Goal: Task Accomplishment & Management: Use online tool/utility

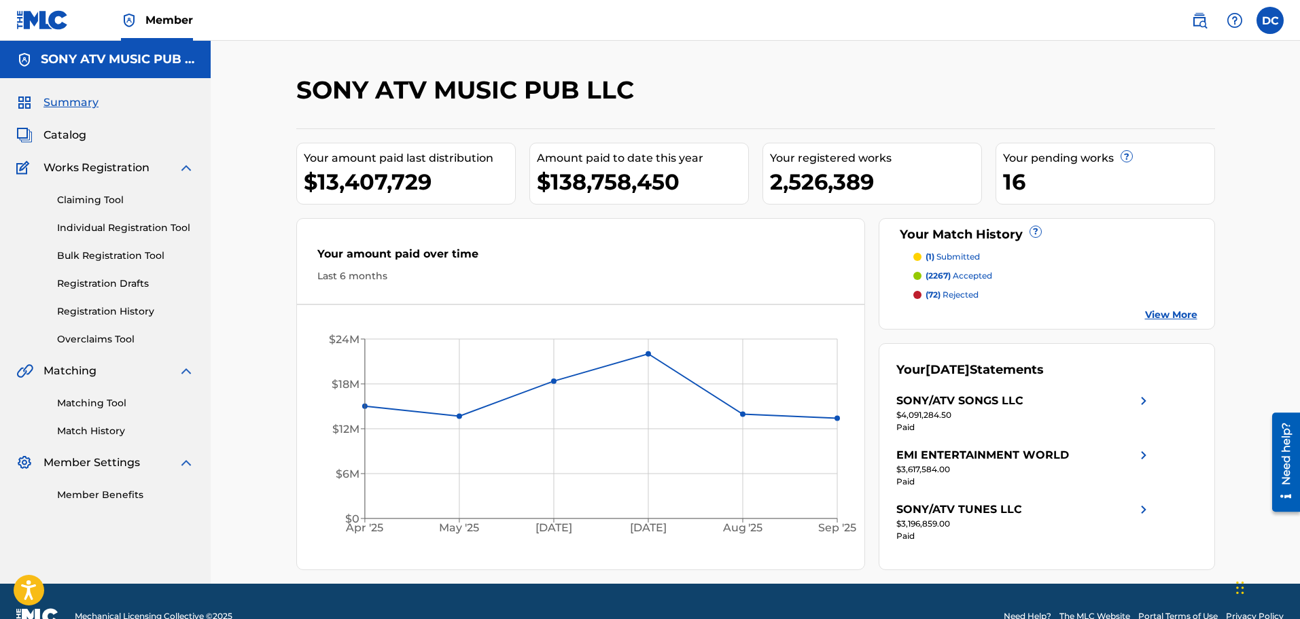
click at [51, 128] on span "Catalog" at bounding box center [64, 135] width 43 height 16
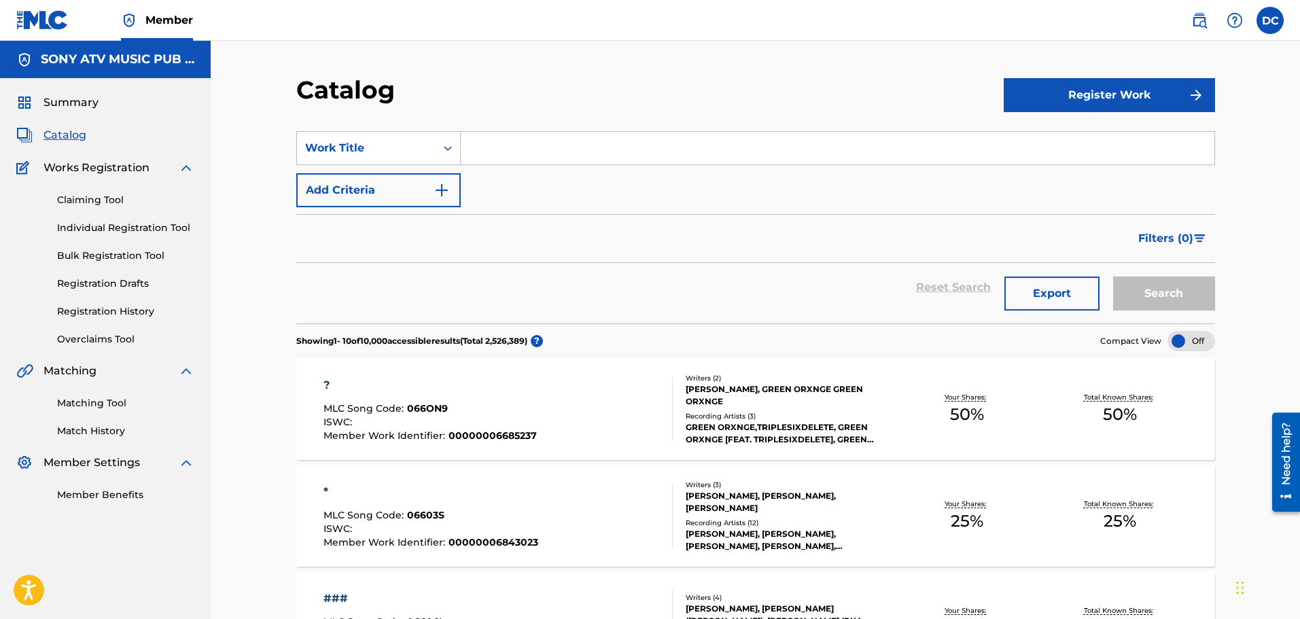
click at [558, 153] on input "Search Form" at bounding box center [838, 148] width 754 height 33
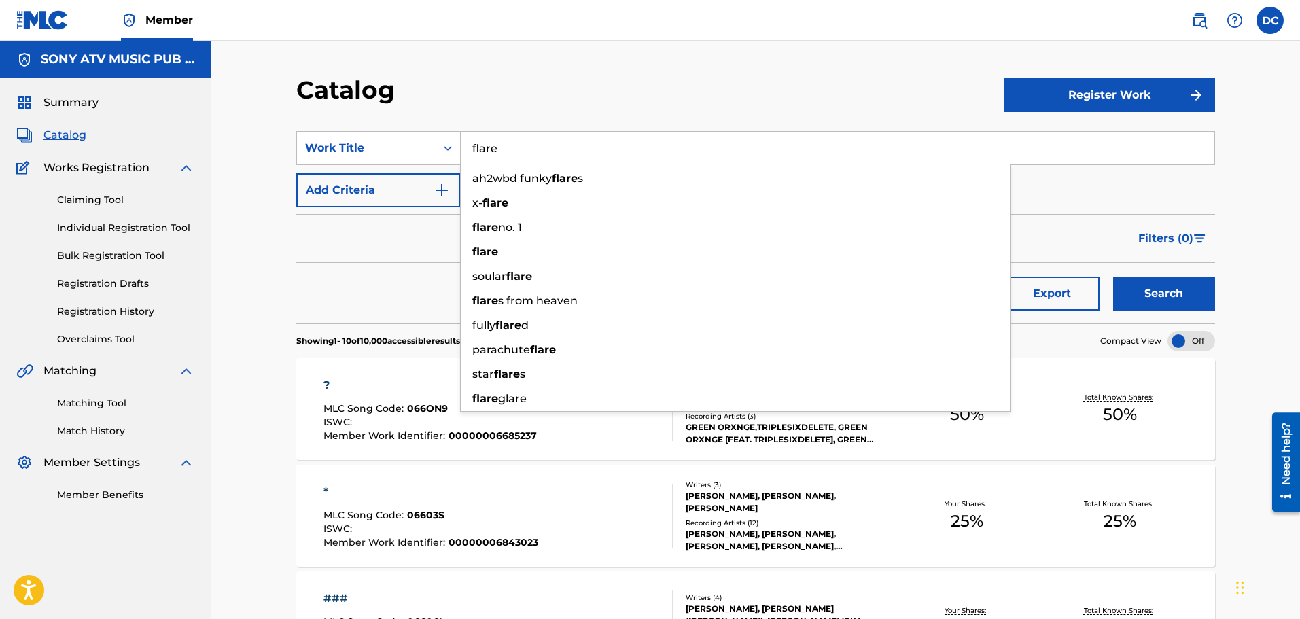
type input "flare"
click at [392, 186] on button "Add Criteria" at bounding box center [378, 190] width 164 height 34
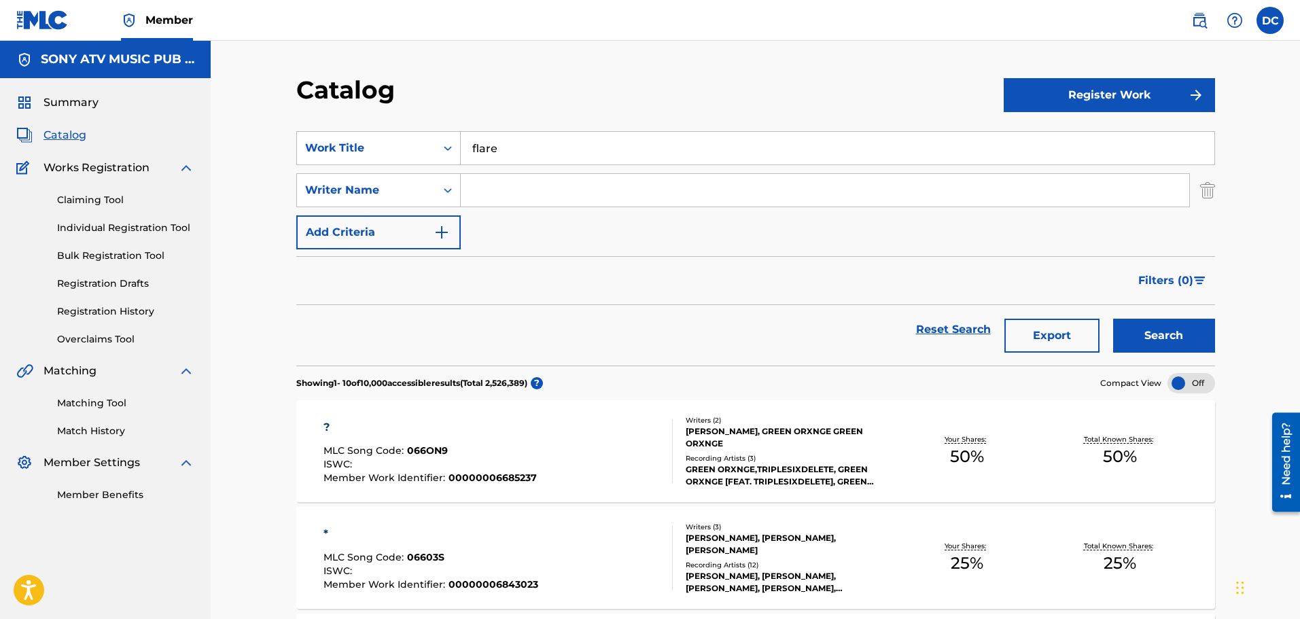
click at [486, 193] on input "Search Form" at bounding box center [825, 190] width 728 height 33
click at [416, 181] on div "Writer Name" at bounding box center [366, 190] width 139 height 26
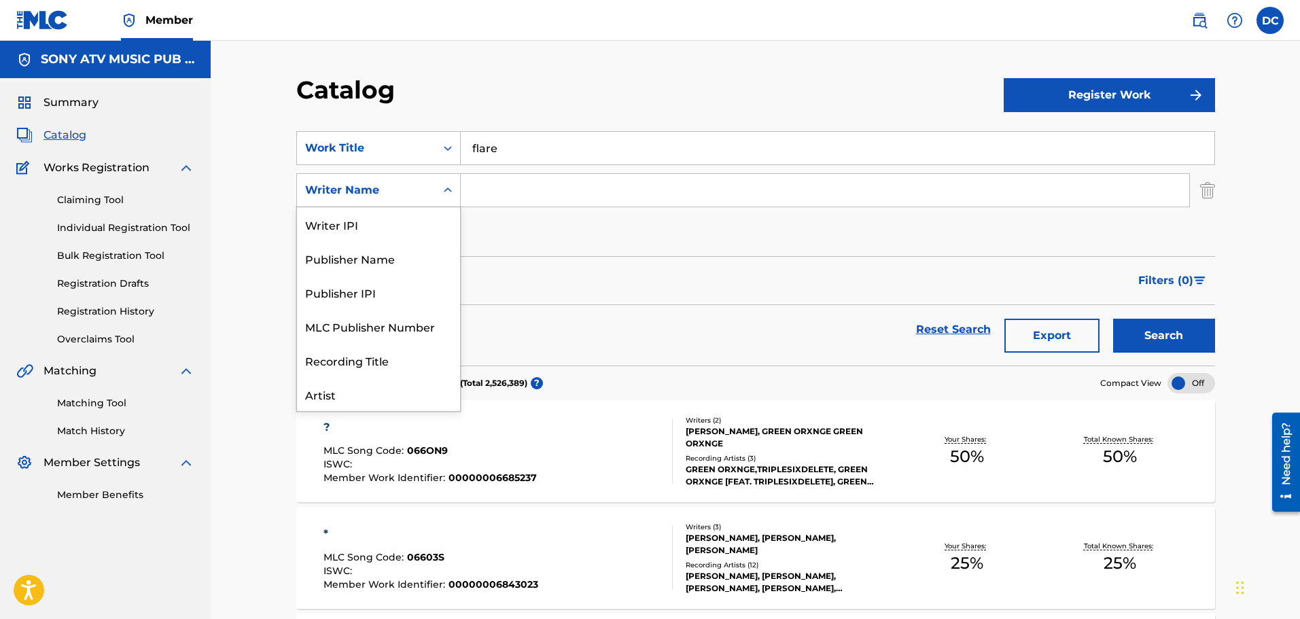
scroll to position [68, 0]
click at [393, 318] on div "Artist" at bounding box center [378, 326] width 163 height 34
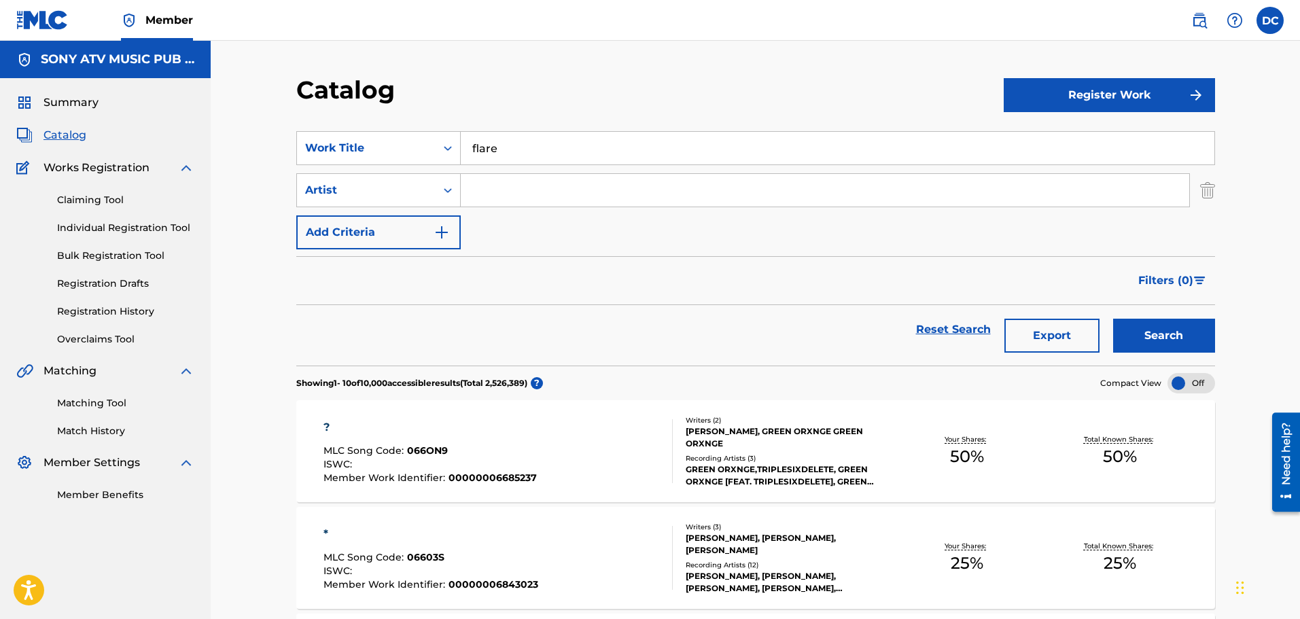
click at [516, 202] on input "Search Form" at bounding box center [825, 190] width 728 height 33
type input "hensonn"
click at [1113, 319] on button "Search" at bounding box center [1164, 336] width 102 height 34
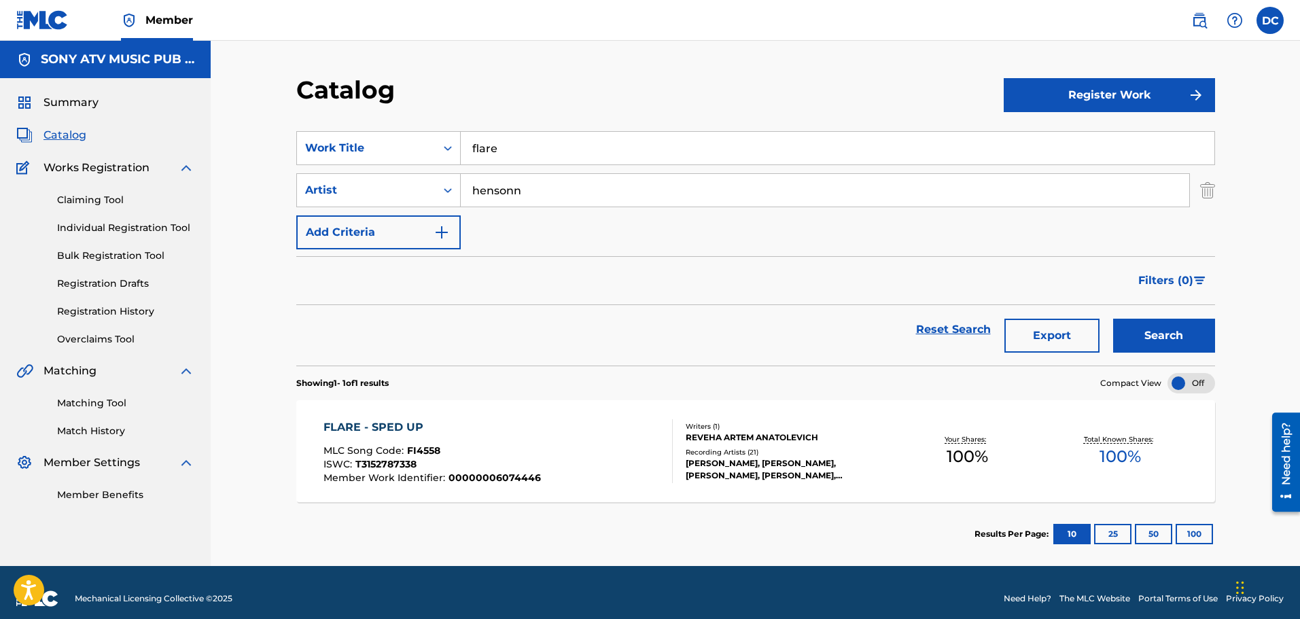
click at [664, 149] on input "flare" at bounding box center [838, 148] width 754 height 33
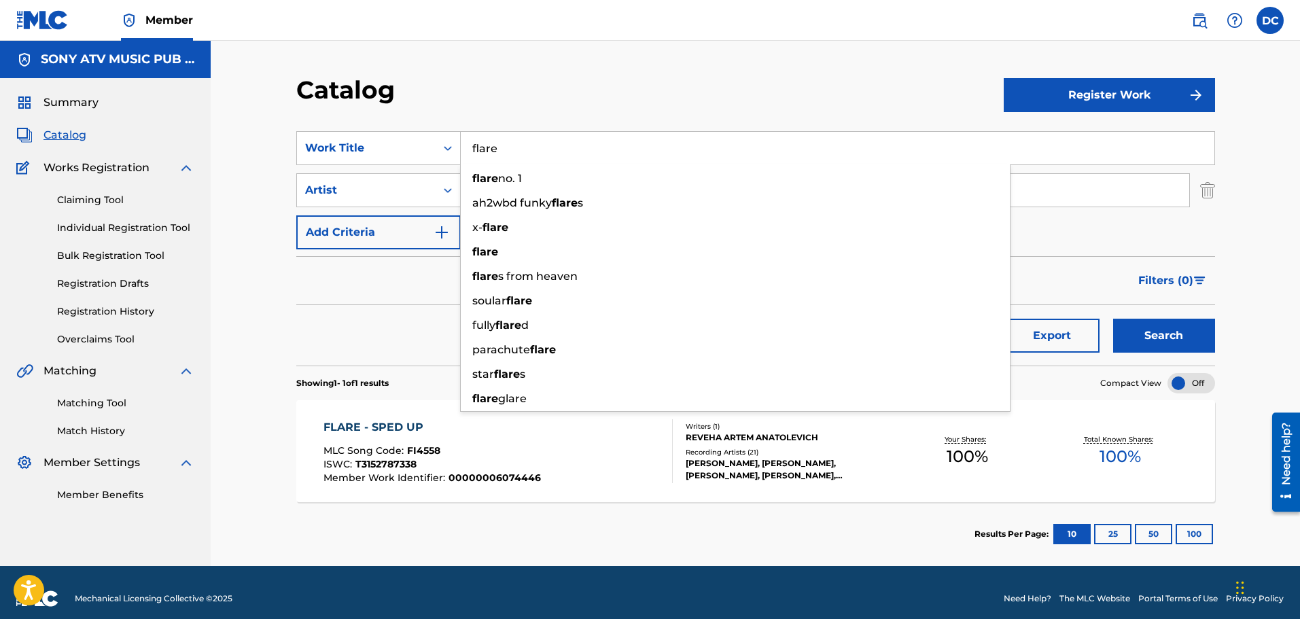
paste input "Eas"
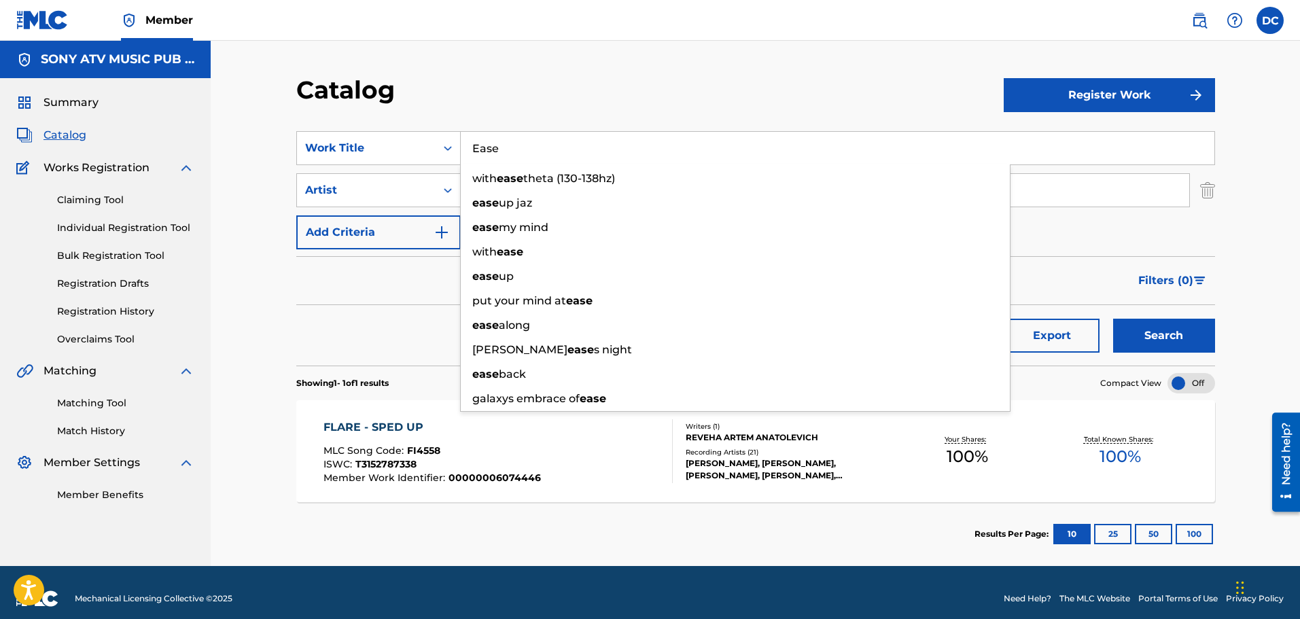
type input "Ease"
click at [1111, 204] on input "hensonn" at bounding box center [825, 190] width 728 height 33
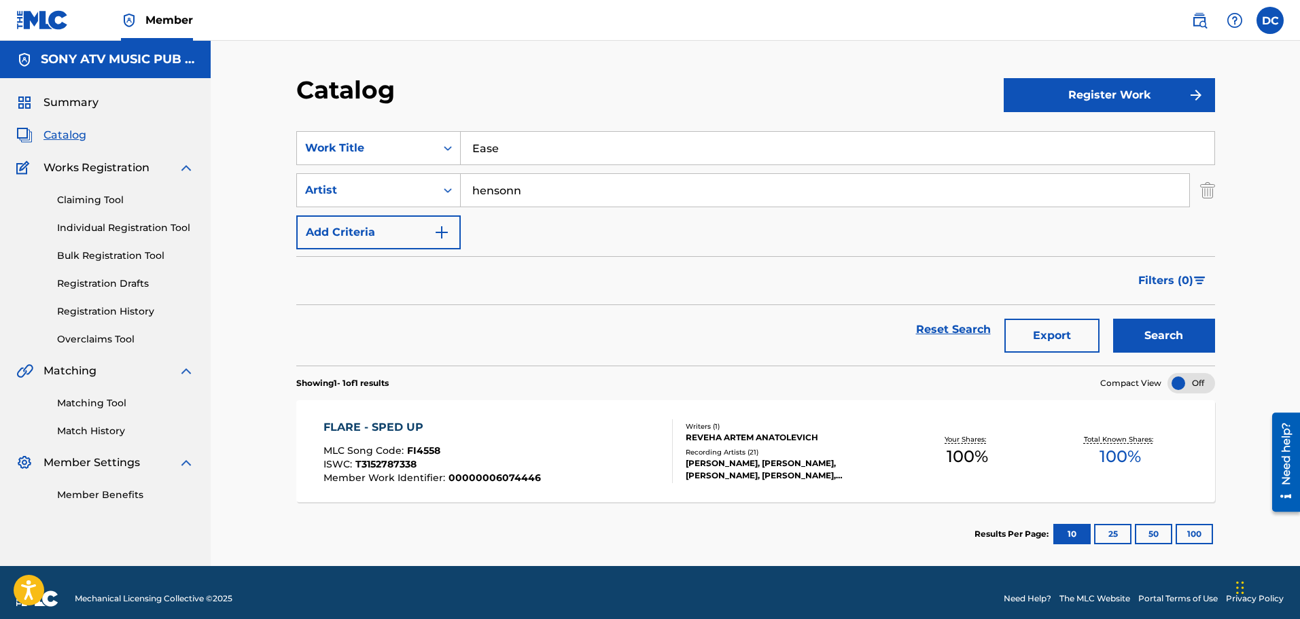
click at [1111, 204] on input "hensonn" at bounding box center [825, 190] width 728 height 33
type input "whirr"
click at [1113, 319] on button "Search" at bounding box center [1164, 336] width 102 height 34
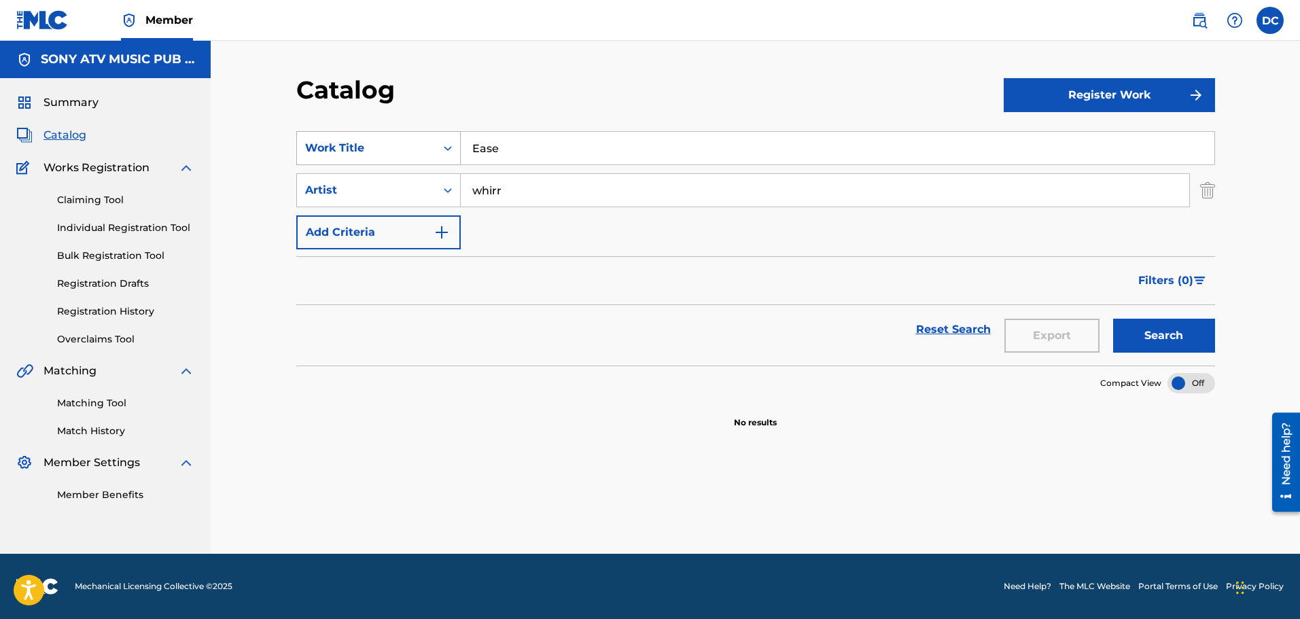
click at [441, 150] on icon "Search Form" at bounding box center [448, 148] width 14 height 14
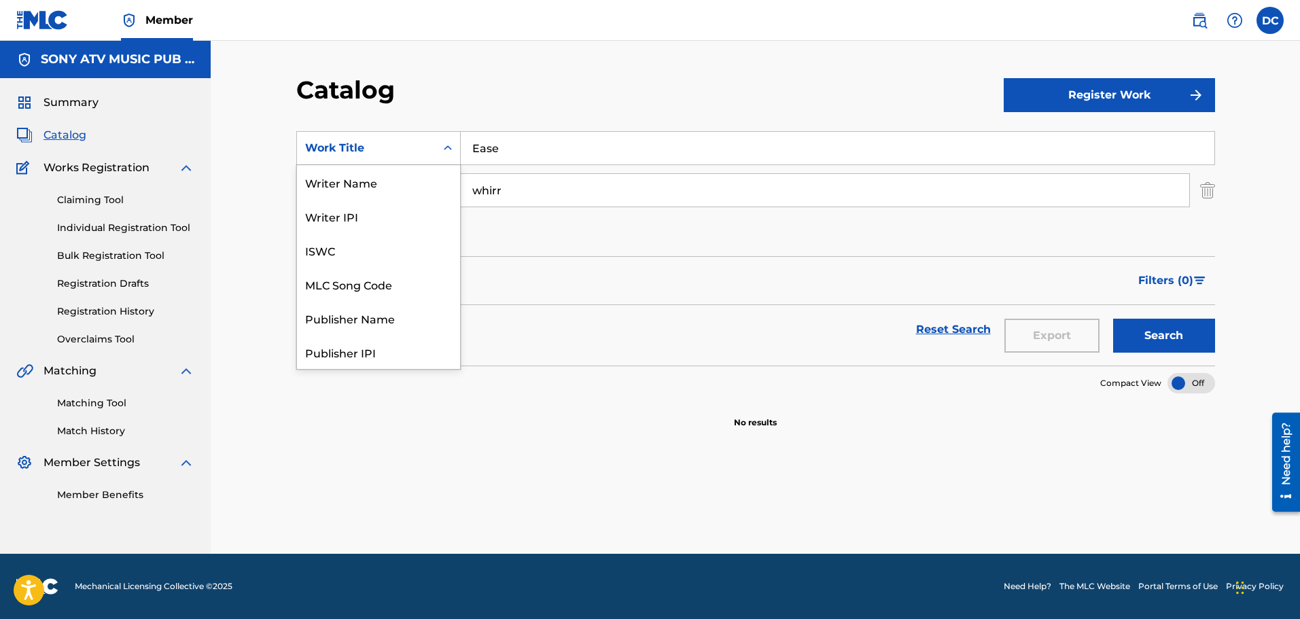
scroll to position [170, 0]
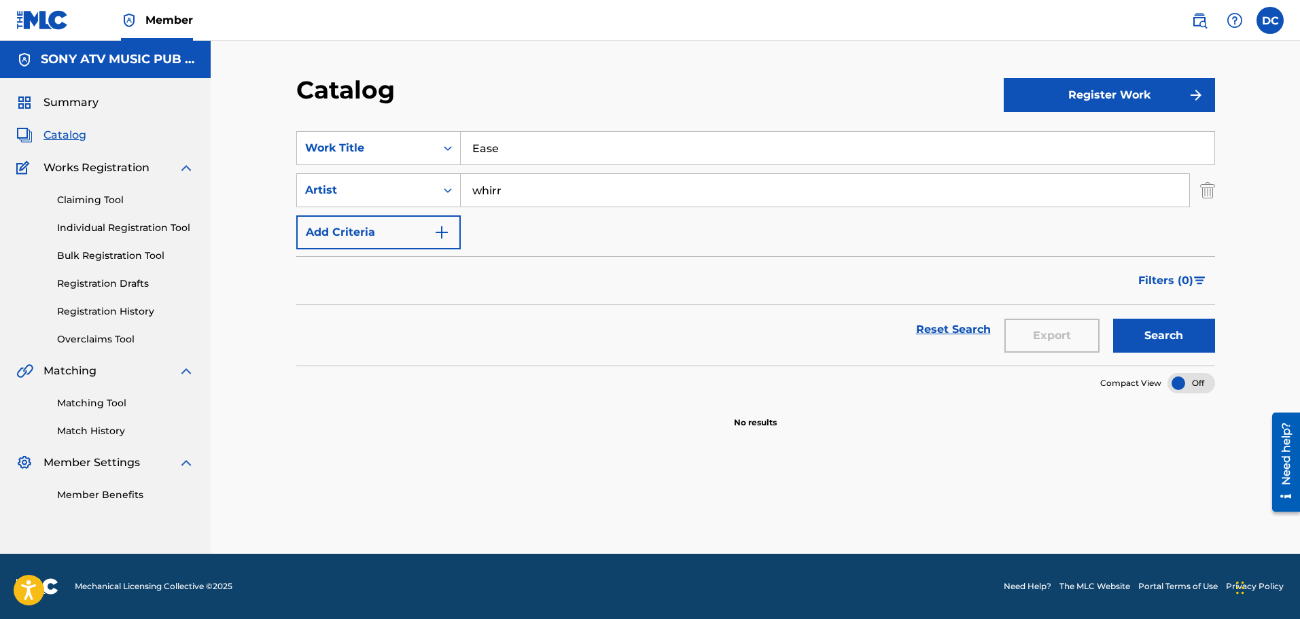
click at [519, 207] on div "whirr" at bounding box center [825, 190] width 729 height 34
click at [1211, 188] on div "Catalog Register Work SearchWithCriteria2c987931-ec8b-4e03-b417-3063170dd0c5 Wo…" at bounding box center [755, 314] width 951 height 479
click at [1200, 190] on img "Search Form" at bounding box center [1207, 190] width 15 height 34
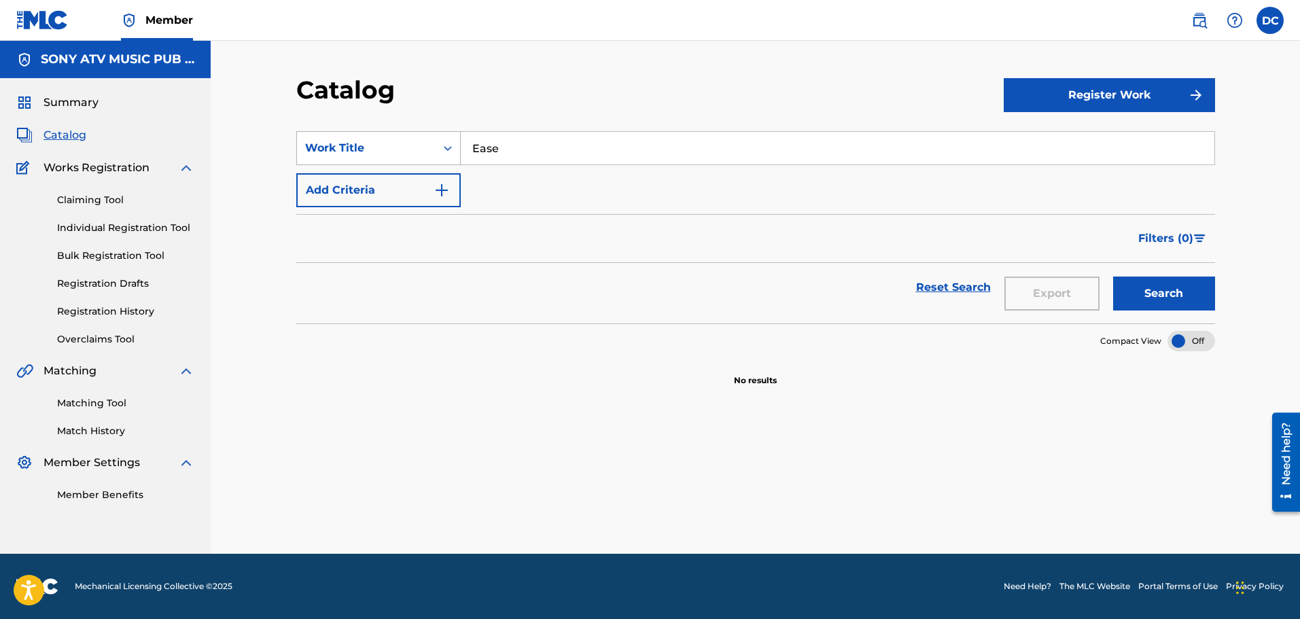
click at [378, 147] on div "Work Title" at bounding box center [366, 148] width 122 height 16
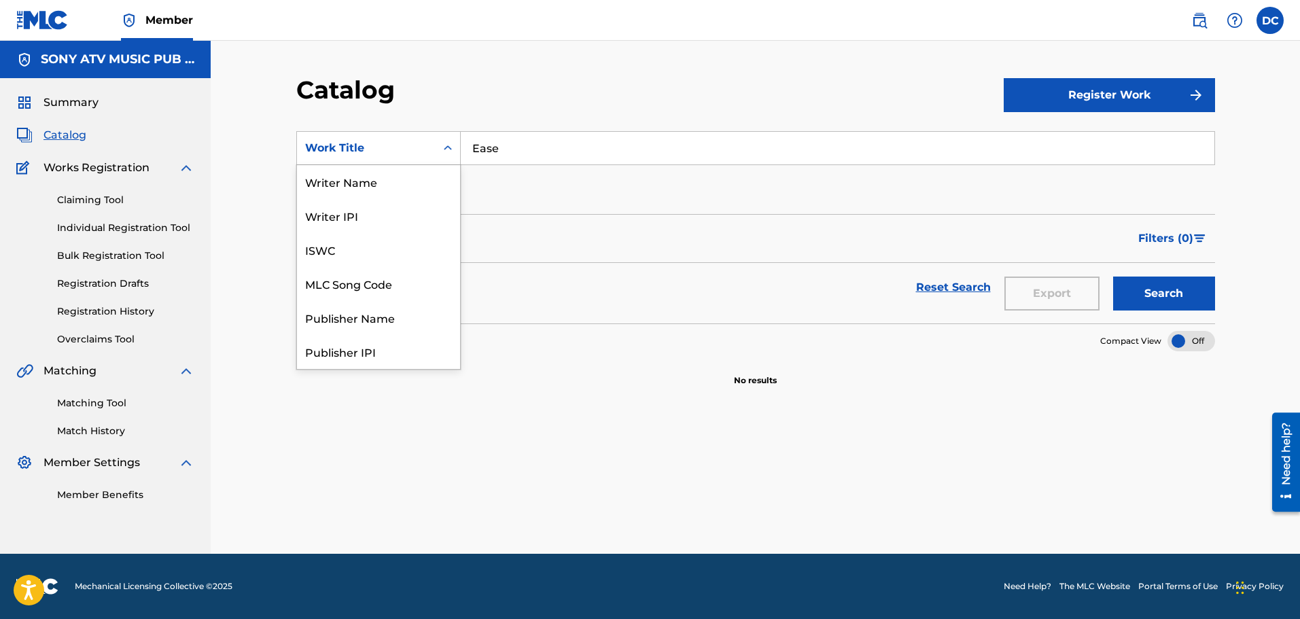
scroll to position [0, 0]
click at [383, 283] on div "MLC Song Code" at bounding box center [378, 284] width 163 height 34
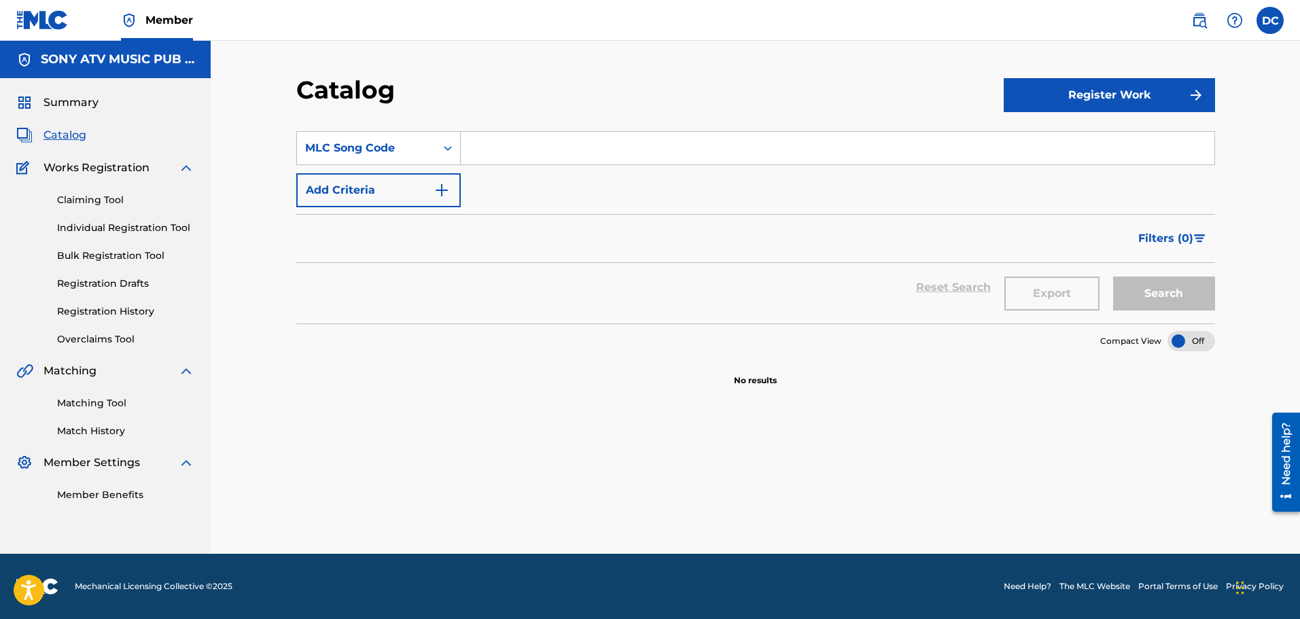
click at [554, 152] on input "Search Form" at bounding box center [838, 148] width 754 height 33
paste input "ES1BSU"
type input "ES1BSU"
click at [1113, 277] on button "Search" at bounding box center [1164, 294] width 102 height 34
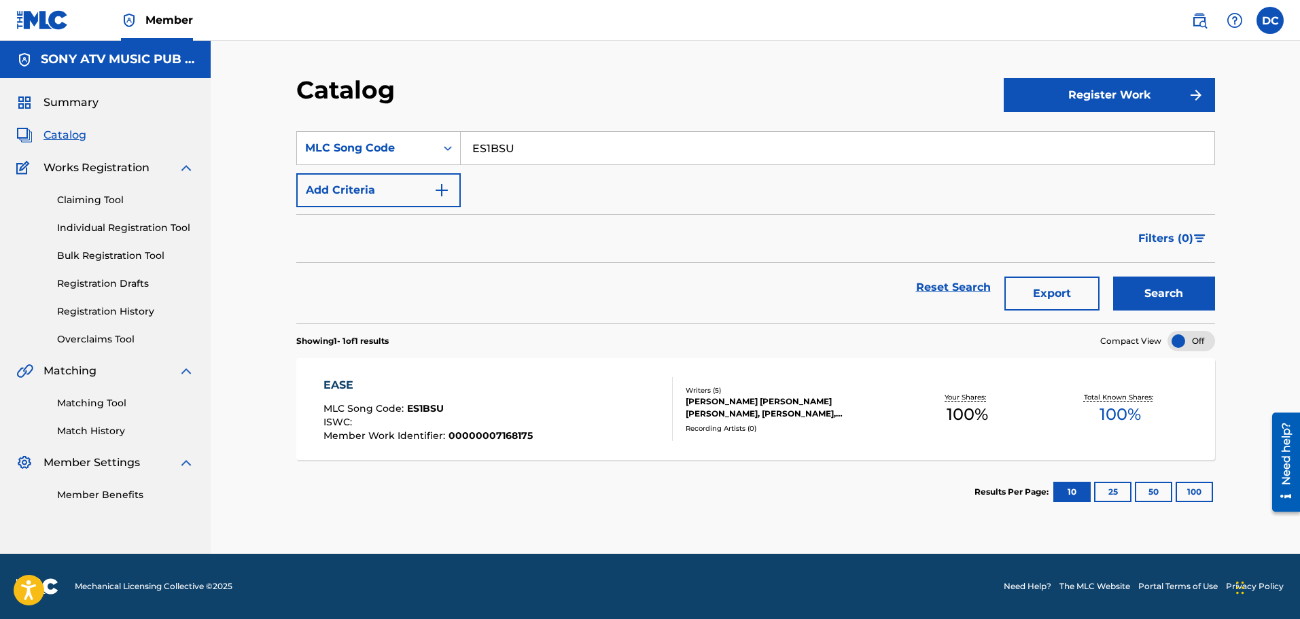
click at [400, 449] on div "EASE MLC Song Code : ES1BSU ISWC : Member Work Identifier : 00000007168175 Writ…" at bounding box center [755, 409] width 919 height 102
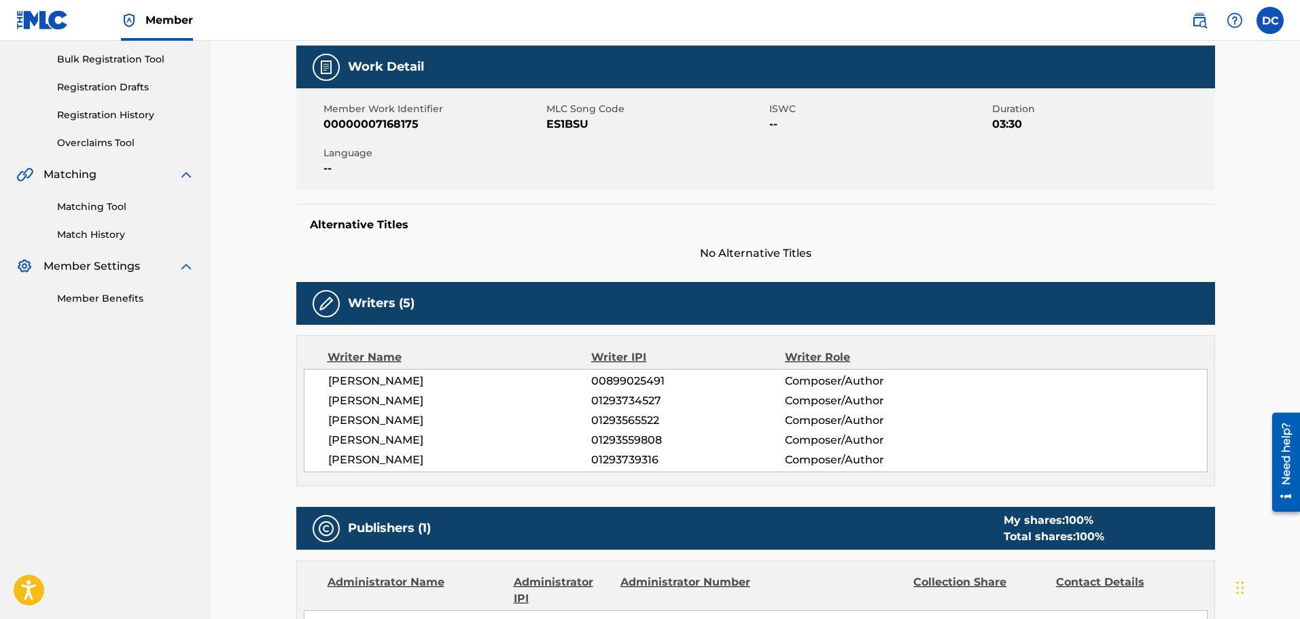
scroll to position [77, 0]
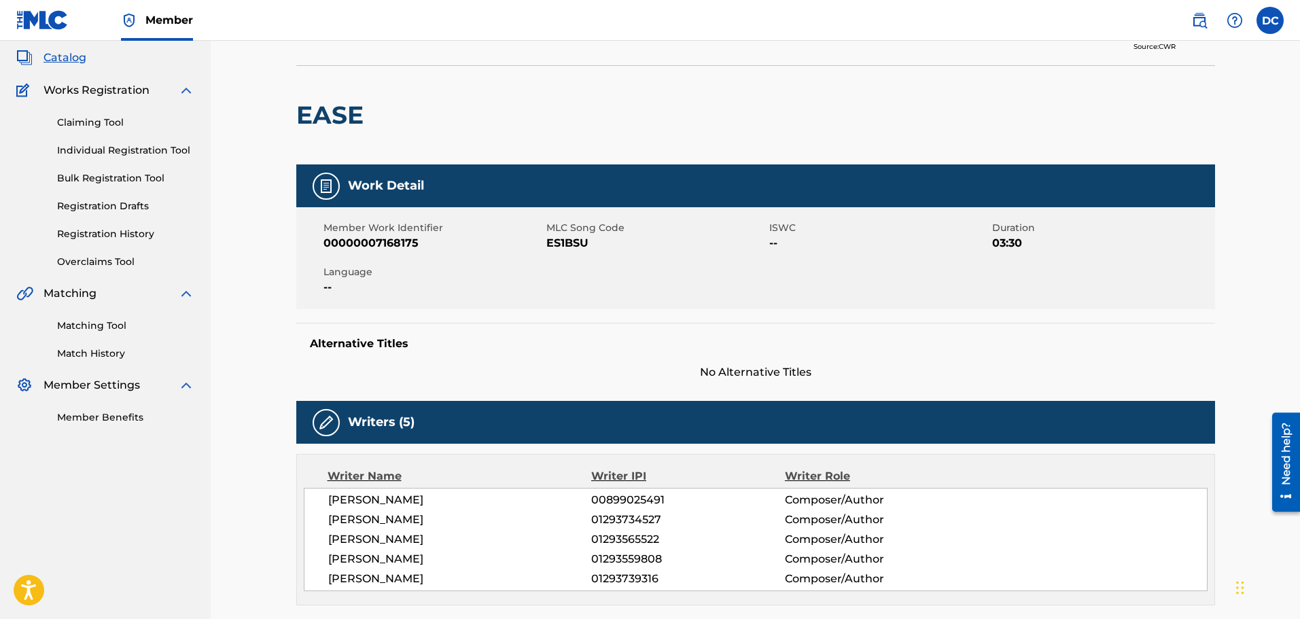
click at [120, 328] on link "Matching Tool" at bounding box center [125, 326] width 137 height 14
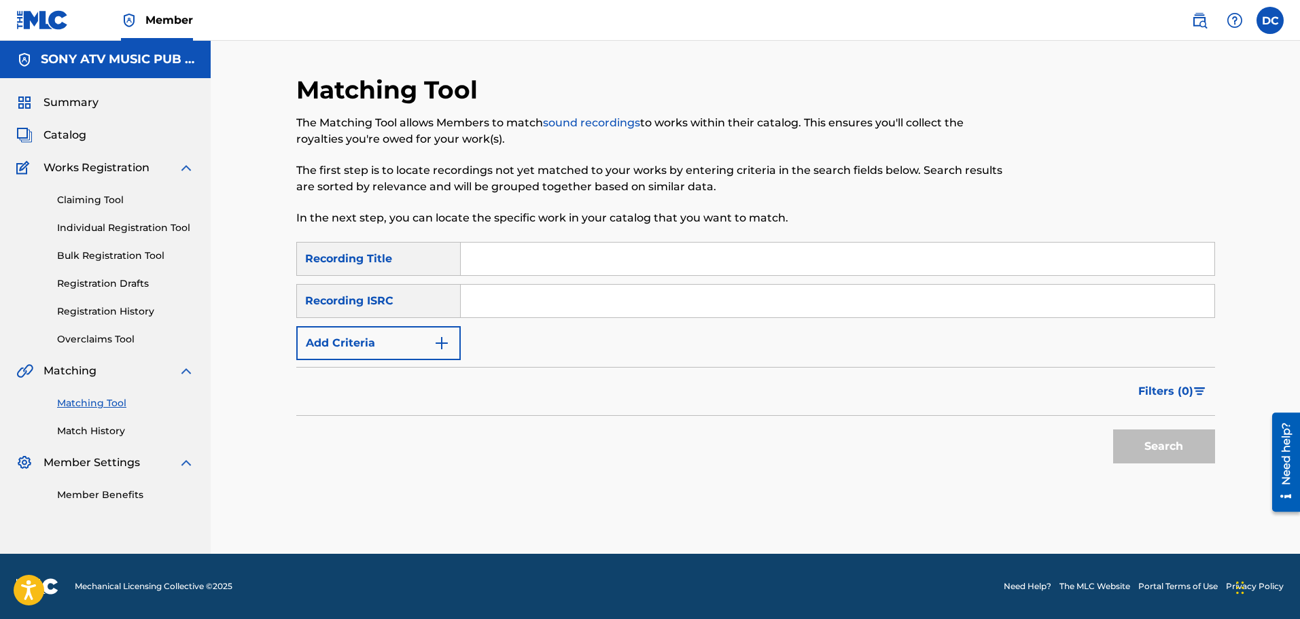
click at [500, 255] on input "Search Form" at bounding box center [838, 259] width 754 height 33
click at [493, 250] on input "whirr" at bounding box center [838, 259] width 754 height 33
type input "ease"
click at [529, 316] on input "Search Form" at bounding box center [838, 301] width 754 height 33
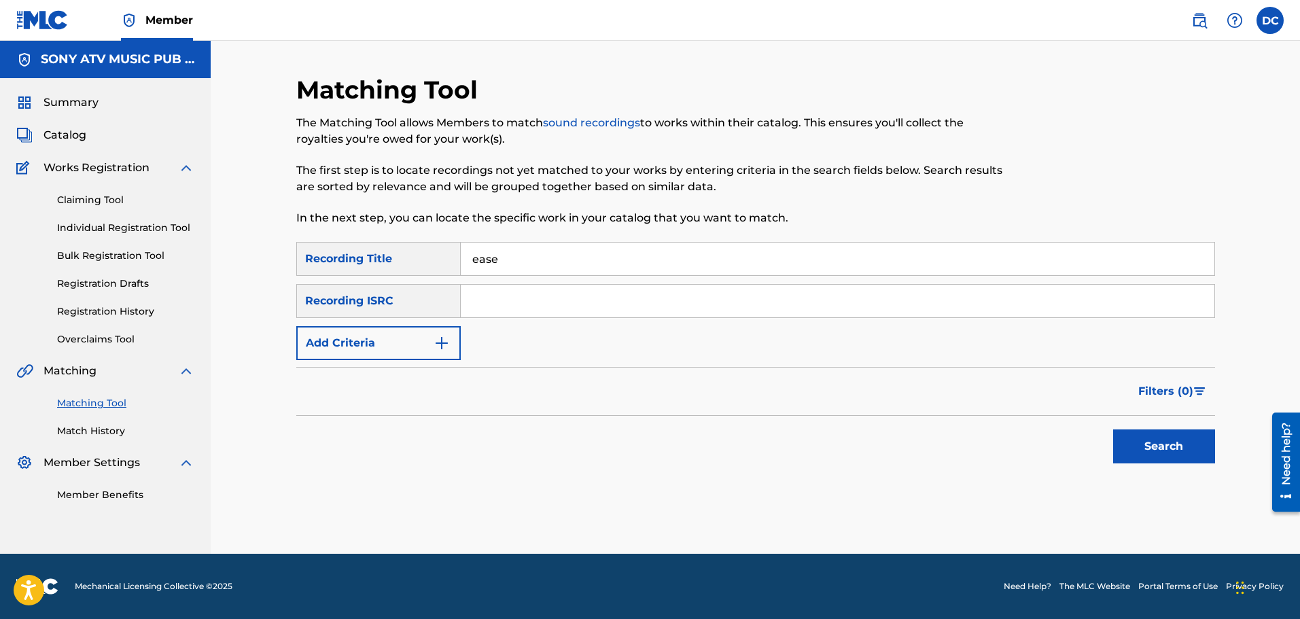
click at [556, 315] on input "Search Form" at bounding box center [838, 301] width 754 height 33
paste input "QMCE71300187"
type input "QMCE71300187"
click at [1161, 442] on button "Search" at bounding box center [1164, 446] width 102 height 34
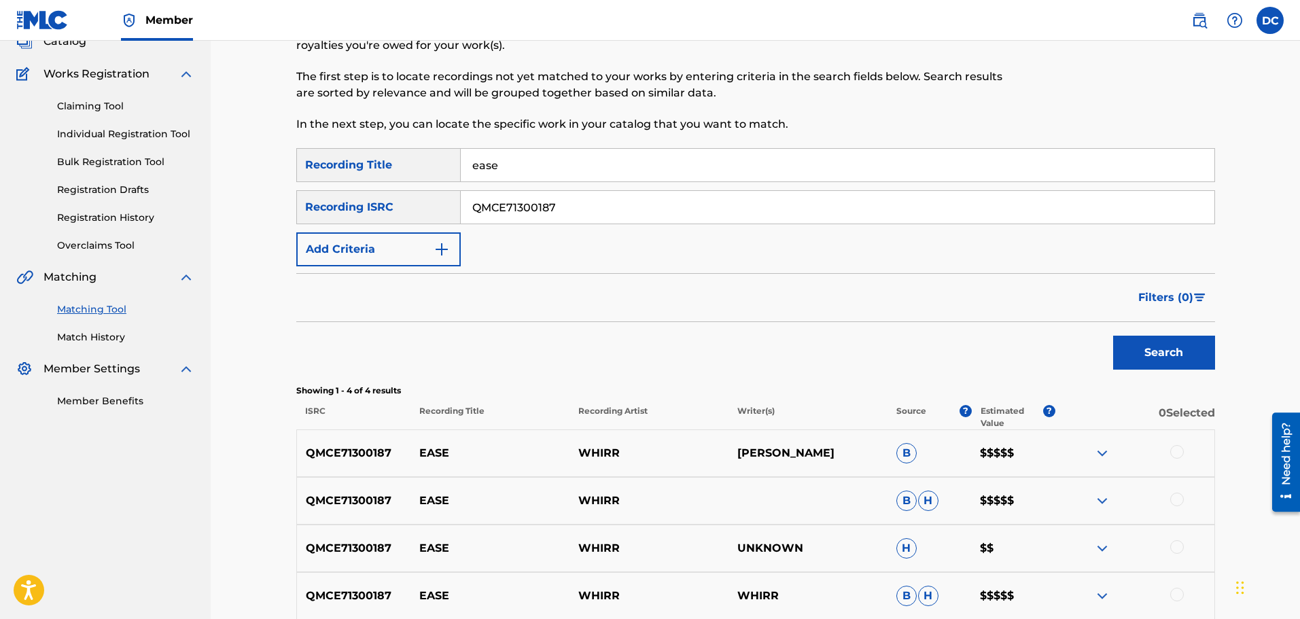
scroll to position [136, 0]
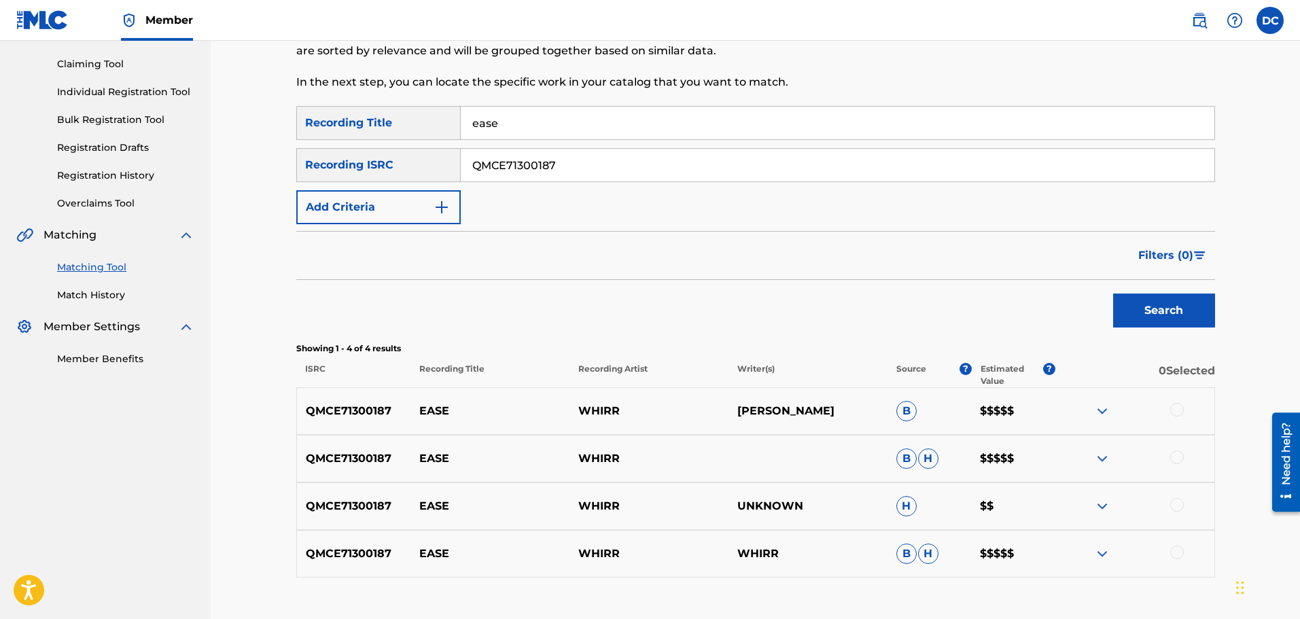
click at [1103, 406] on img at bounding box center [1102, 411] width 16 height 16
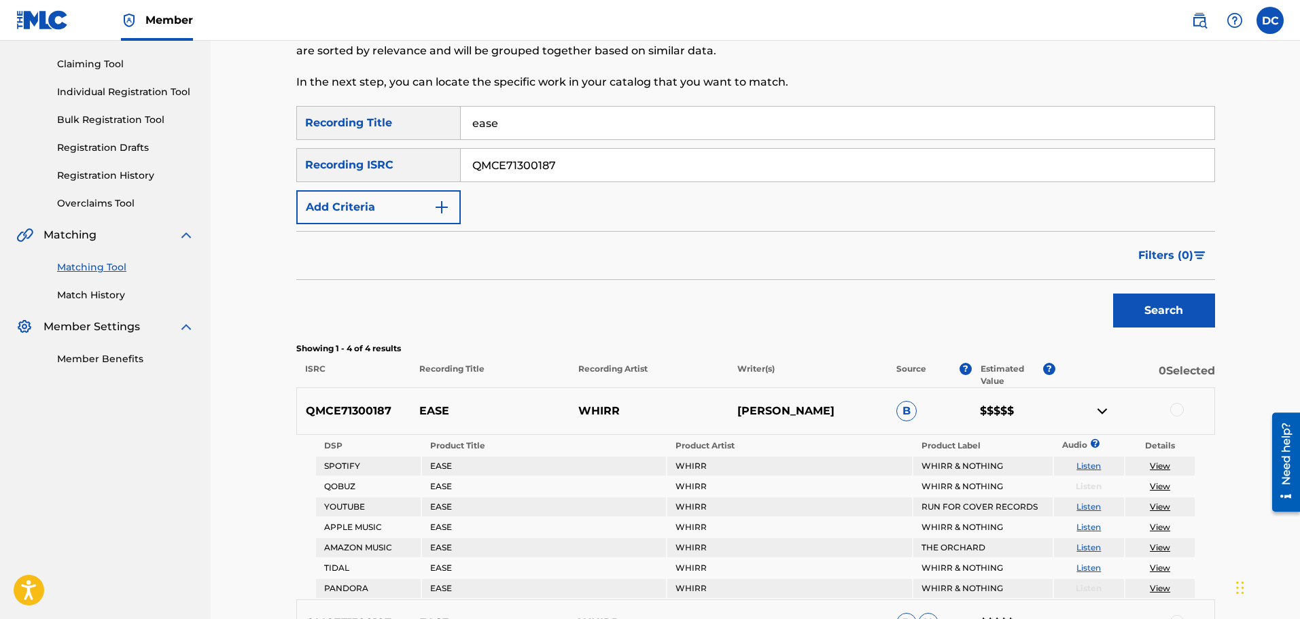
click at [1105, 408] on img at bounding box center [1102, 411] width 16 height 16
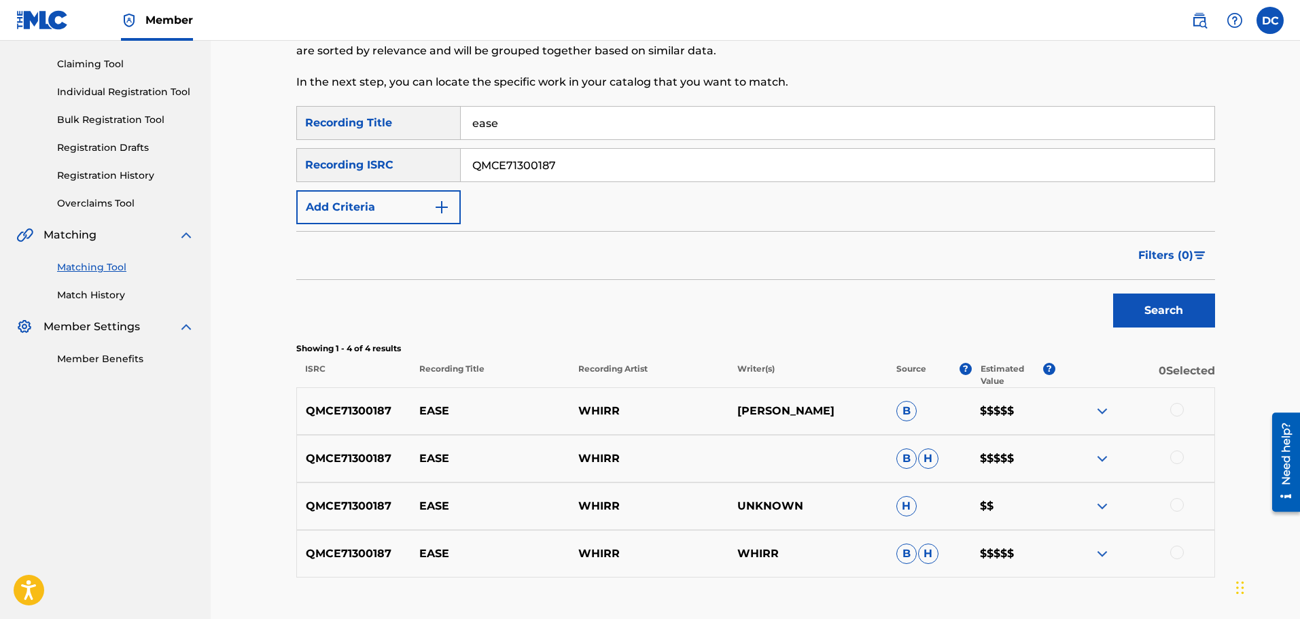
click at [1178, 406] on div at bounding box center [1177, 410] width 14 height 14
click at [1102, 457] on img at bounding box center [1102, 458] width 16 height 16
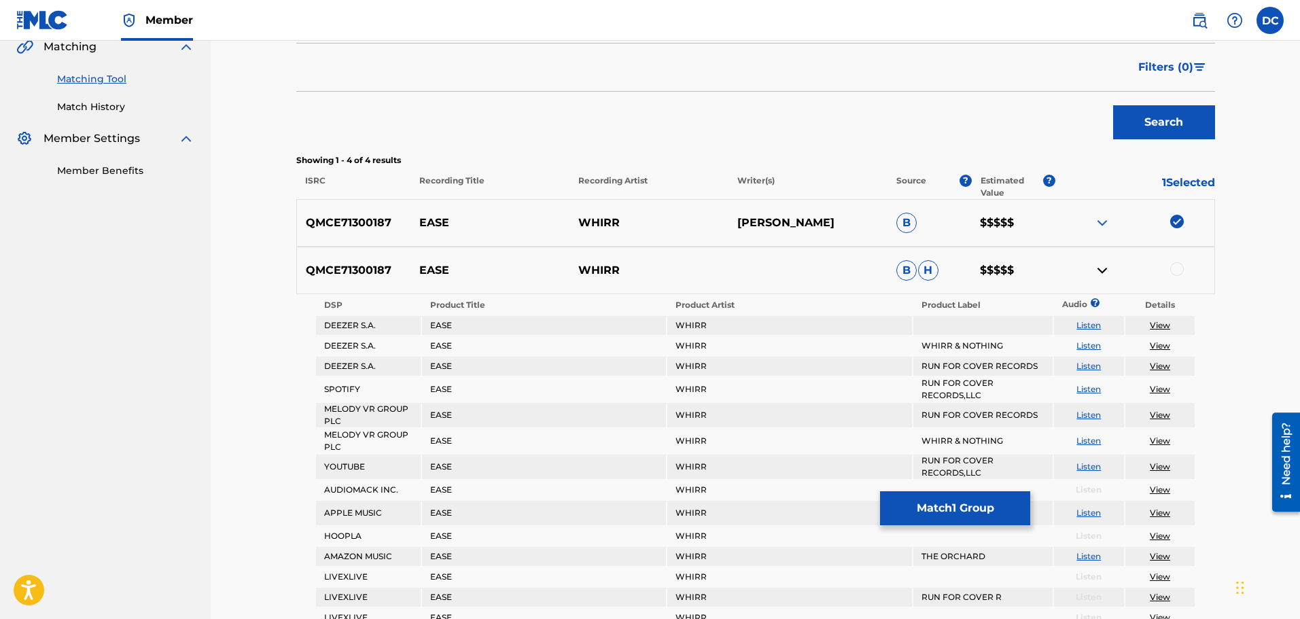
scroll to position [340, 0]
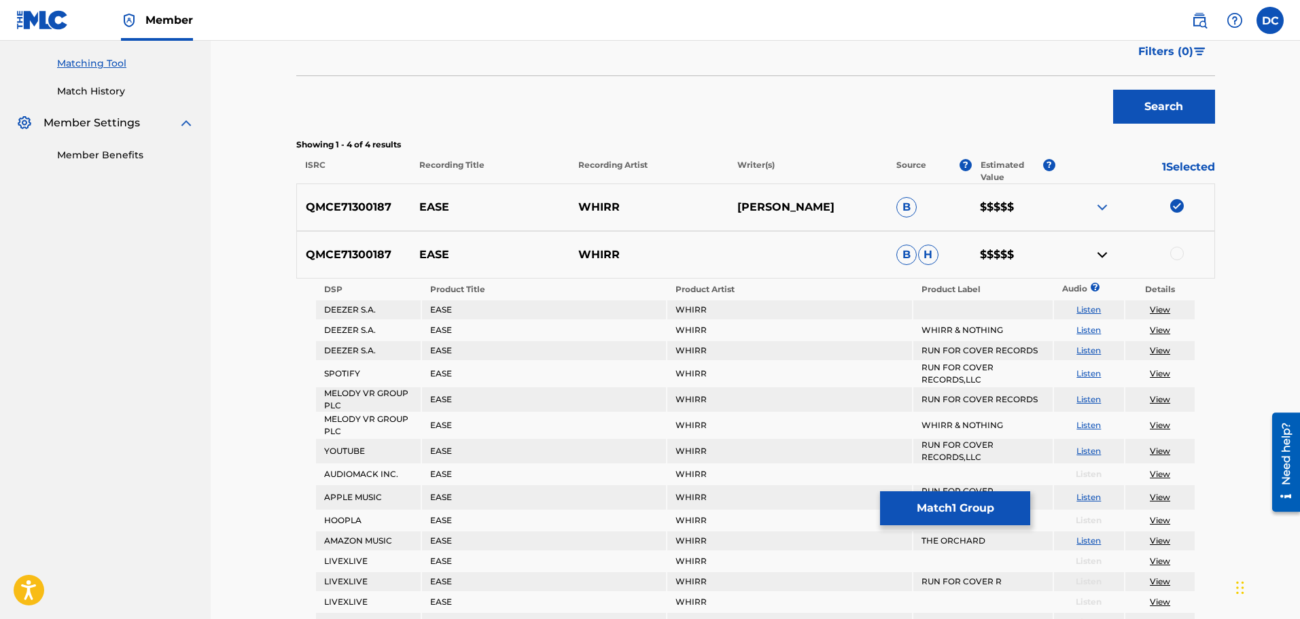
click at [1173, 258] on div at bounding box center [1177, 254] width 14 height 14
click at [1097, 258] on img at bounding box center [1102, 255] width 16 height 16
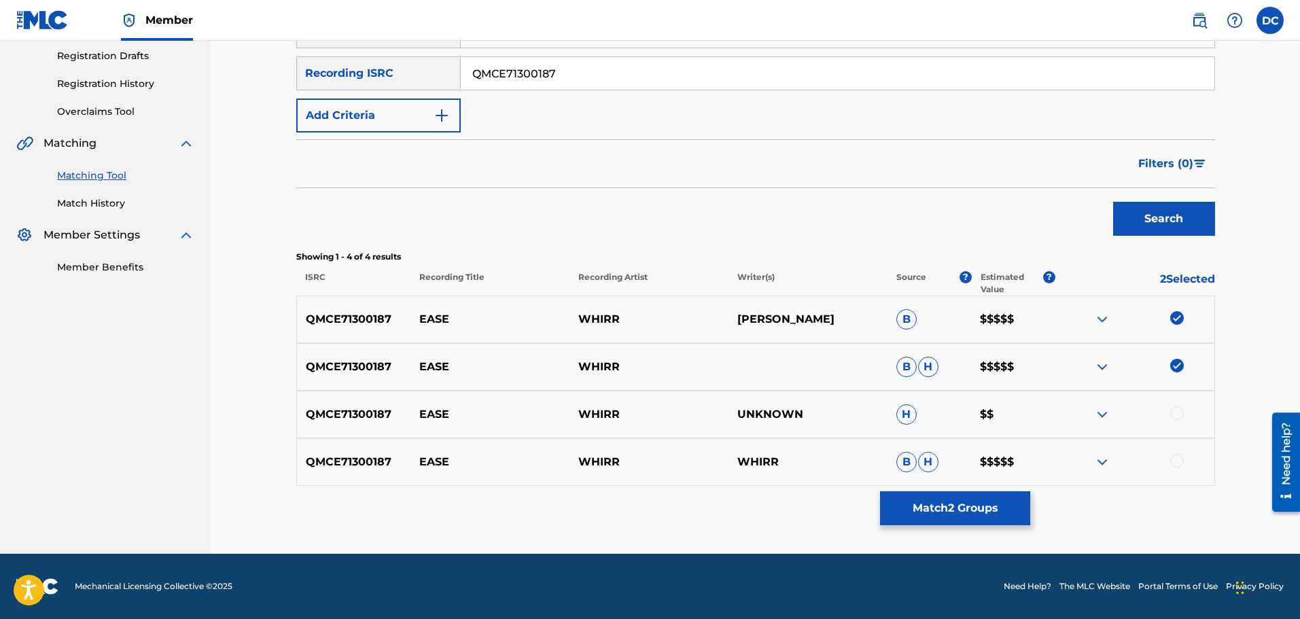
click at [1102, 411] on img at bounding box center [1102, 414] width 16 height 16
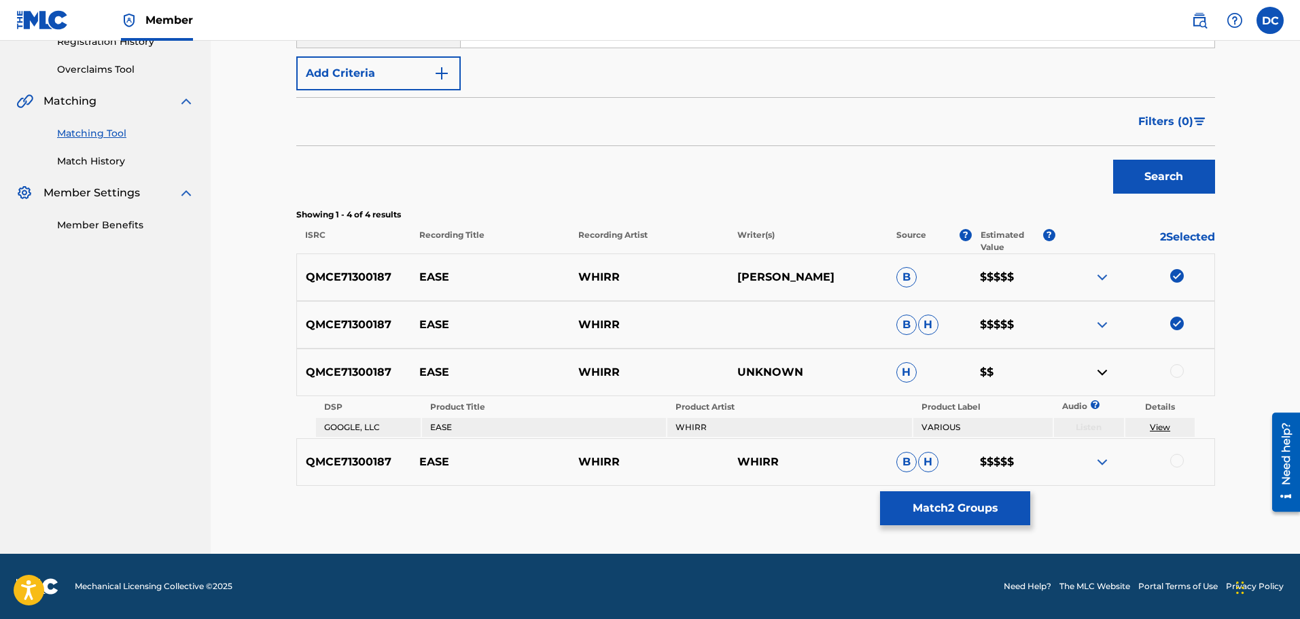
click at [1099, 362] on div "QMCE71300187 EASE WHIRR UNKNOWN H $$" at bounding box center [755, 373] width 919 height 48
click at [1187, 376] on div at bounding box center [1134, 372] width 159 height 16
click at [1178, 374] on div at bounding box center [1177, 371] width 14 height 14
click at [1107, 464] on img at bounding box center [1102, 462] width 16 height 16
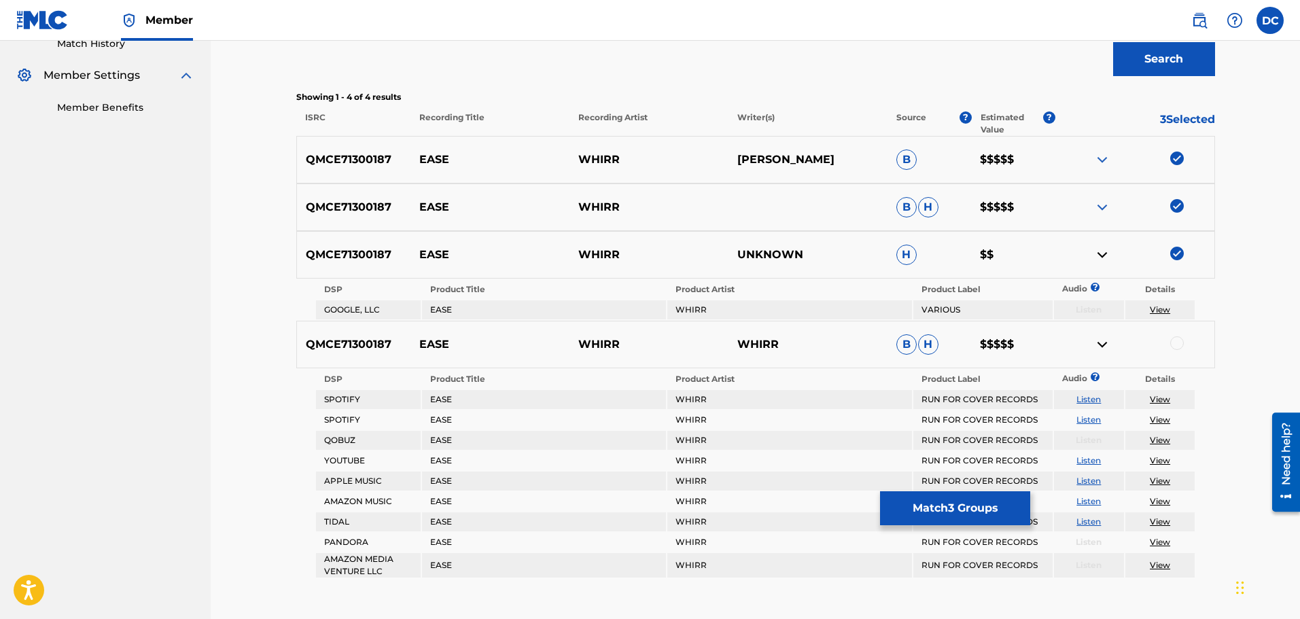
scroll to position [408, 0]
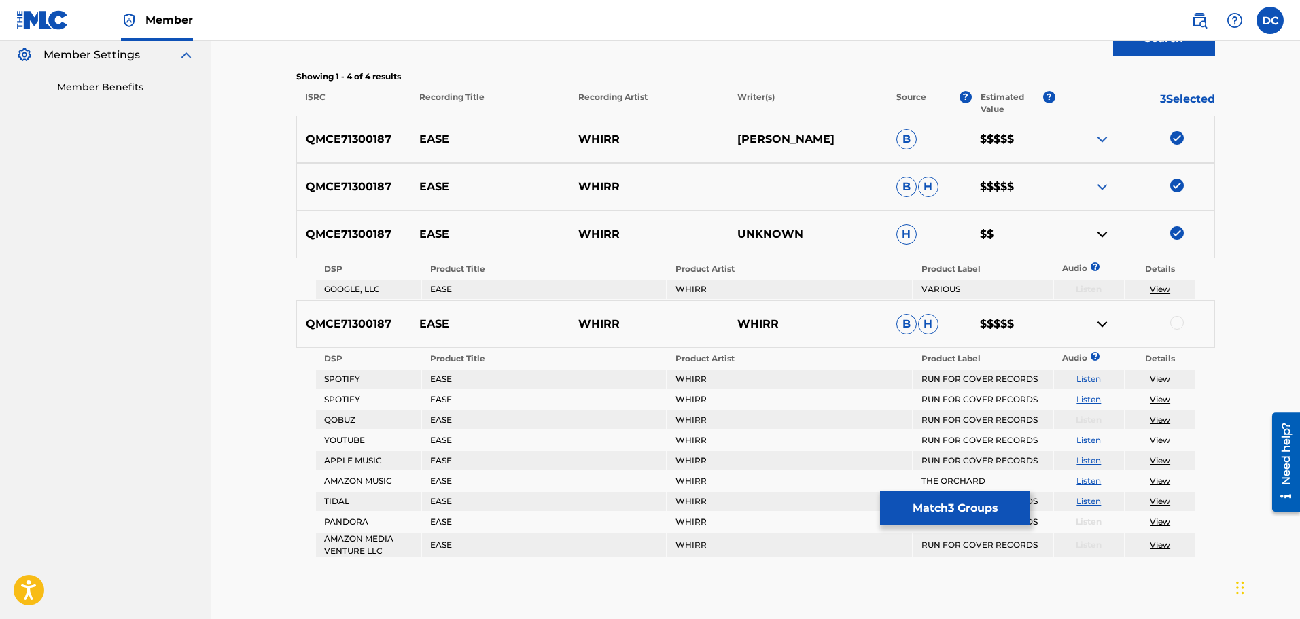
click at [1175, 326] on div at bounding box center [1177, 323] width 14 height 14
click at [1108, 325] on img at bounding box center [1102, 324] width 16 height 16
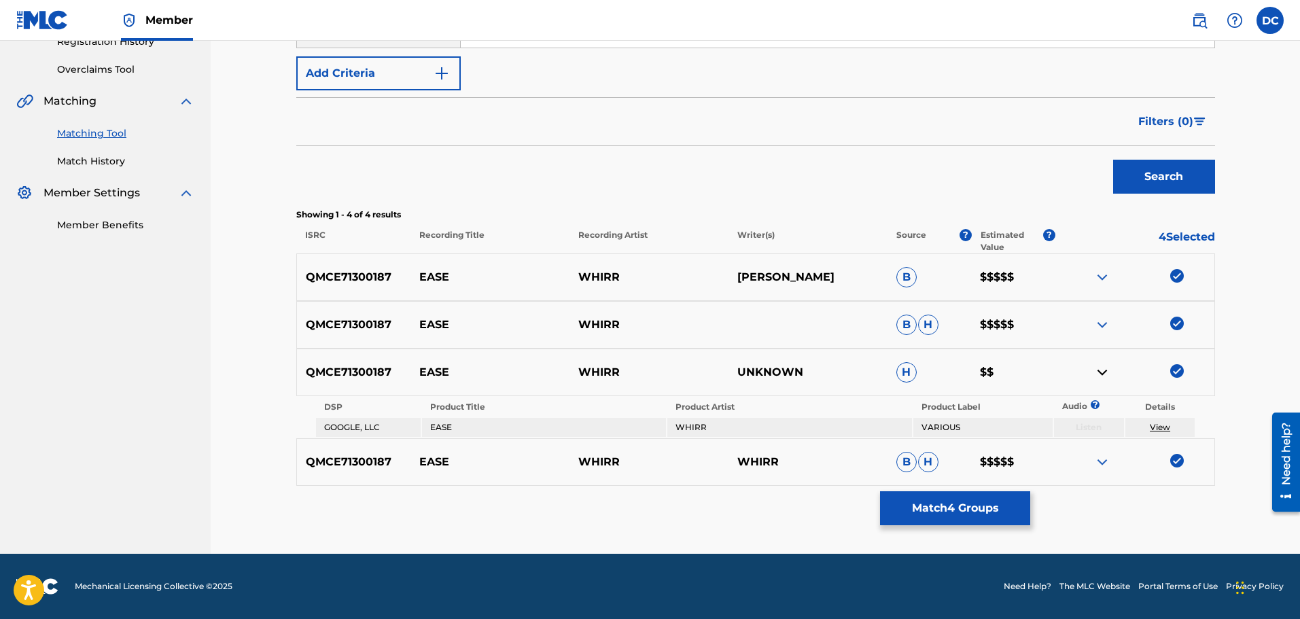
scroll to position [270, 0]
click at [966, 513] on button "Match 4 Groups" at bounding box center [955, 508] width 150 height 34
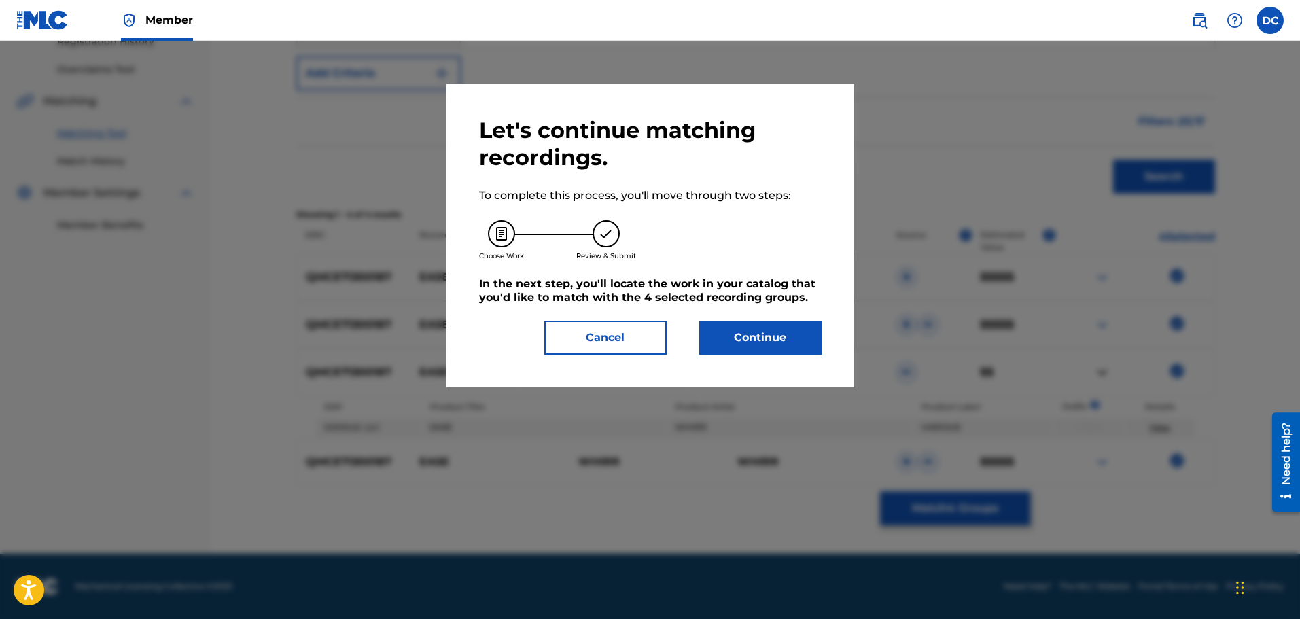
click at [787, 334] on button "Continue" at bounding box center [760, 338] width 122 height 34
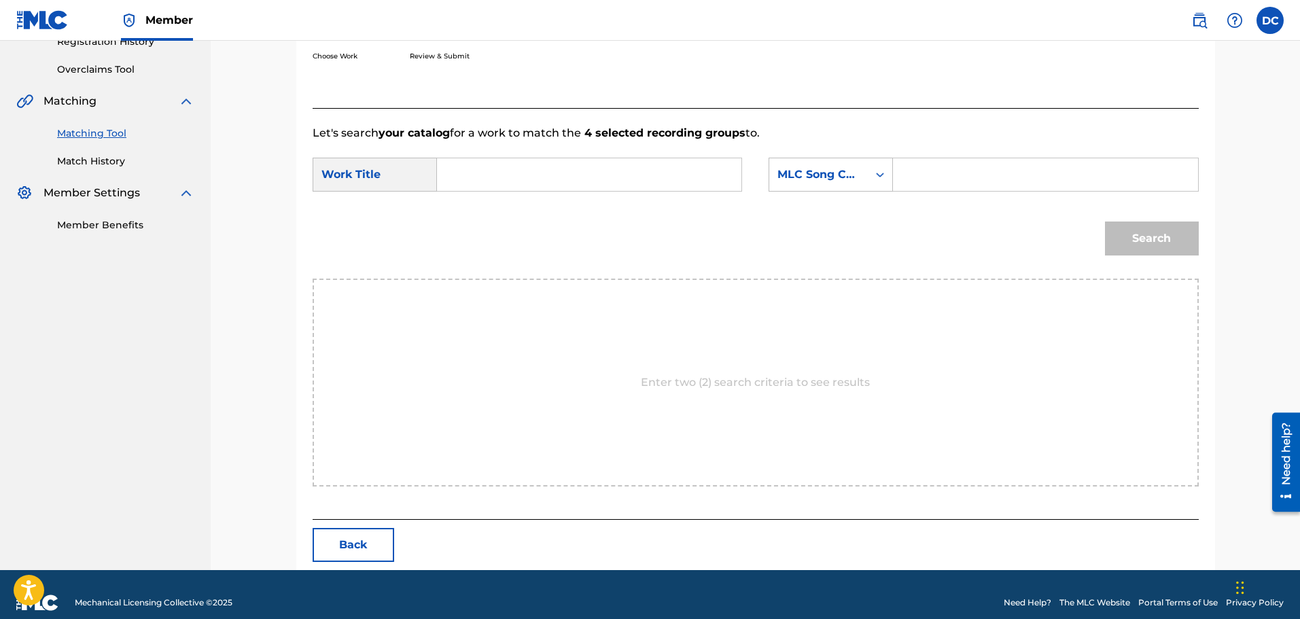
click at [510, 160] on input "Search Form" at bounding box center [588, 174] width 281 height 33
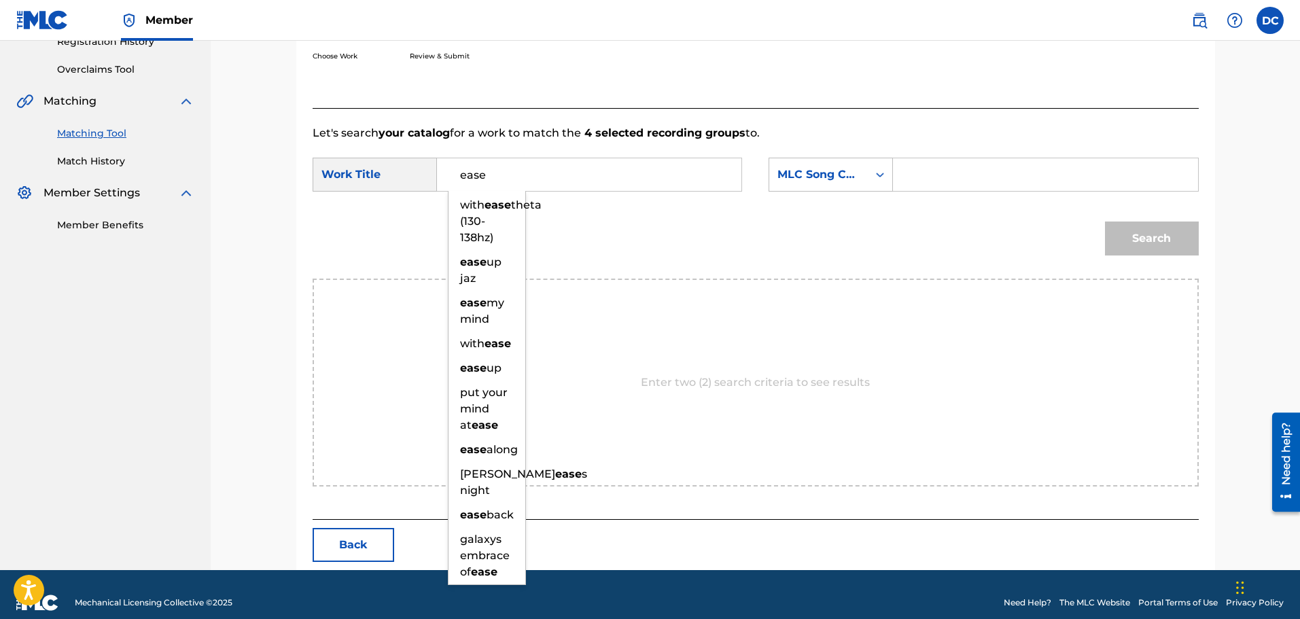
click at [532, 183] on input "ease" at bounding box center [588, 174] width 281 height 33
type input "ease"
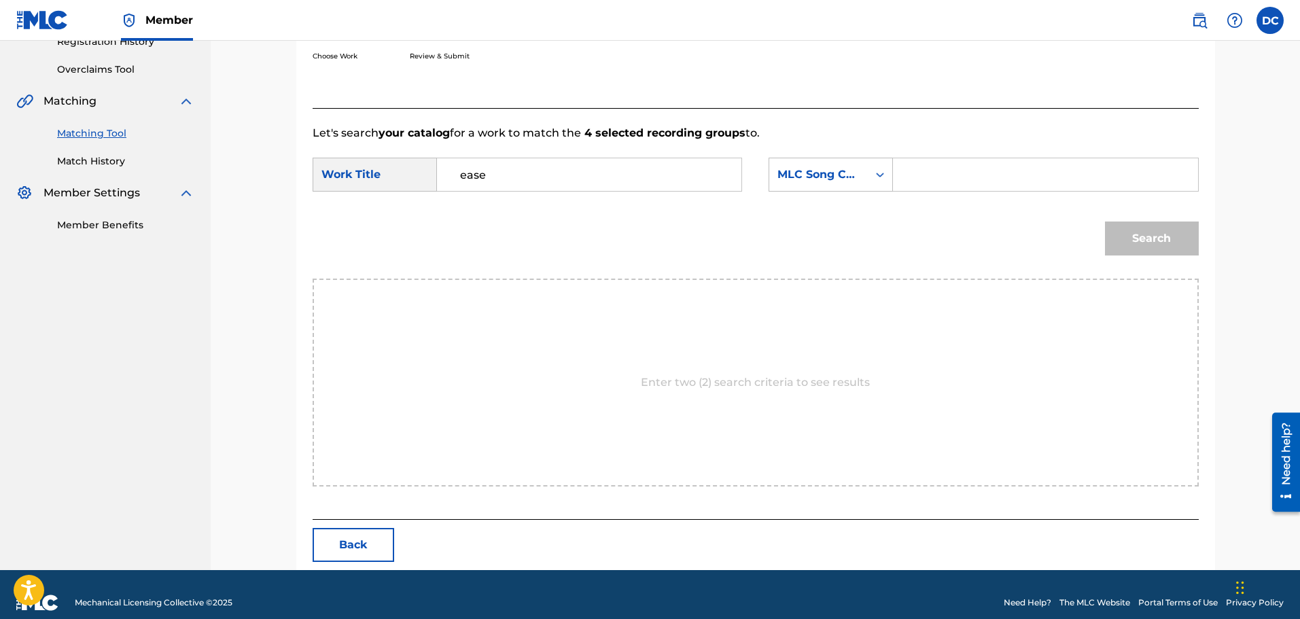
click at [929, 168] on input "Search Form" at bounding box center [1044, 174] width 281 height 33
paste input "ES1BSU"
type input "ES1BSU"
click at [1167, 241] on button "Search" at bounding box center [1152, 239] width 94 height 34
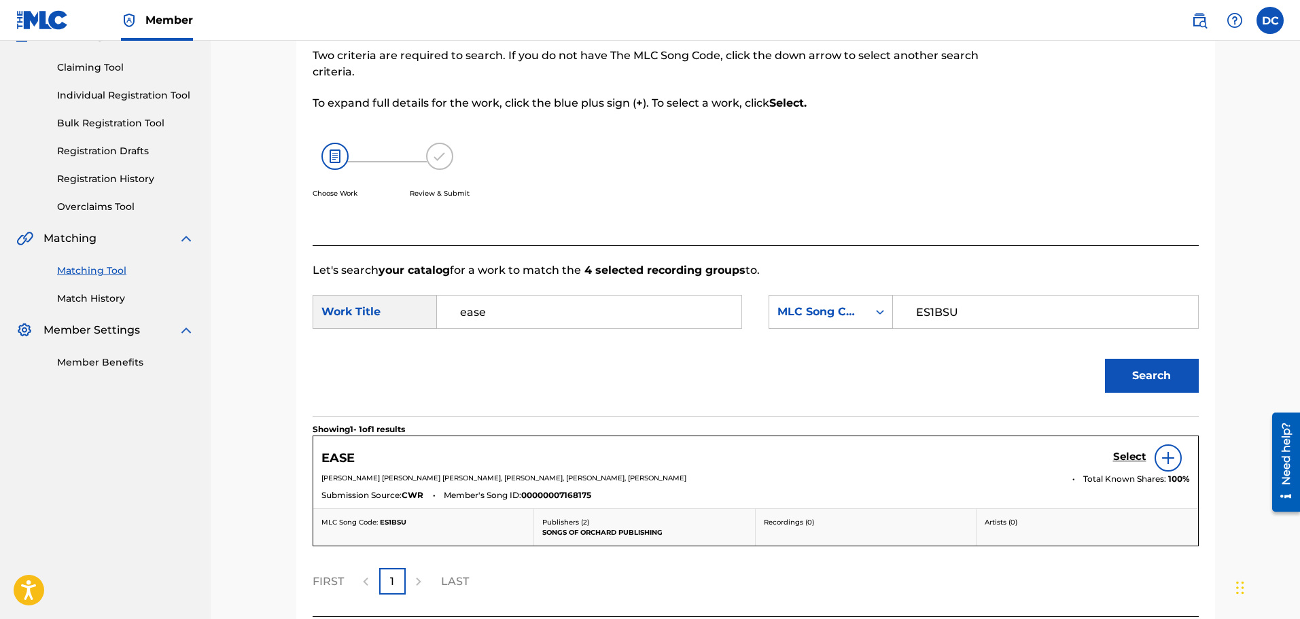
scroll to position [246, 0]
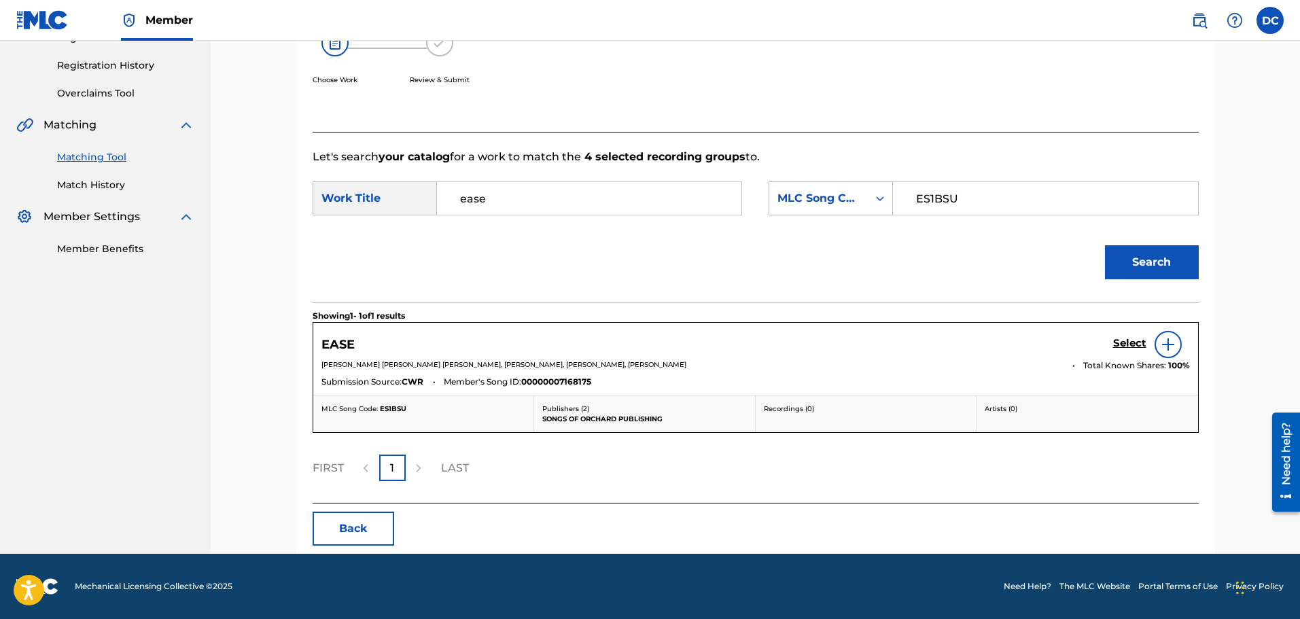
click at [1175, 347] on img at bounding box center [1168, 344] width 16 height 16
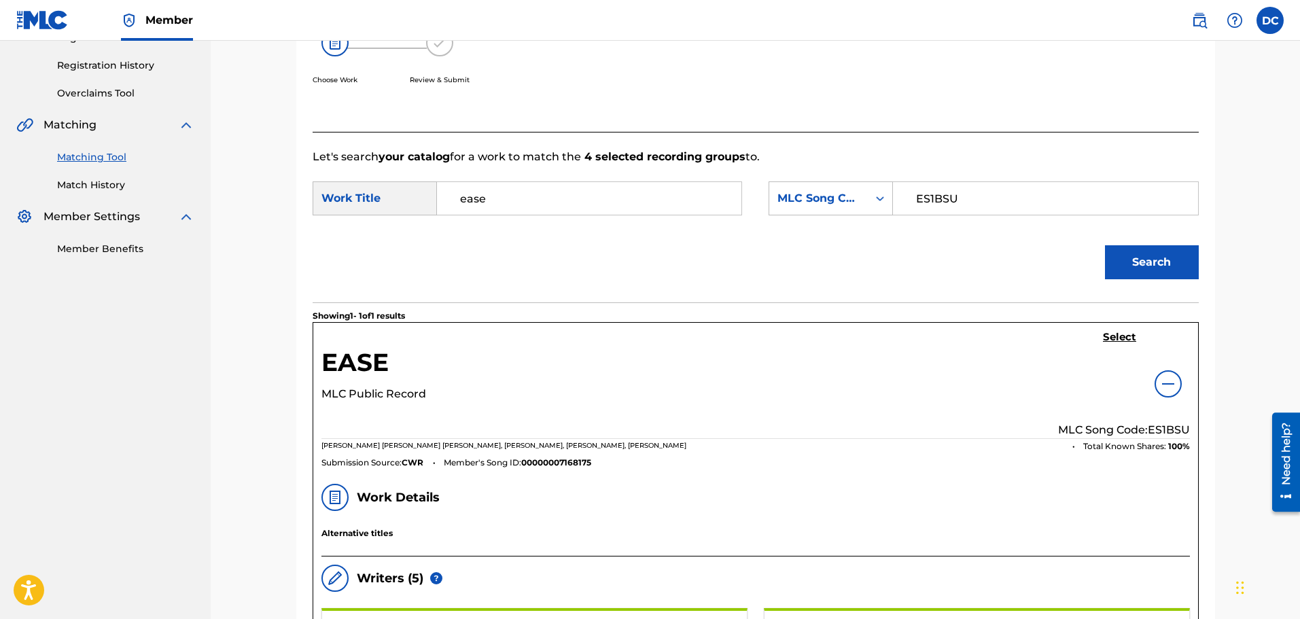
scroll to position [450, 0]
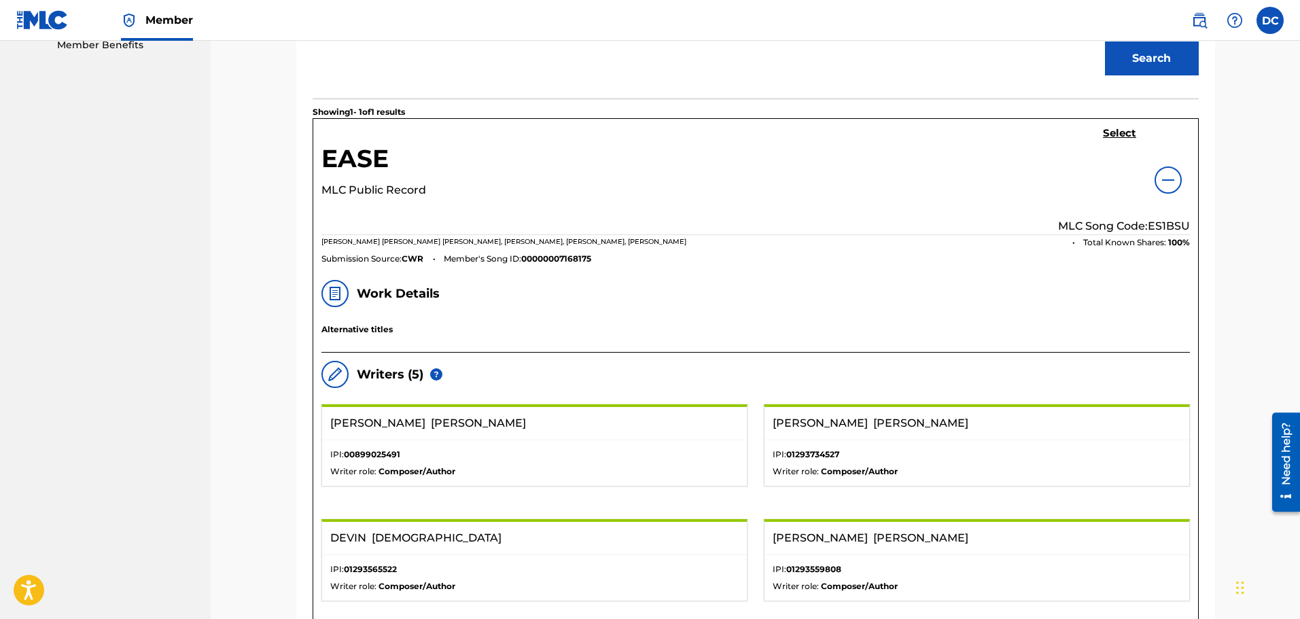
click at [1122, 135] on h5 "Select" at bounding box center [1119, 133] width 33 height 13
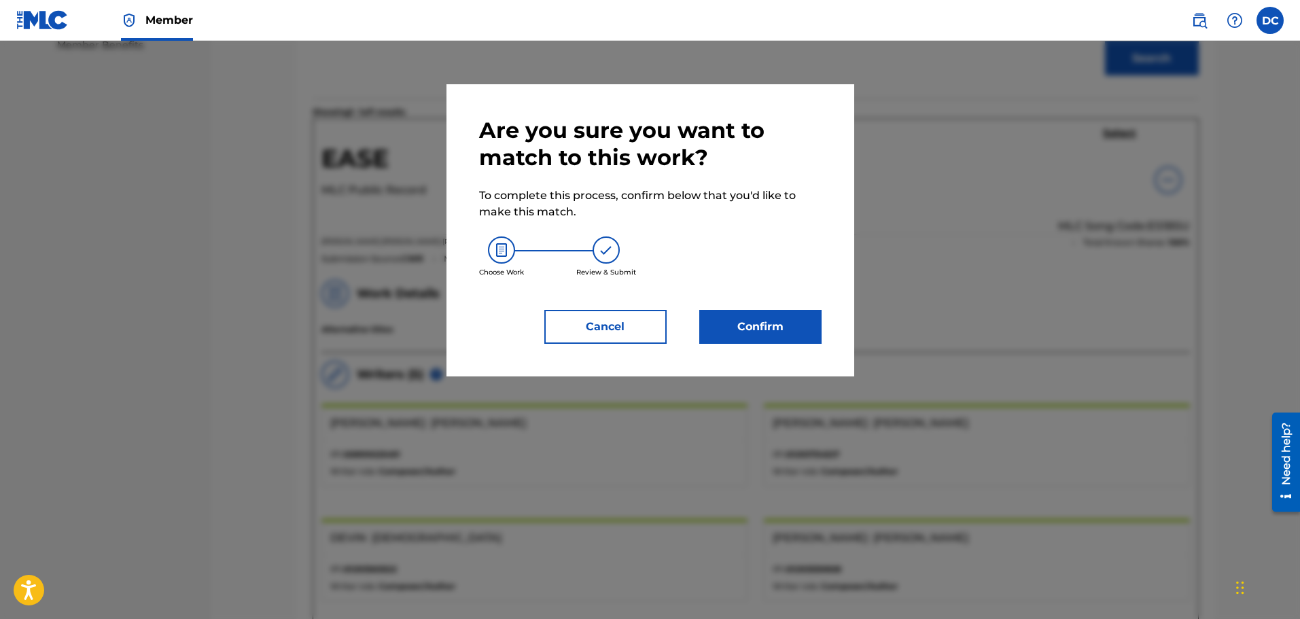
click at [762, 339] on button "Confirm" at bounding box center [760, 327] width 122 height 34
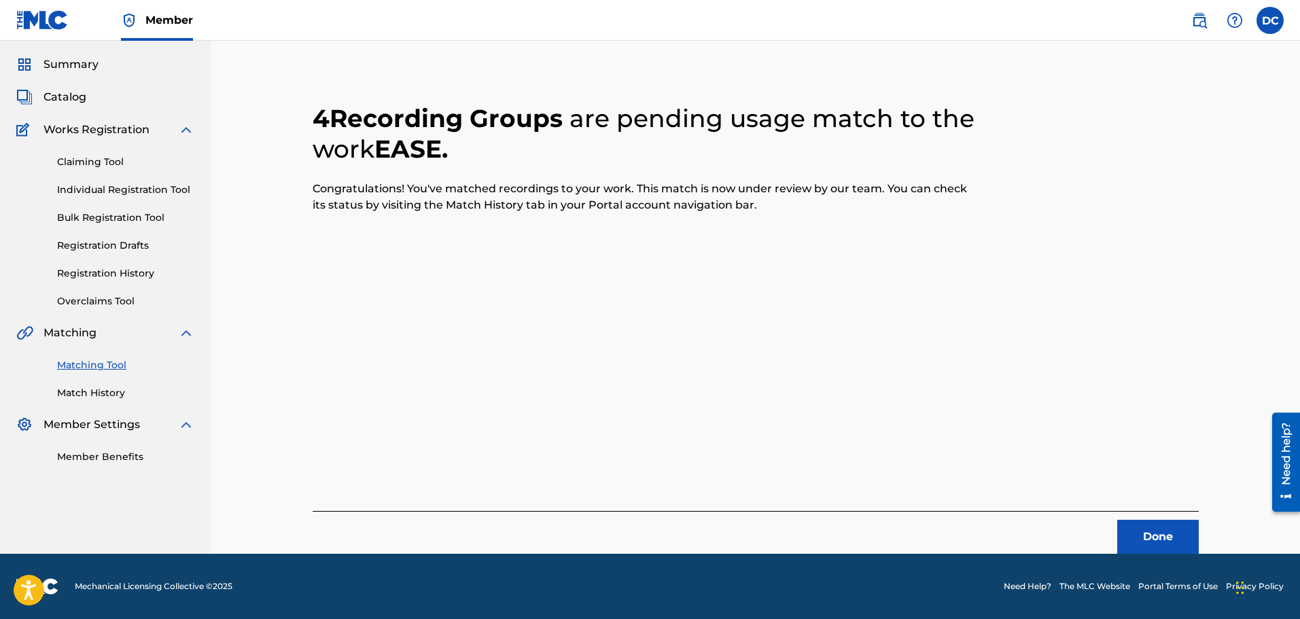
scroll to position [38, 0]
click at [1190, 534] on button "Done" at bounding box center [1158, 537] width 82 height 34
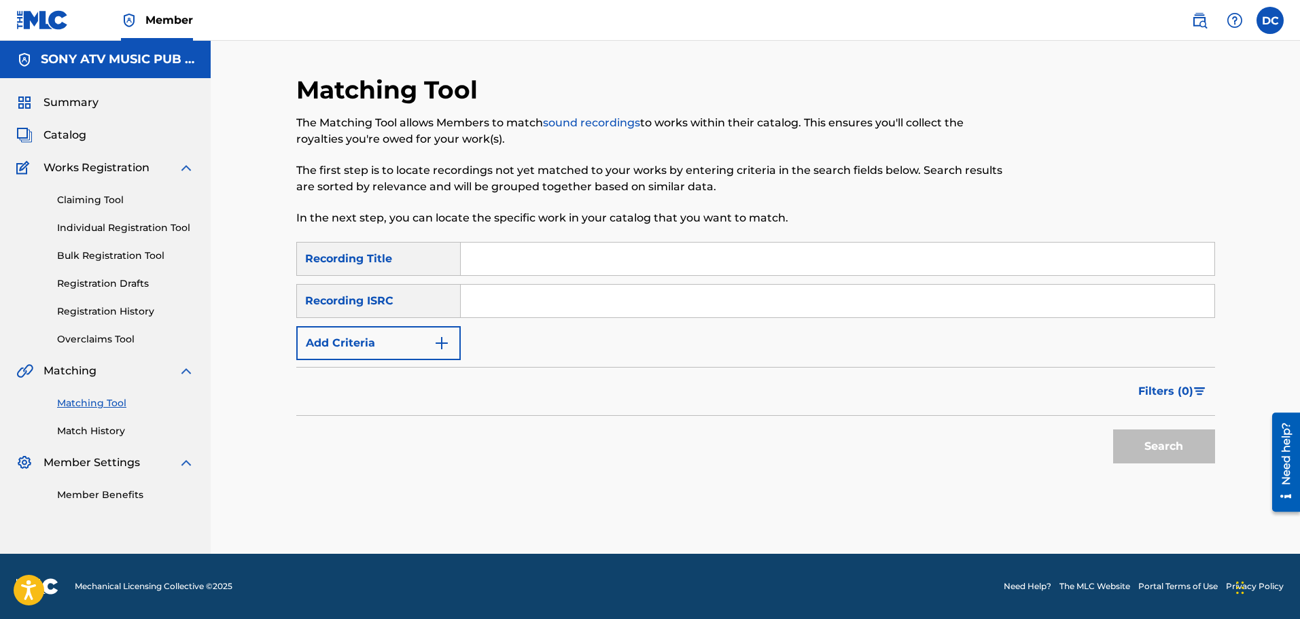
scroll to position [0, 0]
drag, startPoint x: 584, startPoint y: 270, endPoint x: 447, endPoint y: 242, distance: 139.4
click at [582, 270] on input "Search Form" at bounding box center [838, 259] width 754 height 33
click at [82, 120] on div "Summary Catalog Works Registration Claiming Tool Individual Registration Tool B…" at bounding box center [105, 298] width 211 height 440
click at [79, 128] on span "Catalog" at bounding box center [64, 135] width 43 height 16
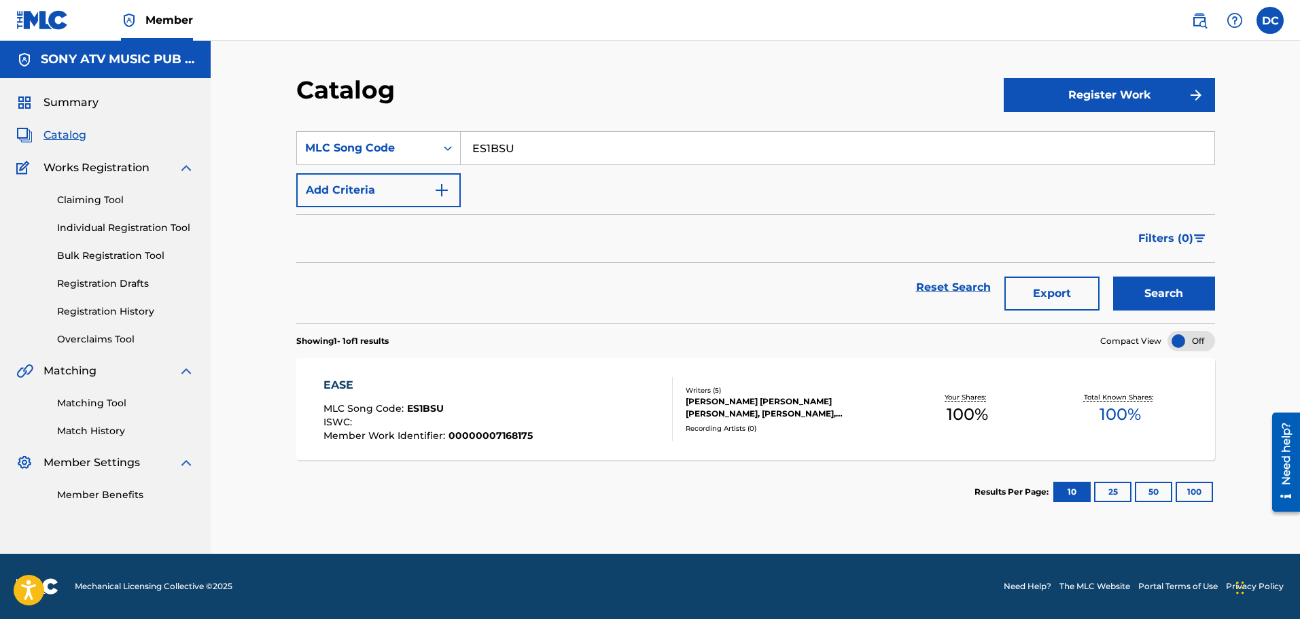
click at [507, 148] on input "ES1BSU" at bounding box center [838, 148] width 754 height 33
paste input "DQ6F26"
type input "DQ6F26"
click at [1113, 277] on button "Search" at bounding box center [1164, 294] width 102 height 34
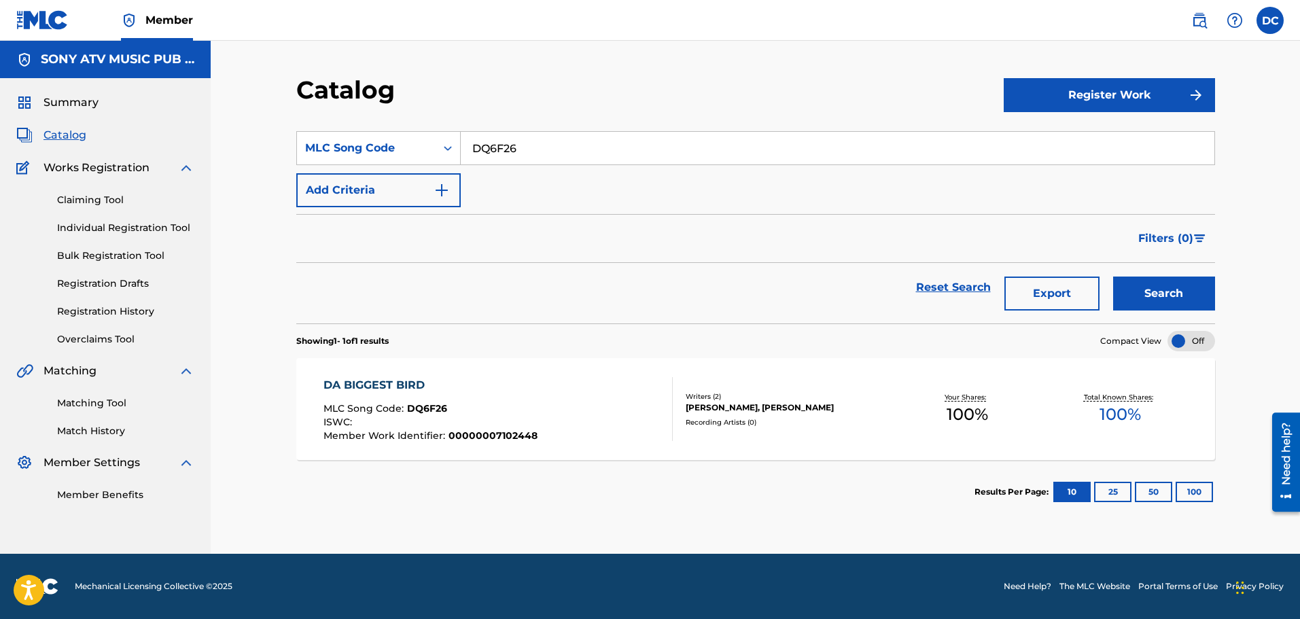
click at [580, 393] on div "DA BIGGEST BIRD MLC Song Code : DQ6F26 ISWC : Member Work Identifier : 00000007…" at bounding box center [497, 409] width 349 height 64
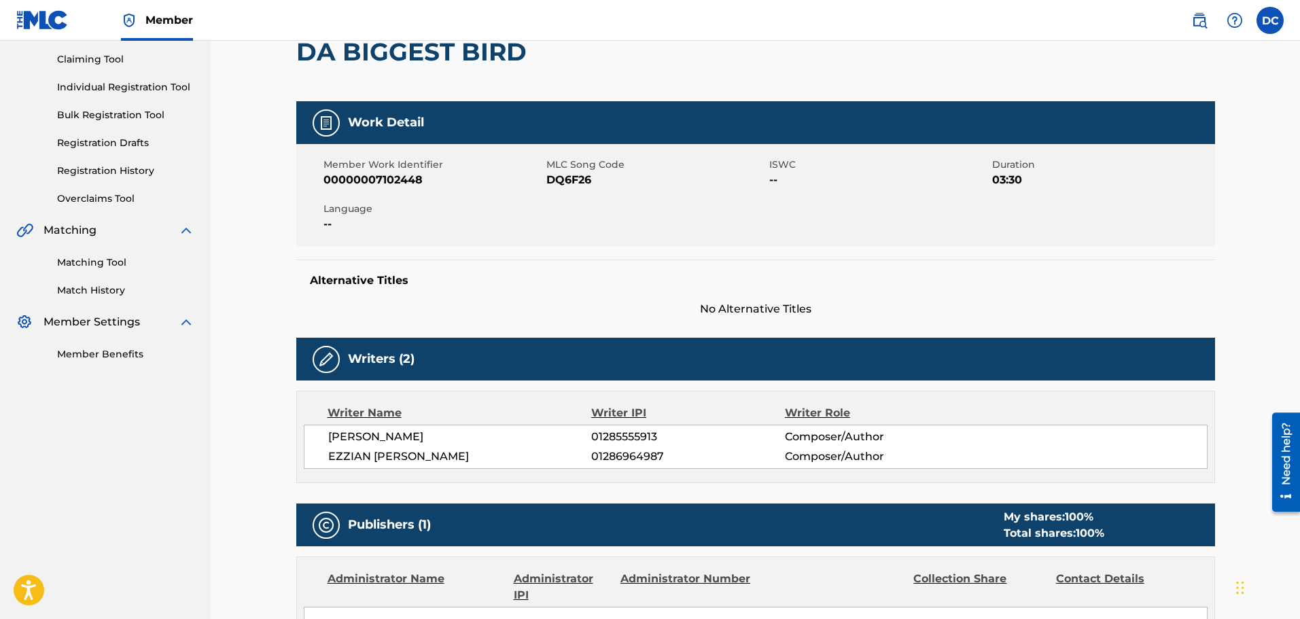
scroll to position [37, 0]
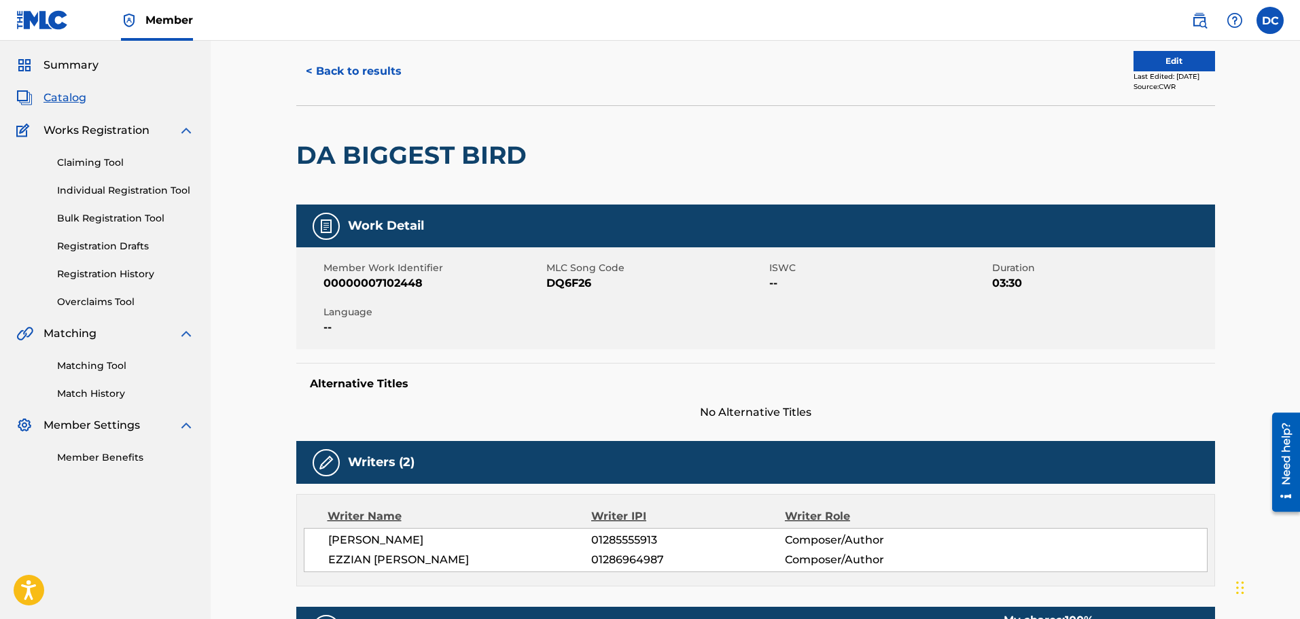
click at [135, 364] on link "Matching Tool" at bounding box center [125, 366] width 137 height 14
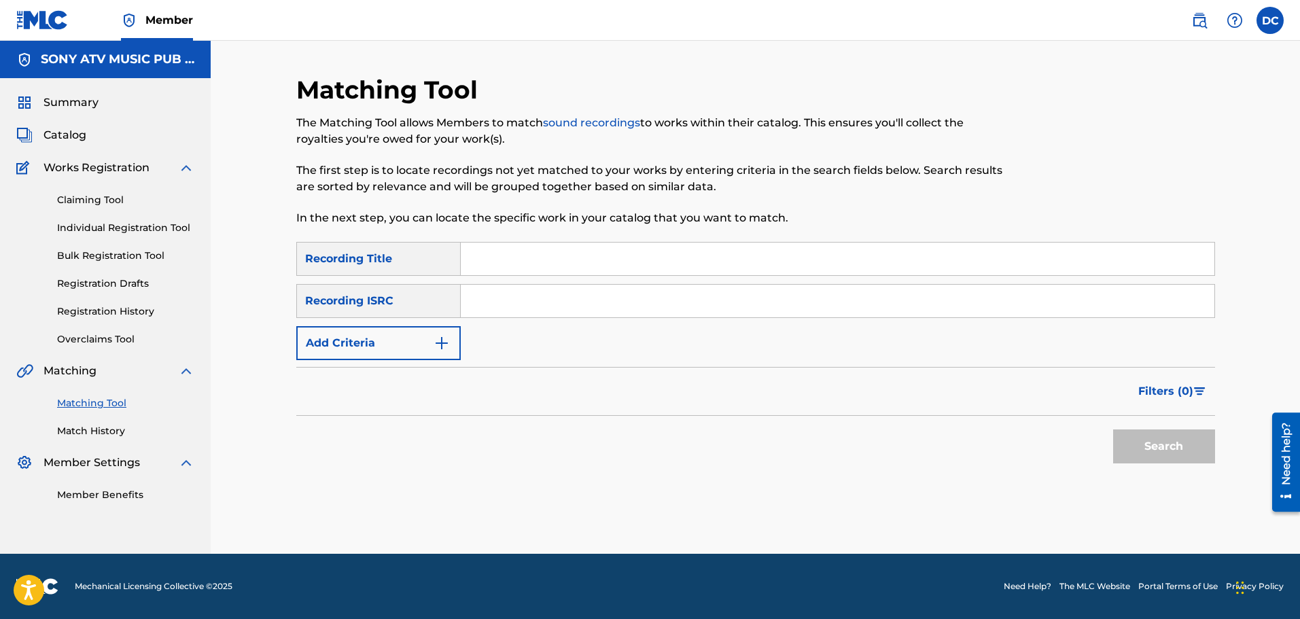
click at [504, 264] on input "Search Form" at bounding box center [838, 259] width 754 height 33
click at [437, 302] on div "Recording ISRC" at bounding box center [378, 301] width 164 height 34
click at [515, 271] on input "Search Form" at bounding box center [838, 259] width 754 height 33
paste input "SE5752291832"
click at [516, 263] on input "SE5752291832" at bounding box center [838, 259] width 754 height 33
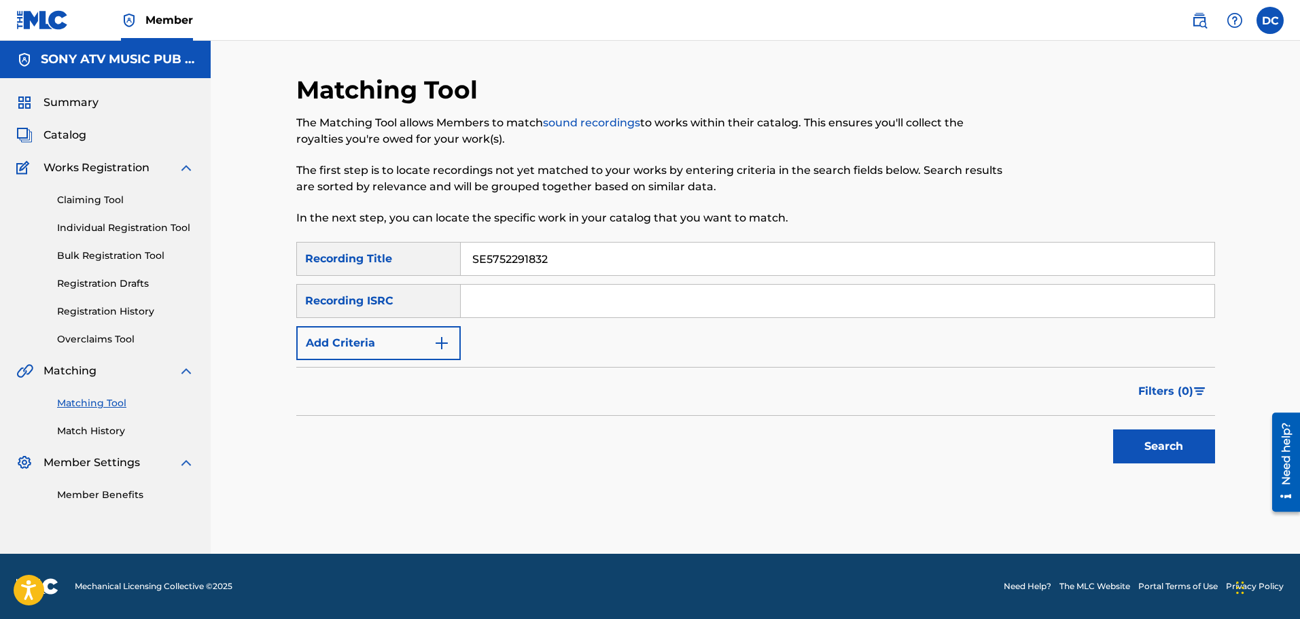
click at [516, 263] on input "SE5752291832" at bounding box center [838, 259] width 754 height 33
type input "SE5752291832"
click at [514, 299] on input "Search Form" at bounding box center [838, 301] width 754 height 33
paste input "SE5752291832"
type input "SE5752291832"
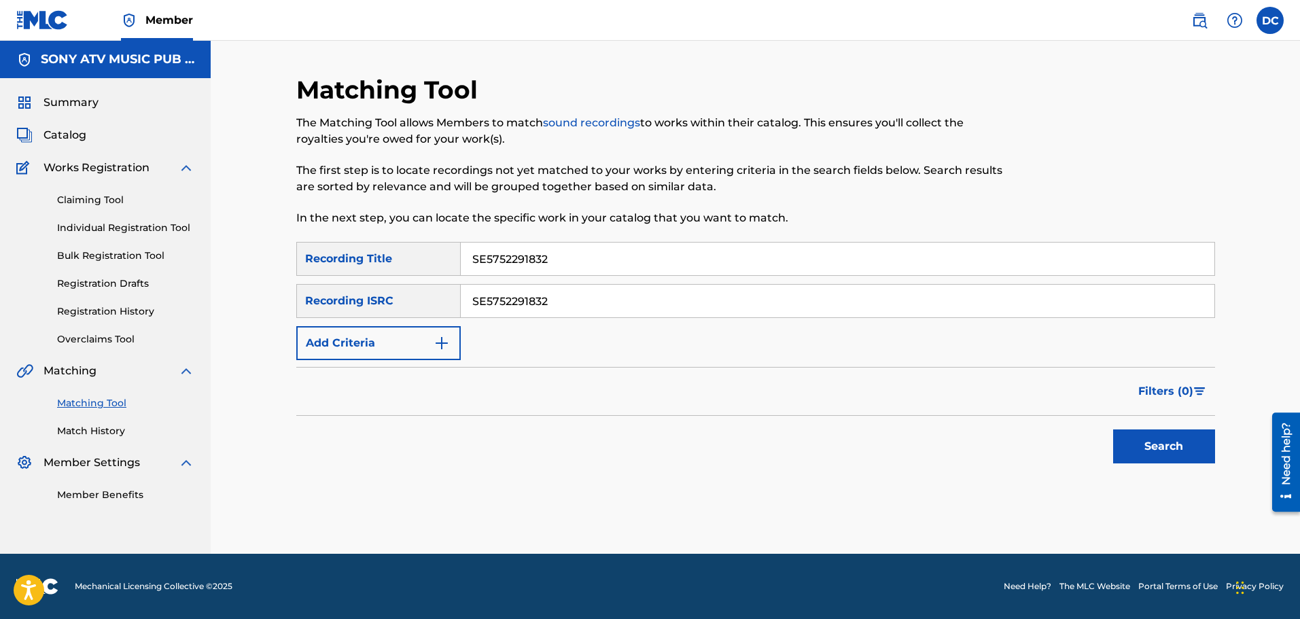
click at [516, 254] on input "SE5752291832" at bounding box center [838, 259] width 754 height 33
type input "biggest bird"
click at [1113, 429] on button "Search" at bounding box center [1164, 446] width 102 height 34
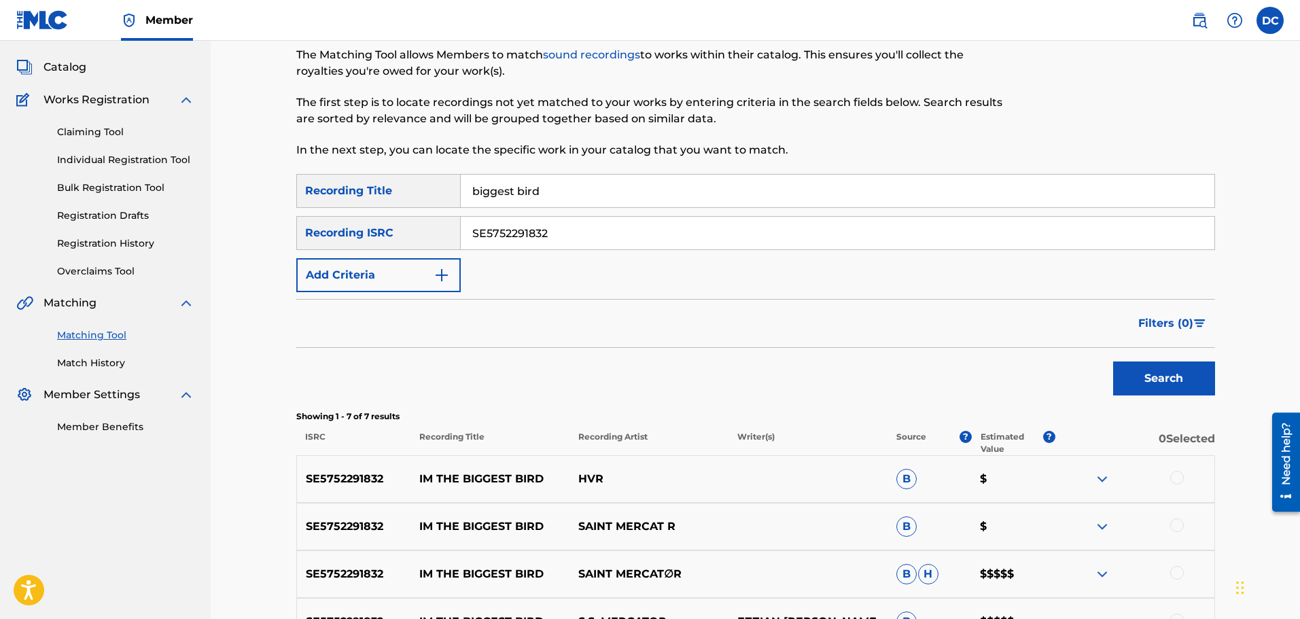
scroll to position [136, 0]
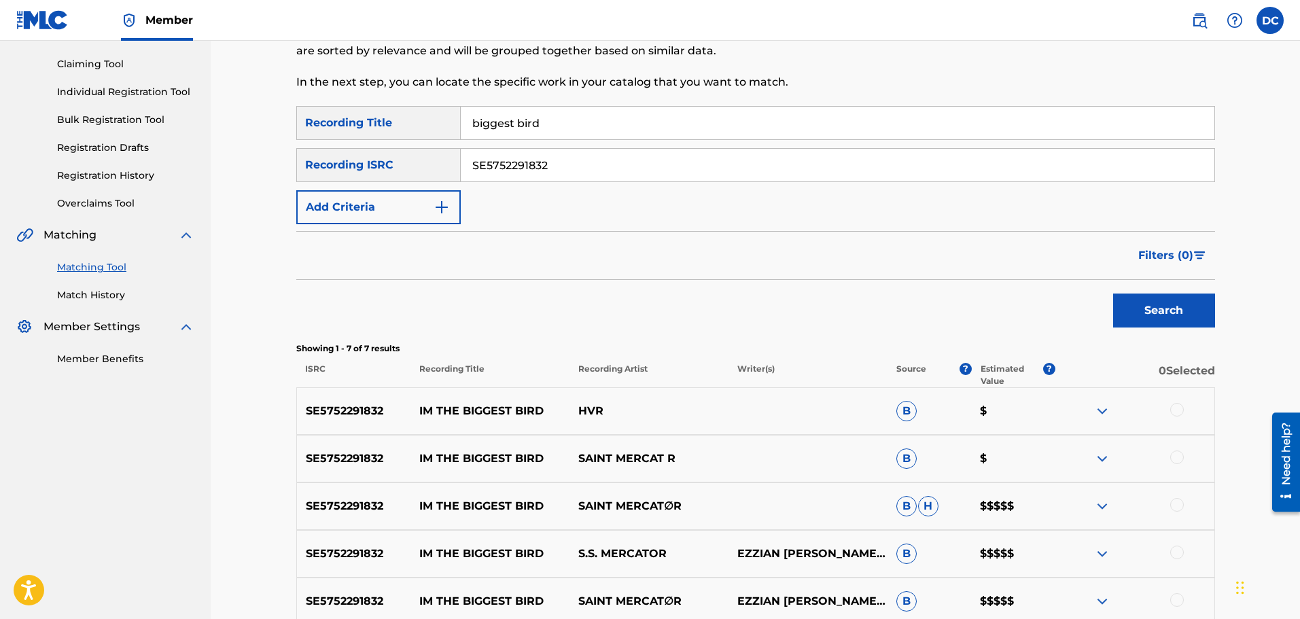
click at [1173, 456] on div at bounding box center [1177, 457] width 14 height 14
click at [1186, 507] on div at bounding box center [1134, 506] width 159 height 16
click at [1175, 506] on div at bounding box center [1177, 505] width 14 height 14
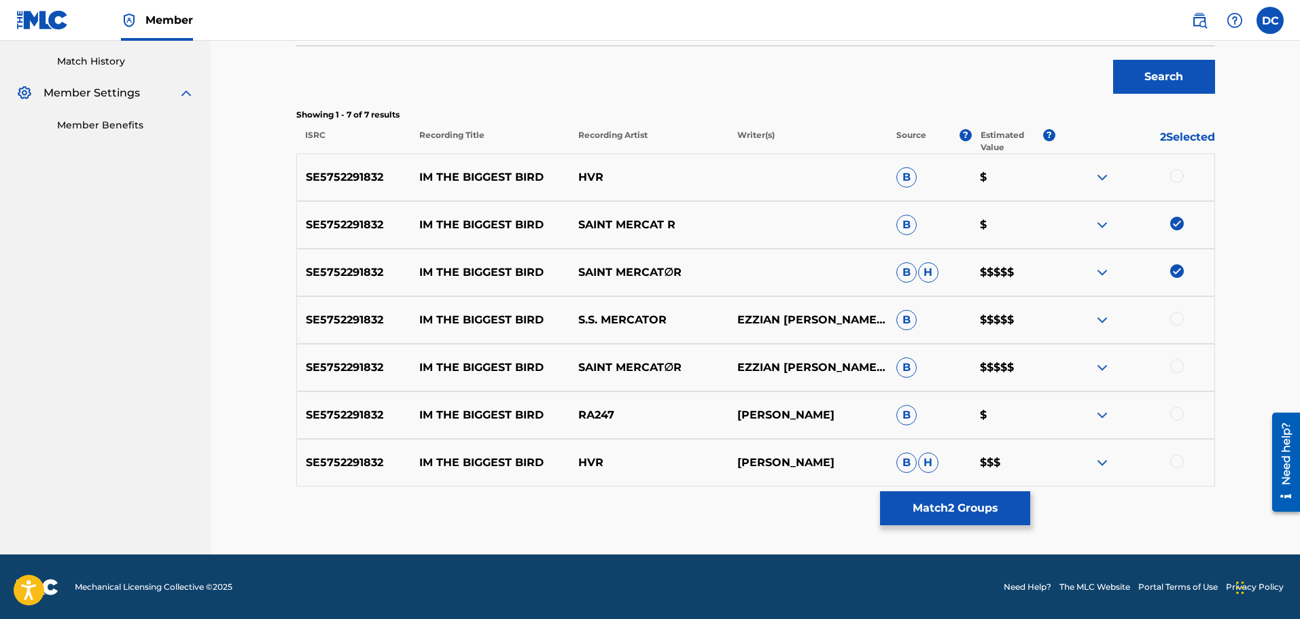
scroll to position [370, 0]
click at [1177, 361] on div at bounding box center [1177, 366] width 14 height 14
click at [1177, 317] on div at bounding box center [1177, 318] width 14 height 14
click at [1107, 417] on img at bounding box center [1102, 414] width 16 height 16
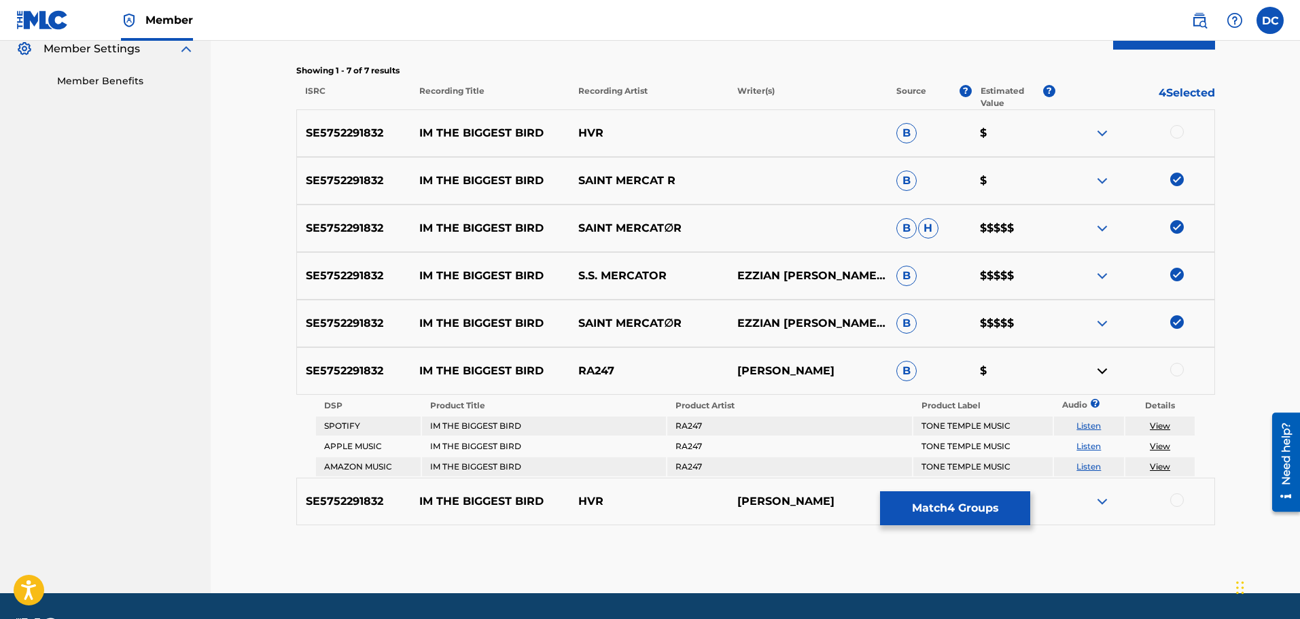
scroll to position [438, 0]
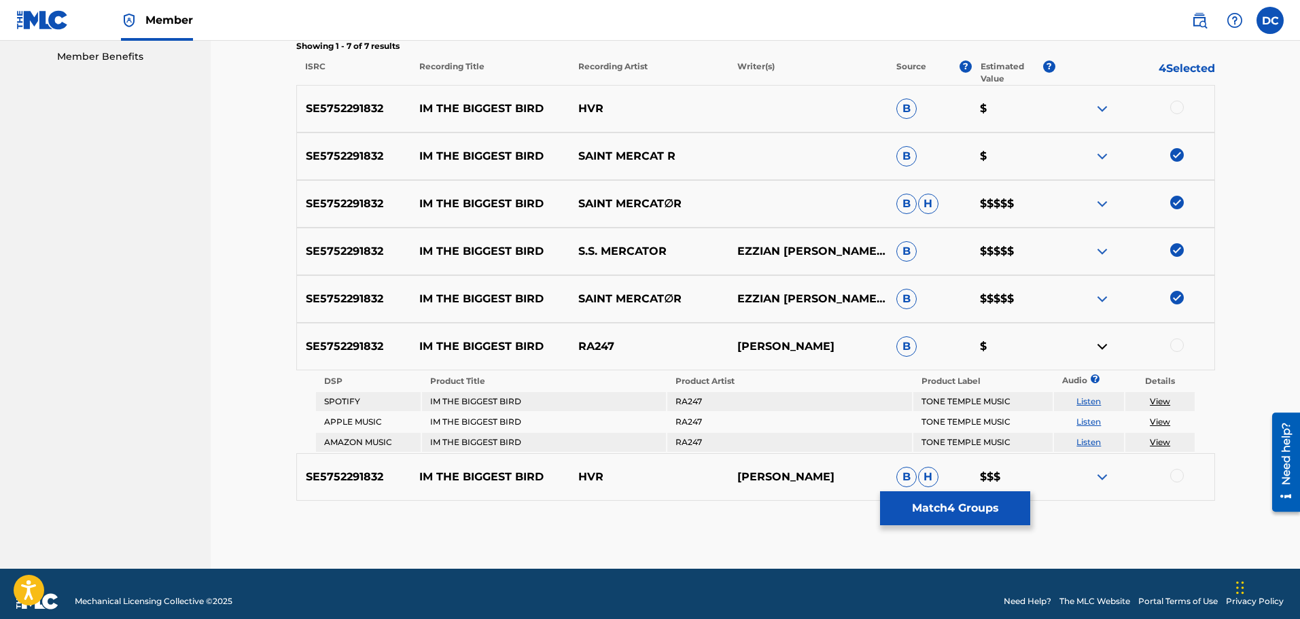
click at [1095, 399] on link "Listen" at bounding box center [1088, 401] width 24 height 10
click at [1101, 344] on img at bounding box center [1102, 346] width 16 height 16
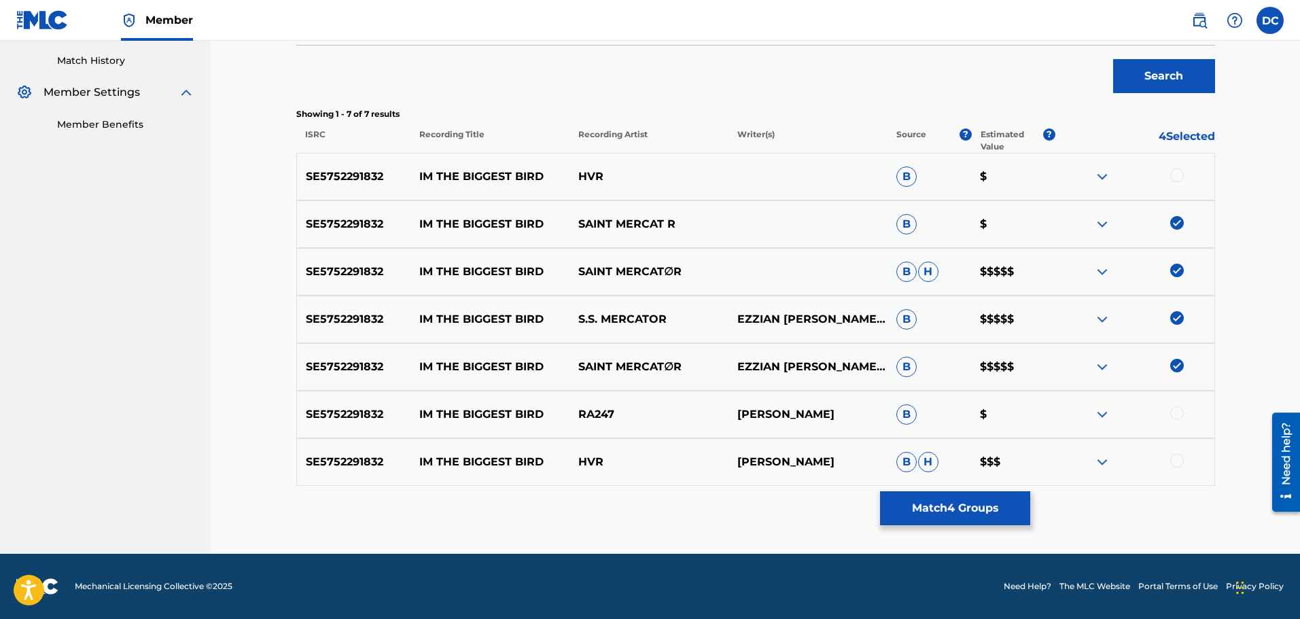
click at [1104, 178] on img at bounding box center [1102, 177] width 16 height 16
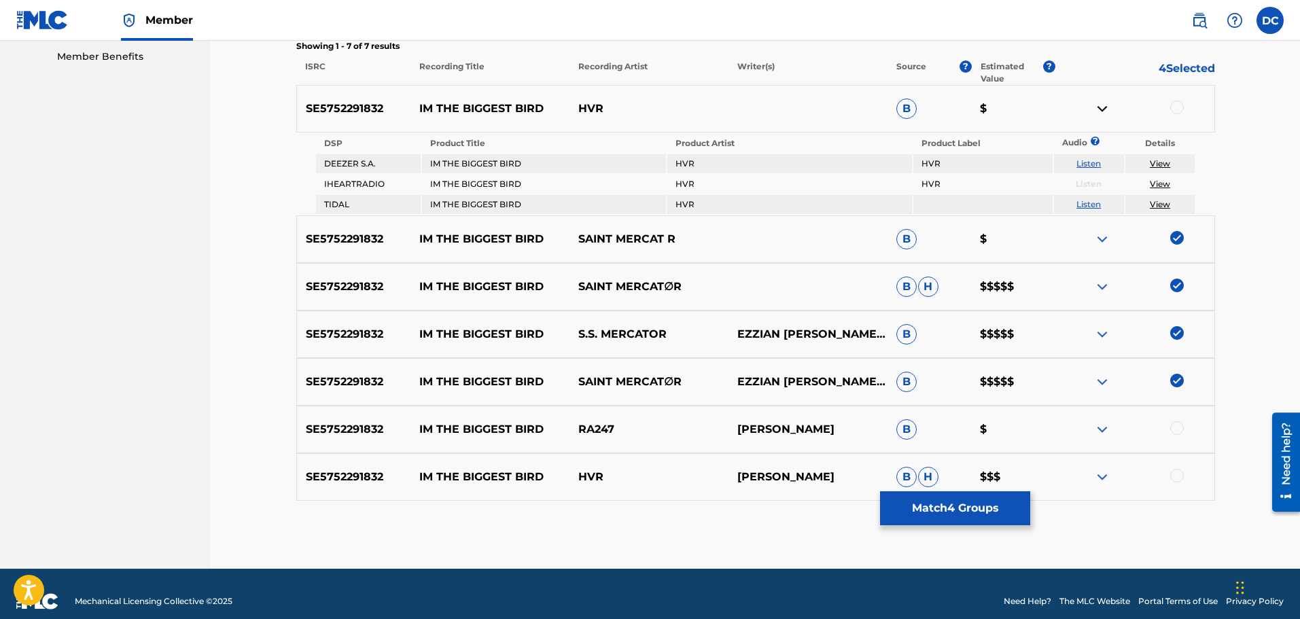
click at [1087, 166] on link "Listen" at bounding box center [1088, 163] width 24 height 10
click at [1095, 200] on link "Listen" at bounding box center [1088, 204] width 24 height 10
click at [1102, 107] on img at bounding box center [1102, 109] width 16 height 16
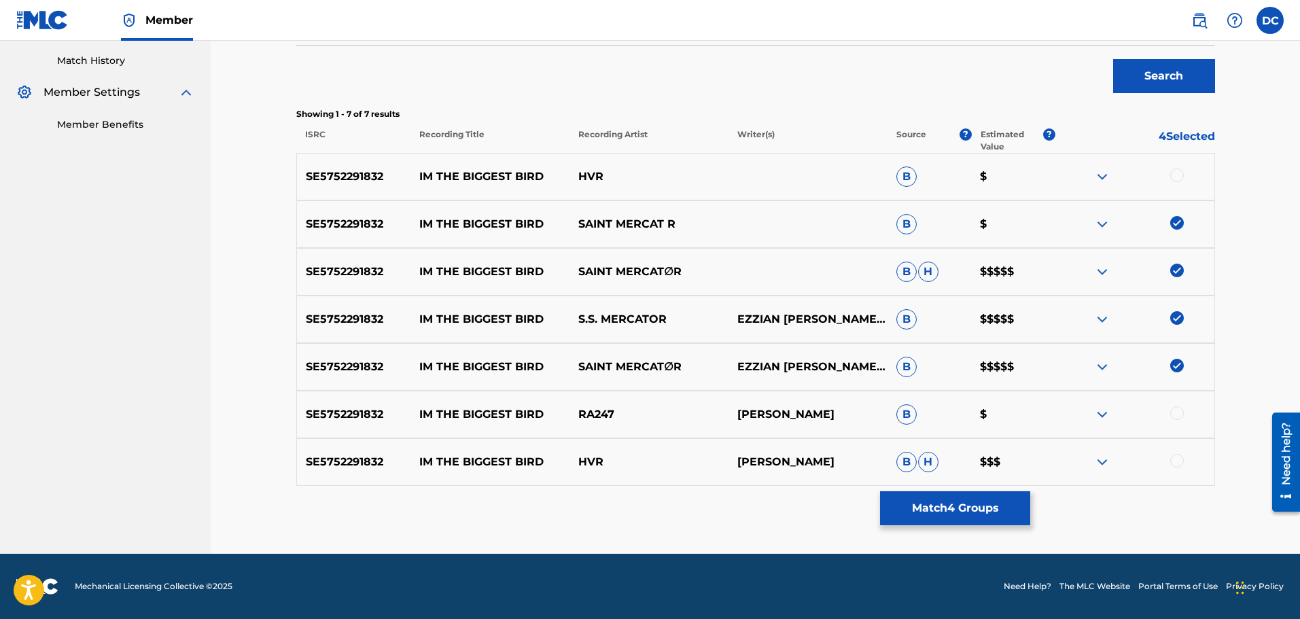
scroll to position [370, 0]
click at [1086, 463] on div at bounding box center [1134, 462] width 159 height 16
click at [1101, 461] on img at bounding box center [1102, 462] width 16 height 16
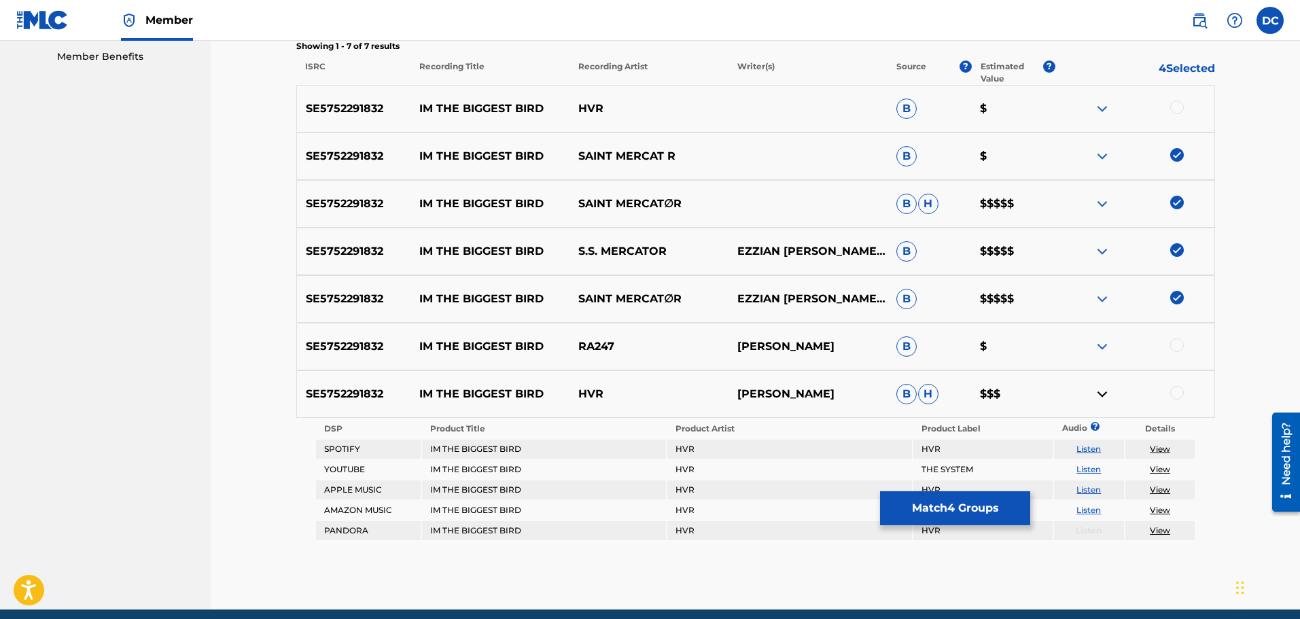
click at [1111, 397] on div at bounding box center [1134, 394] width 159 height 16
click at [1100, 396] on img at bounding box center [1102, 394] width 16 height 16
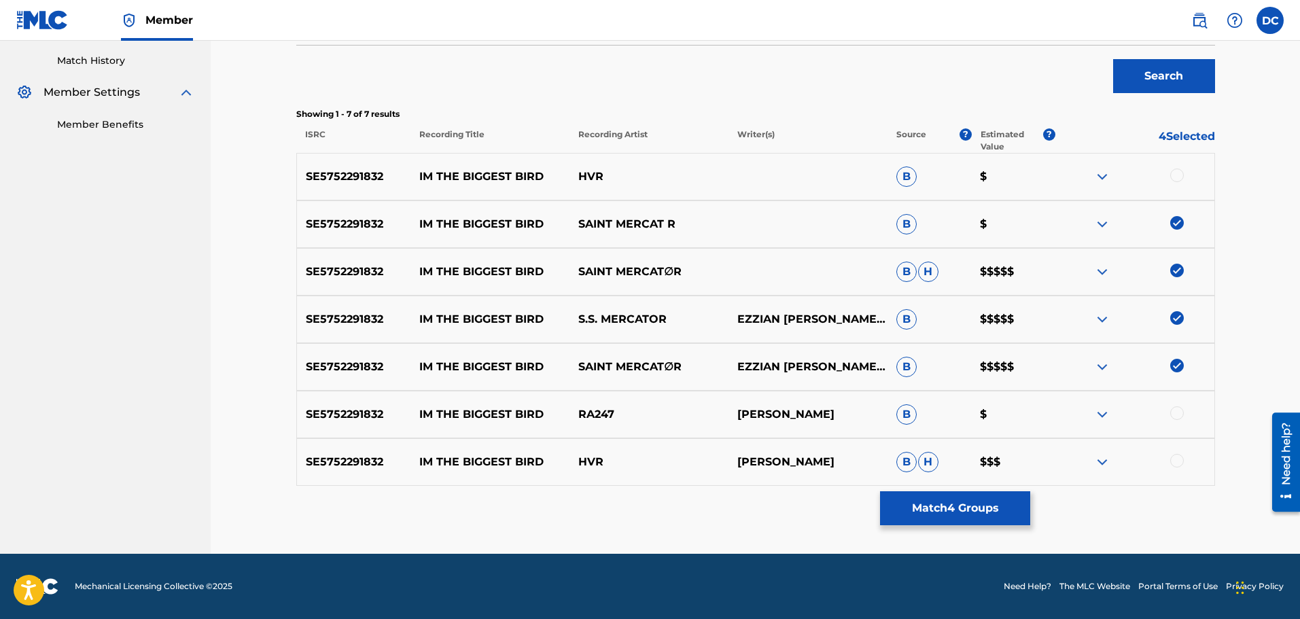
click at [1103, 460] on img at bounding box center [1102, 462] width 16 height 16
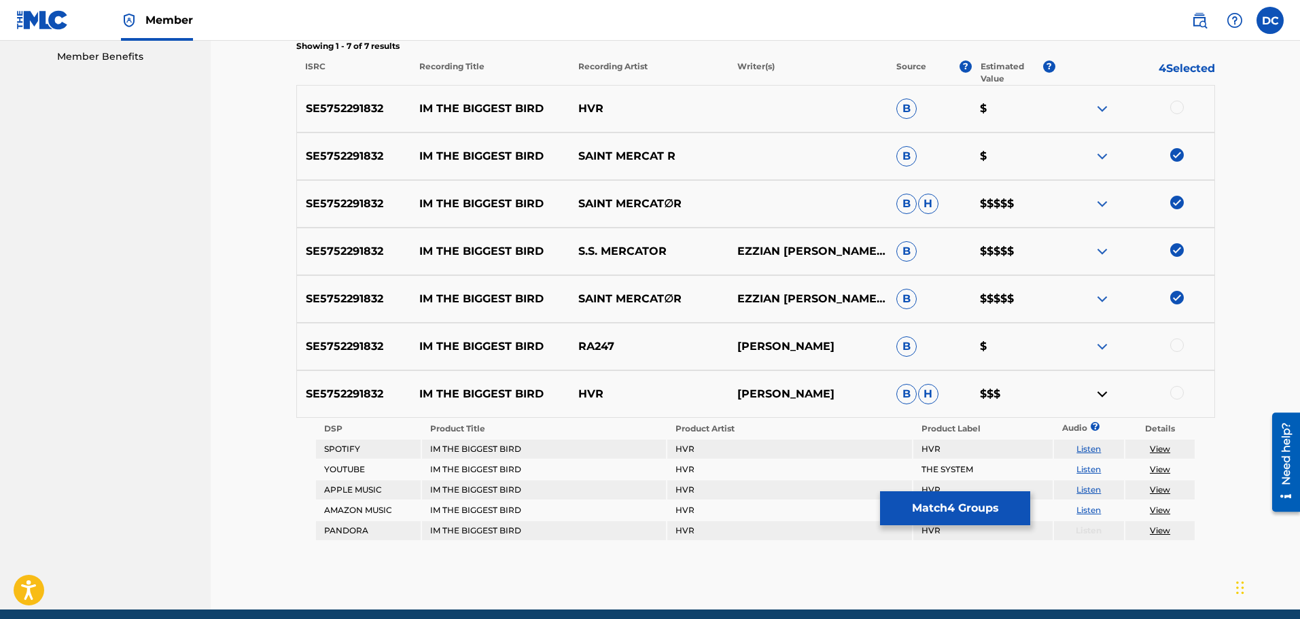
scroll to position [494, 0]
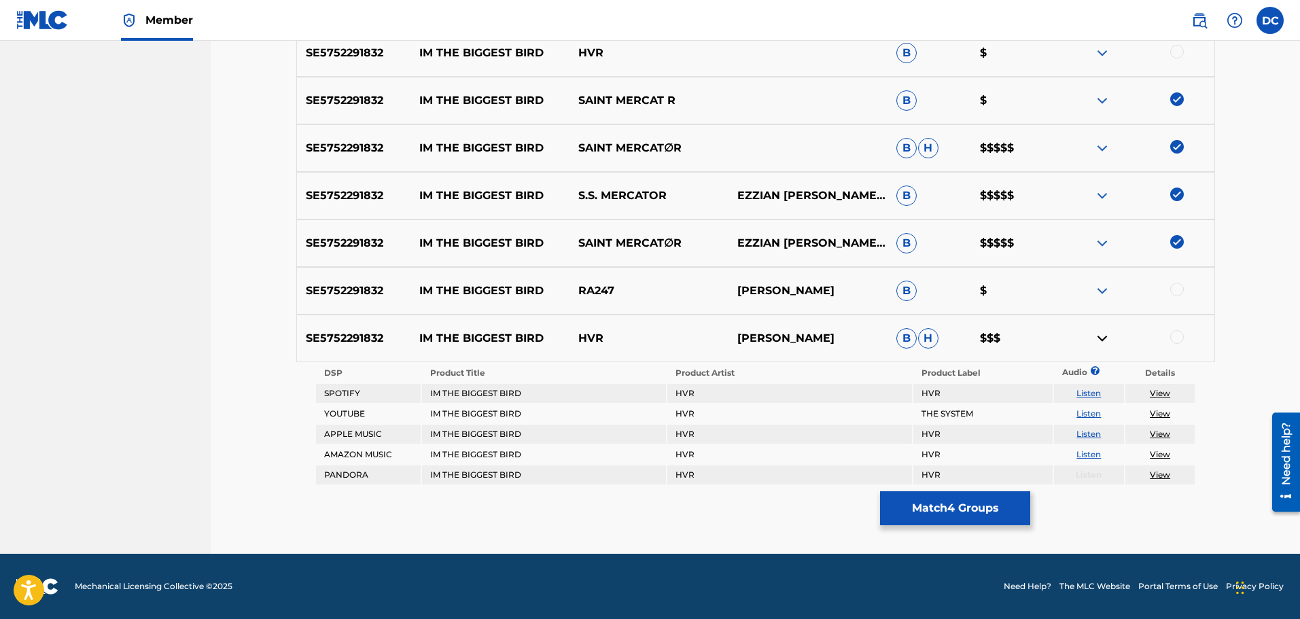
click at [1102, 414] on td "Listen" at bounding box center [1089, 413] width 70 height 19
click at [1094, 413] on link "Listen" at bounding box center [1088, 413] width 24 height 10
click at [1158, 336] on div at bounding box center [1134, 338] width 159 height 16
click at [1167, 342] on div at bounding box center [1134, 338] width 159 height 16
click at [1177, 343] on div at bounding box center [1177, 337] width 14 height 14
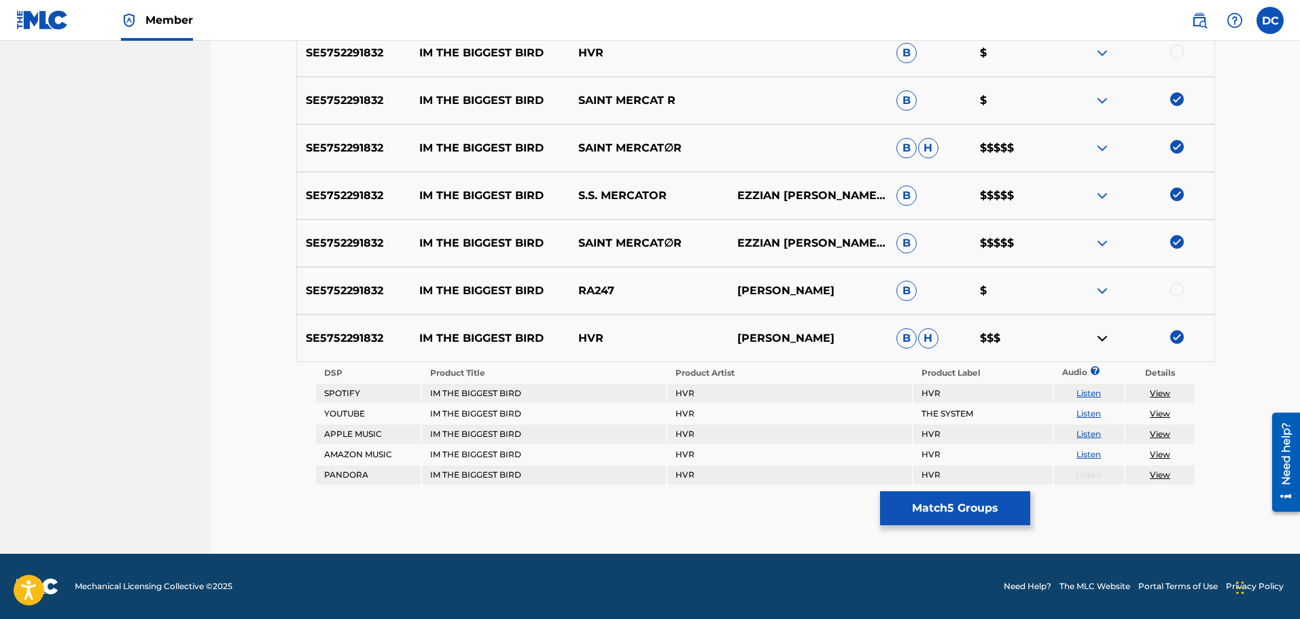
click at [999, 518] on button "Match 5 Groups" at bounding box center [955, 508] width 150 height 34
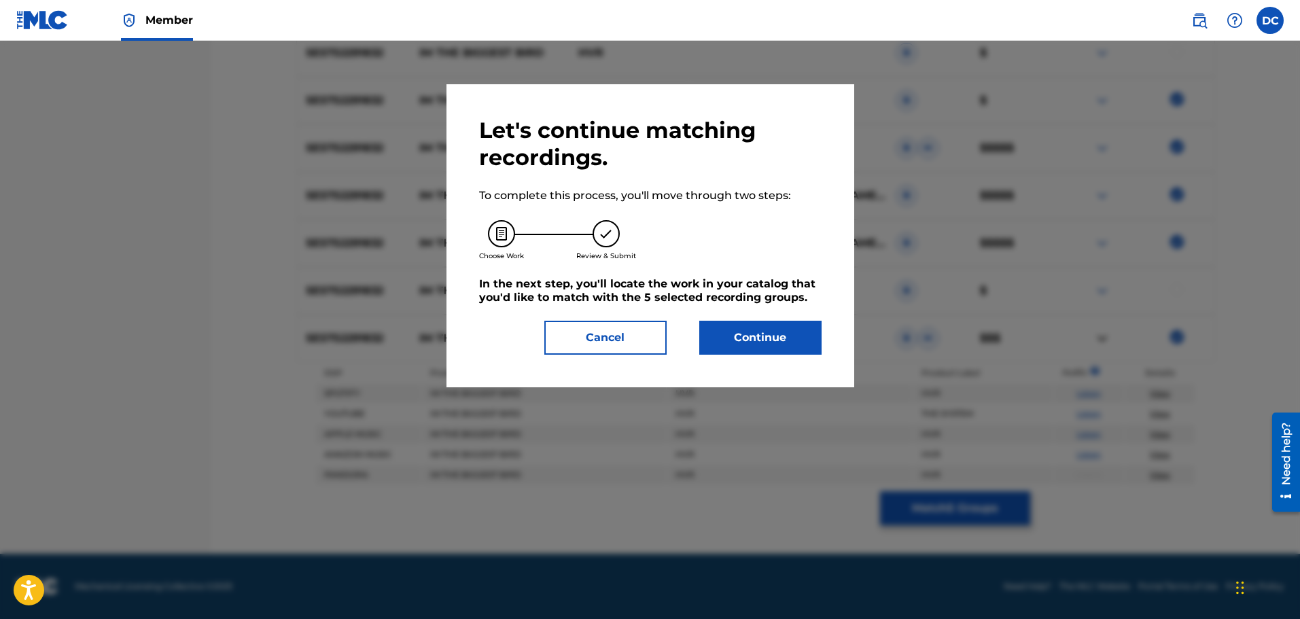
click at [745, 340] on button "Continue" at bounding box center [760, 338] width 122 height 34
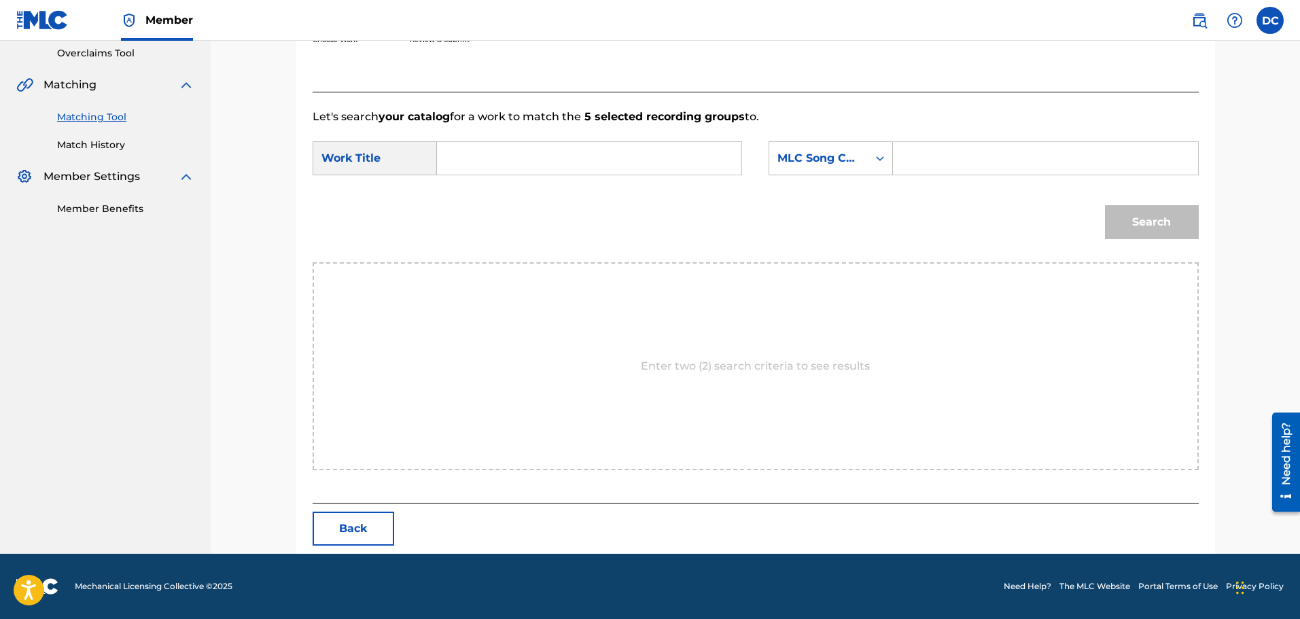
scroll to position [286, 0]
click at [583, 164] on input "Search Form" at bounding box center [588, 158] width 281 height 33
click at [916, 154] on input "Search Form" at bounding box center [1044, 158] width 281 height 33
click at [936, 166] on input "Search Form" at bounding box center [1044, 158] width 281 height 33
paste input "DQ6F26"
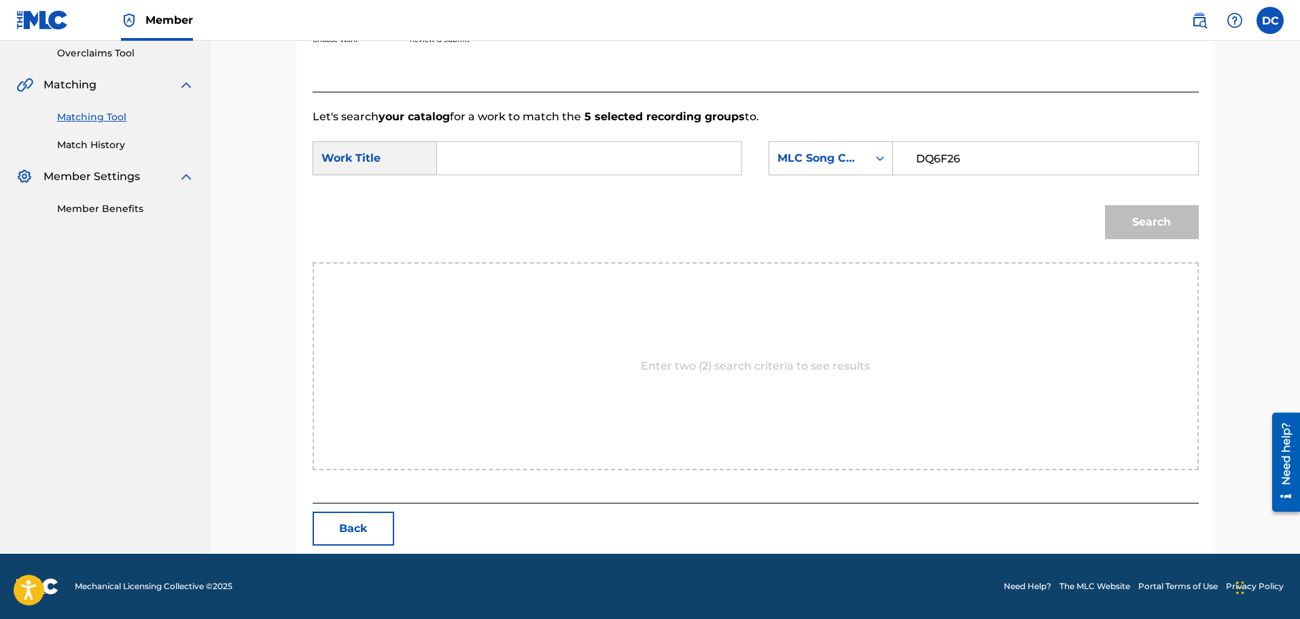
type input "DQ6F26"
click at [1143, 202] on div "Search" at bounding box center [1148, 219] width 101 height 54
click at [688, 162] on input "Search Form" at bounding box center [588, 158] width 281 height 33
type input "biggest bird"
click at [1105, 205] on button "Search" at bounding box center [1152, 222] width 94 height 34
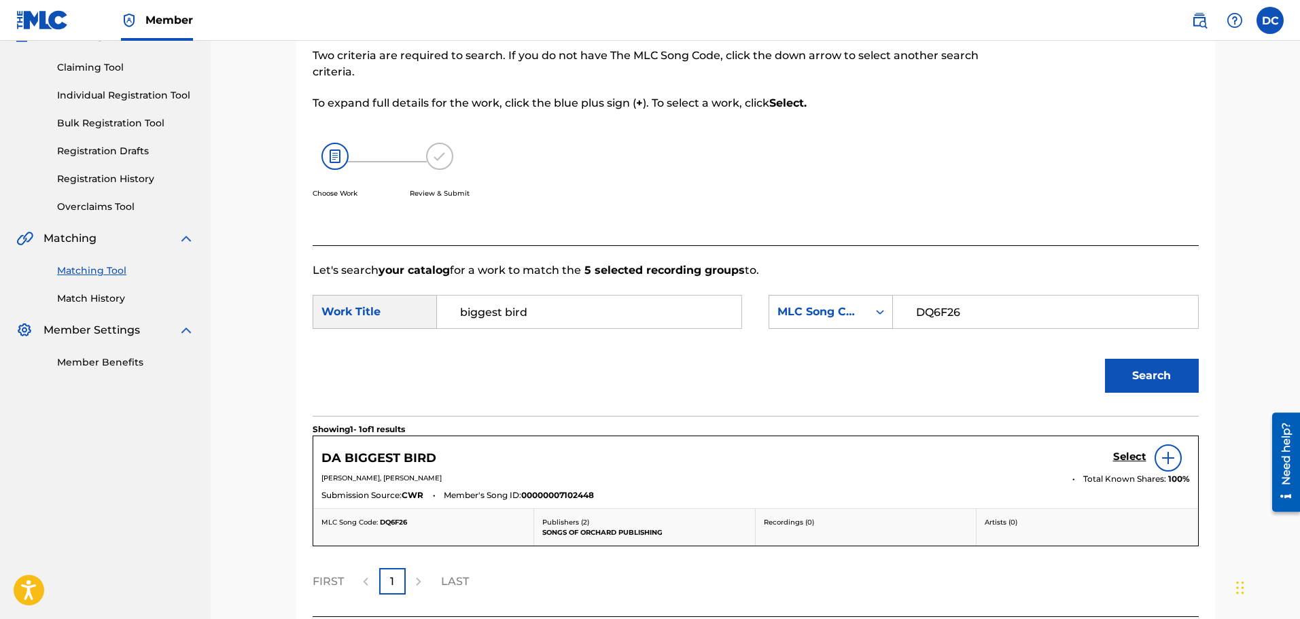
scroll to position [246, 0]
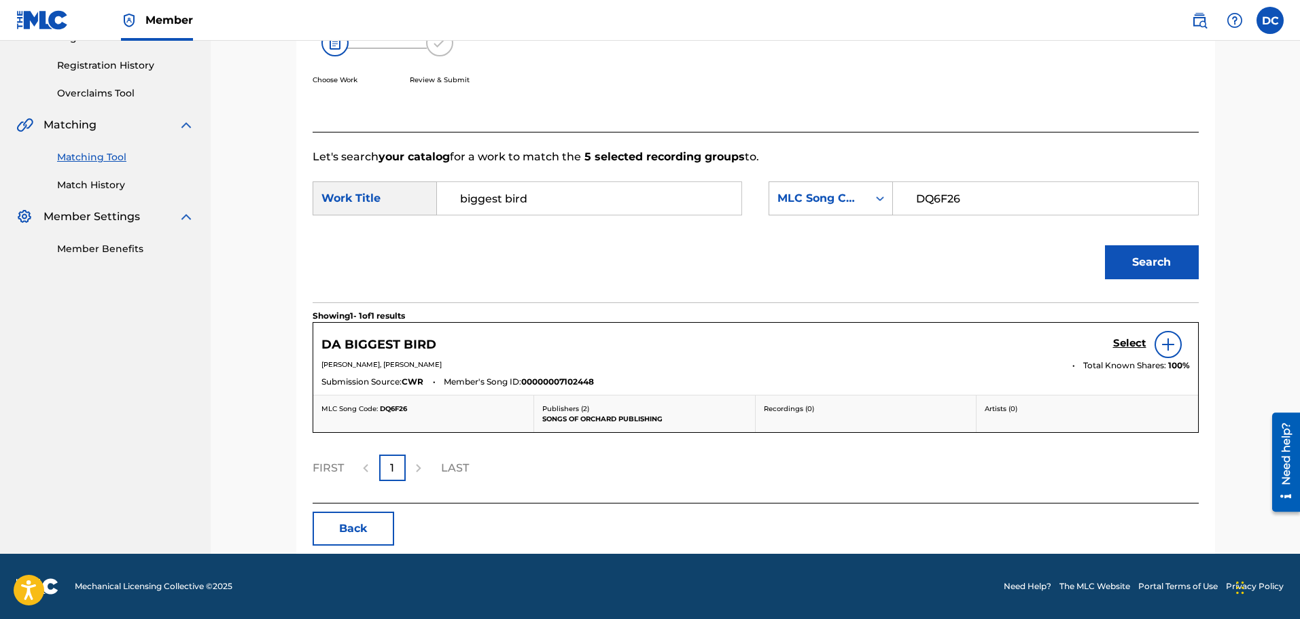
click at [1175, 342] on img at bounding box center [1168, 344] width 16 height 16
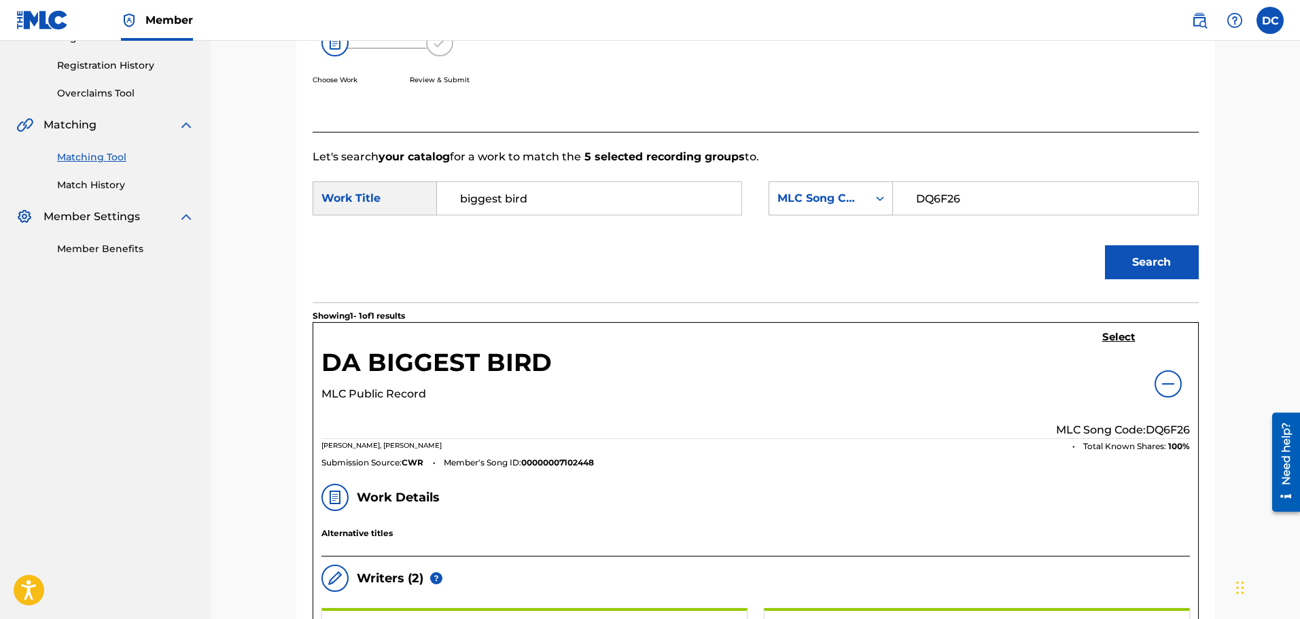
click at [1115, 333] on h5 "Select" at bounding box center [1118, 337] width 33 height 13
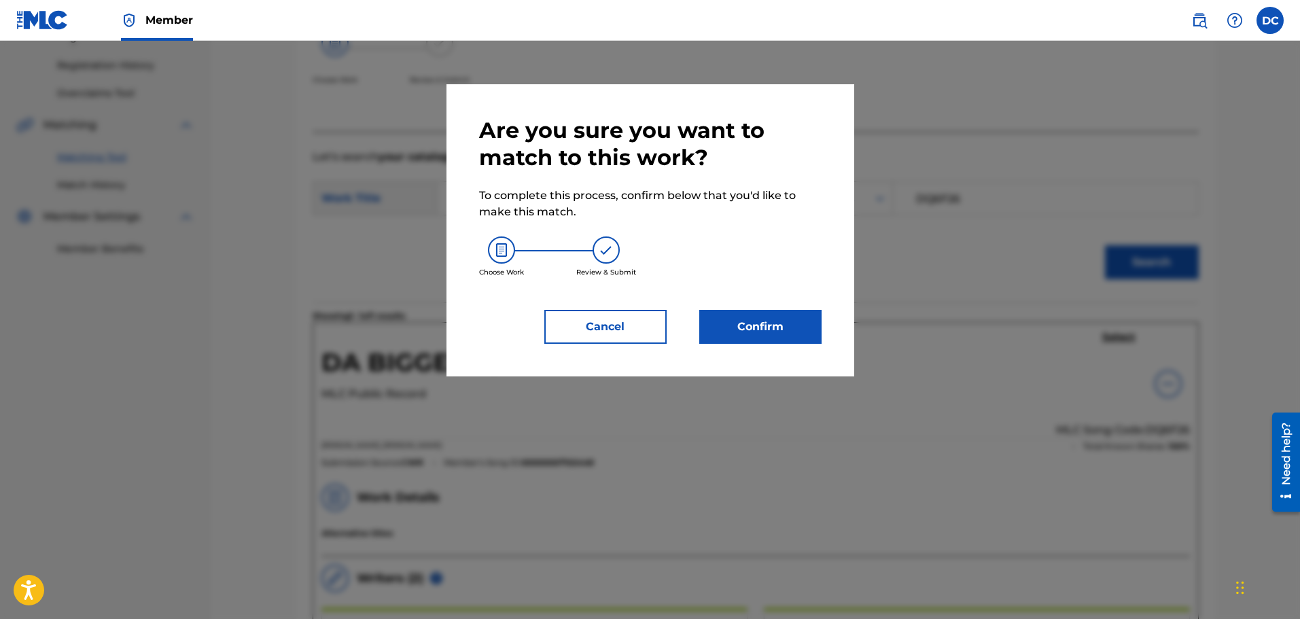
click at [633, 322] on button "Cancel" at bounding box center [605, 327] width 122 height 34
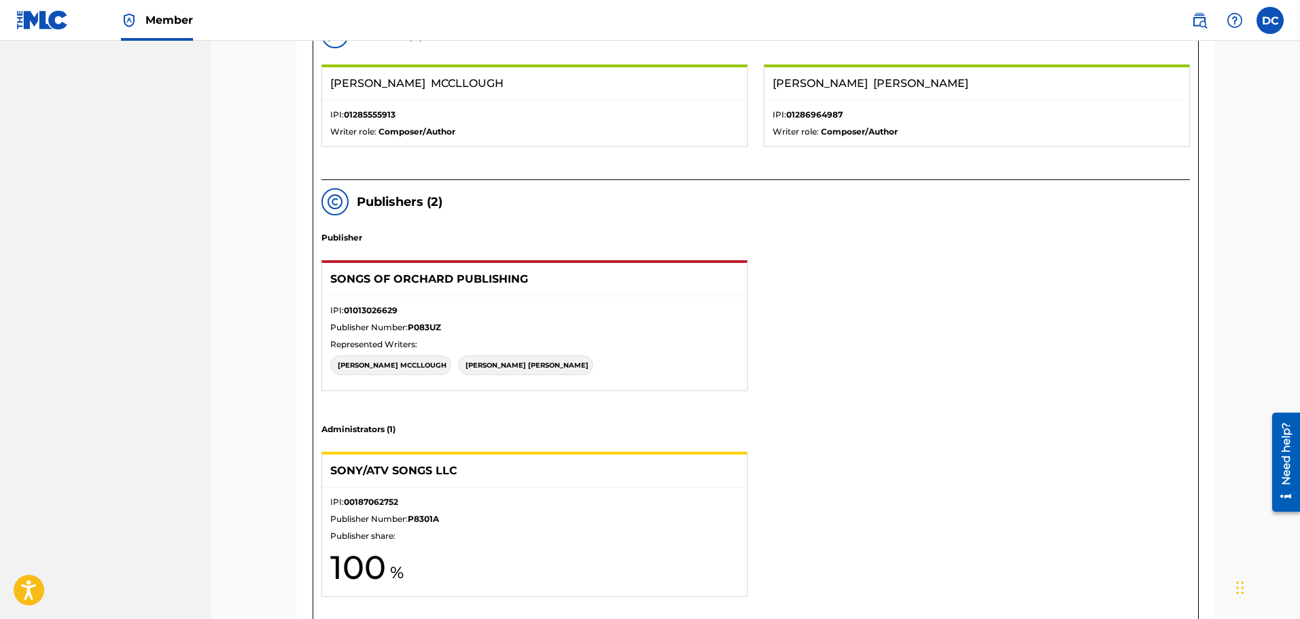
scroll to position [518, 0]
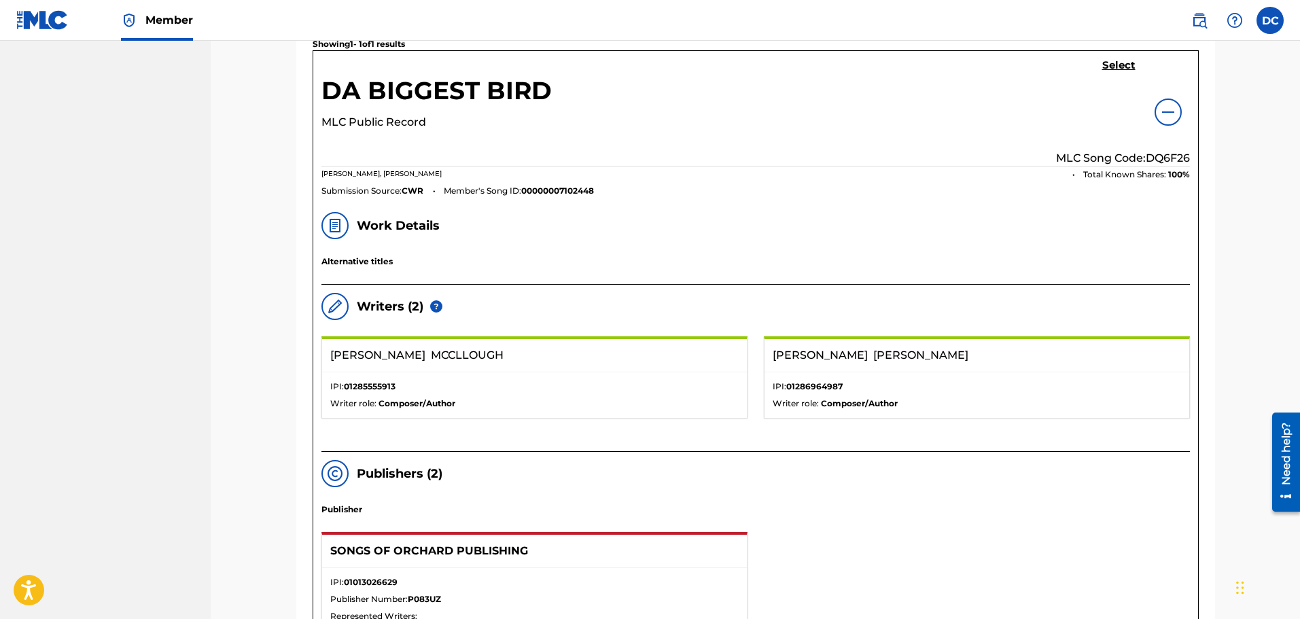
click at [1122, 62] on h5 "Select" at bounding box center [1118, 65] width 33 height 13
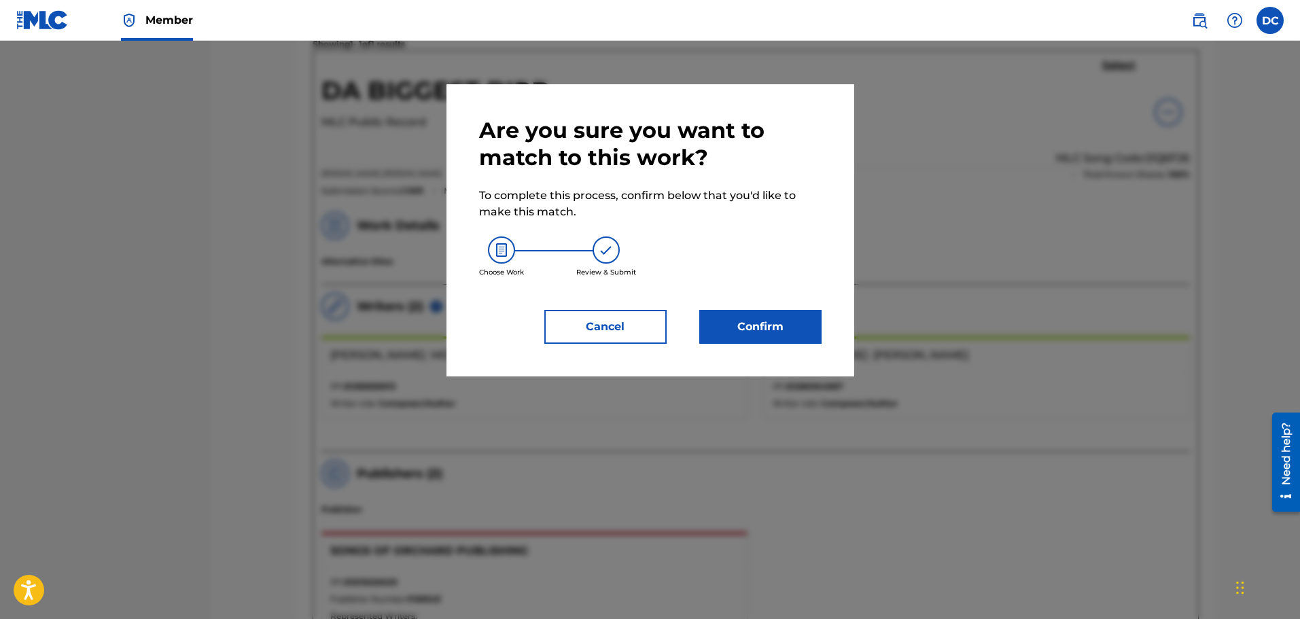
click at [787, 328] on button "Confirm" at bounding box center [760, 327] width 122 height 34
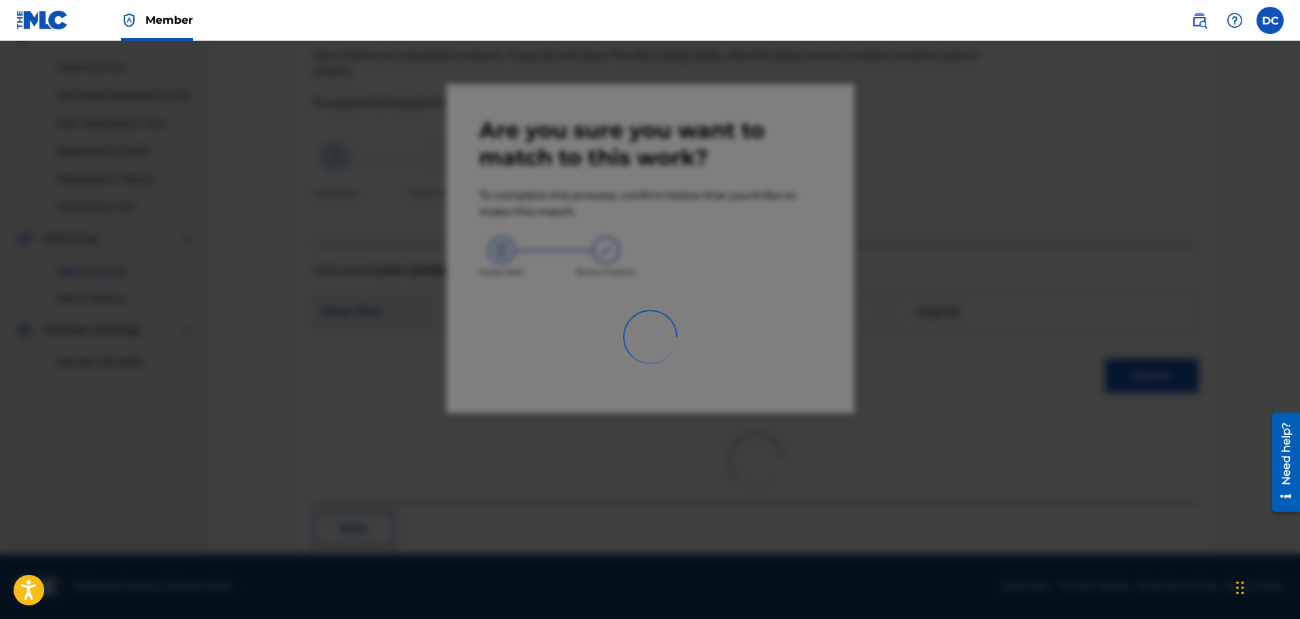
scroll to position [38, 0]
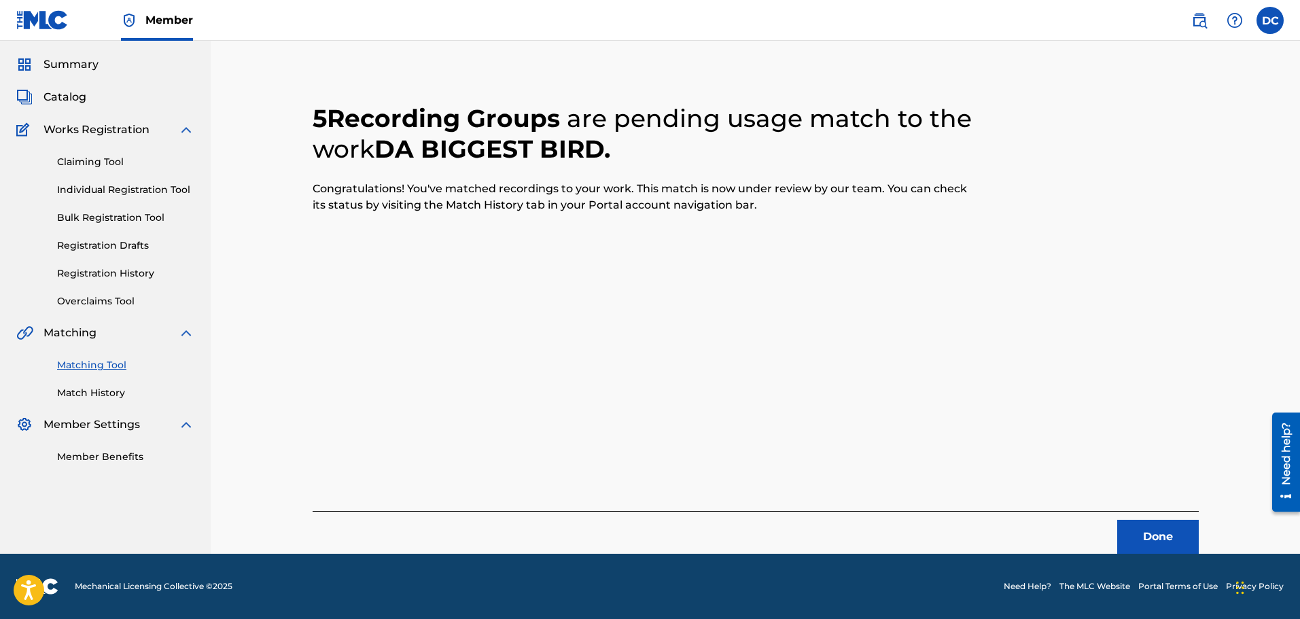
click at [71, 155] on div "Claiming Tool Individual Registration Tool Bulk Registration Tool Registration …" at bounding box center [105, 223] width 178 height 171
click at [67, 93] on span "Catalog" at bounding box center [64, 97] width 43 height 16
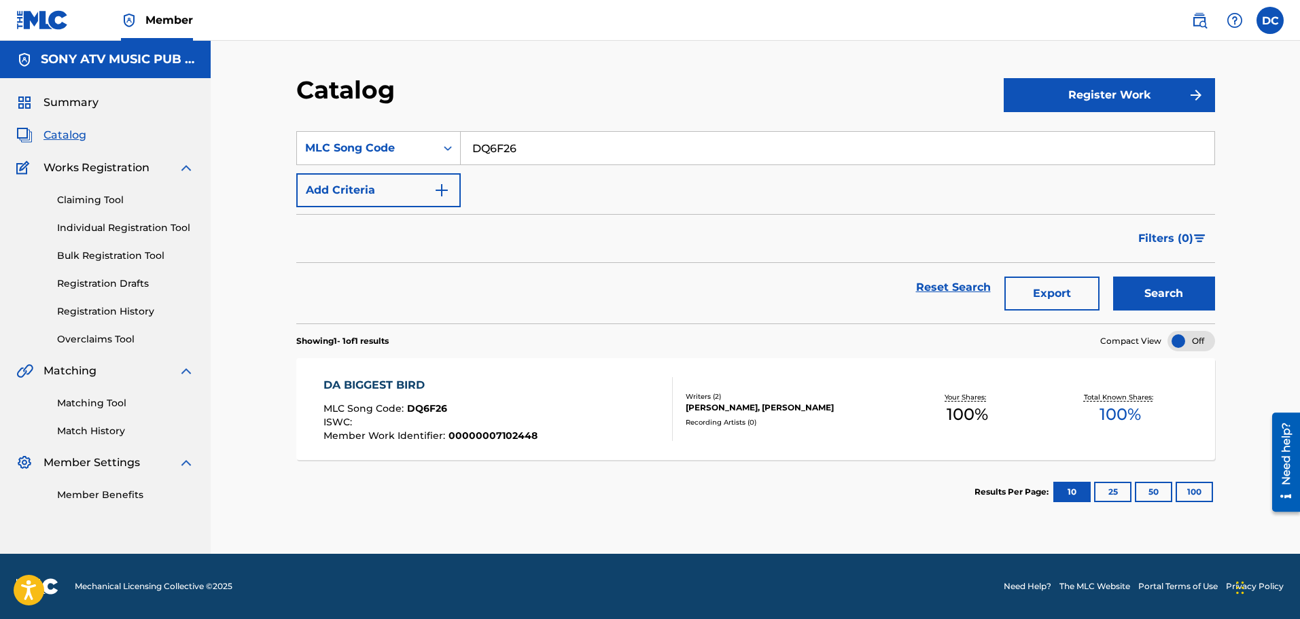
click at [499, 152] on input "DQ6F26" at bounding box center [838, 148] width 754 height 33
paste input "S60P0E"
type input "S60P0E"
click at [1113, 277] on button "Search" at bounding box center [1164, 294] width 102 height 34
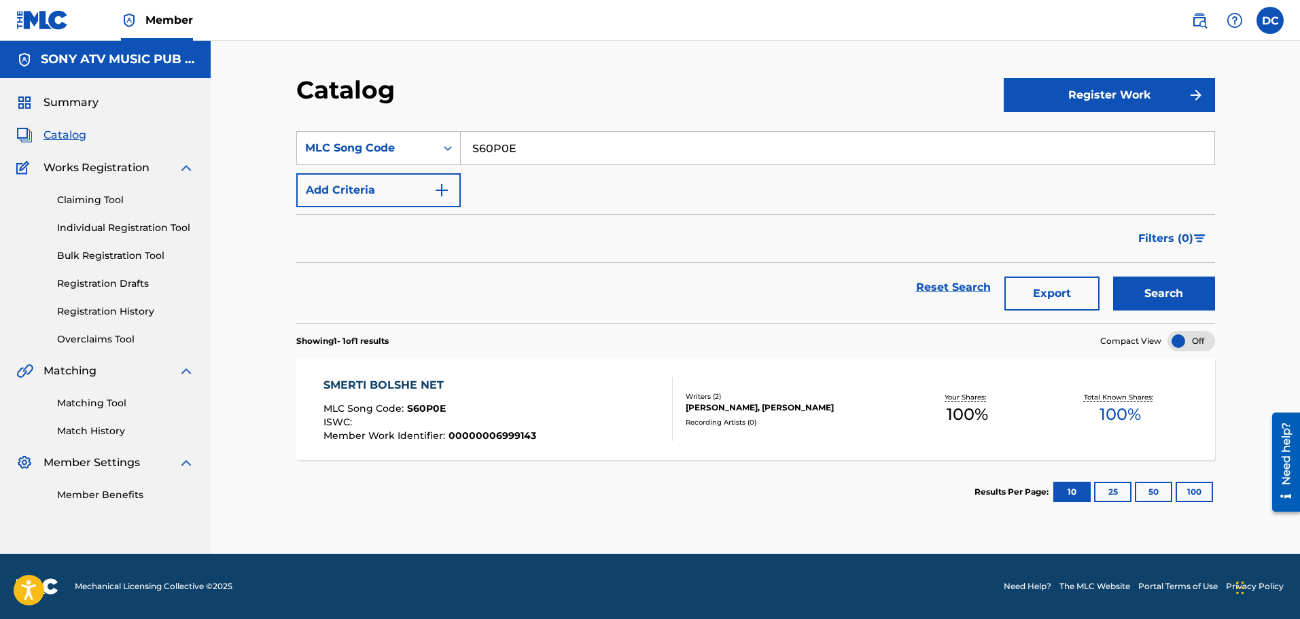
click at [383, 387] on div "SMERTI BOLSHE NET" at bounding box center [429, 385] width 213 height 16
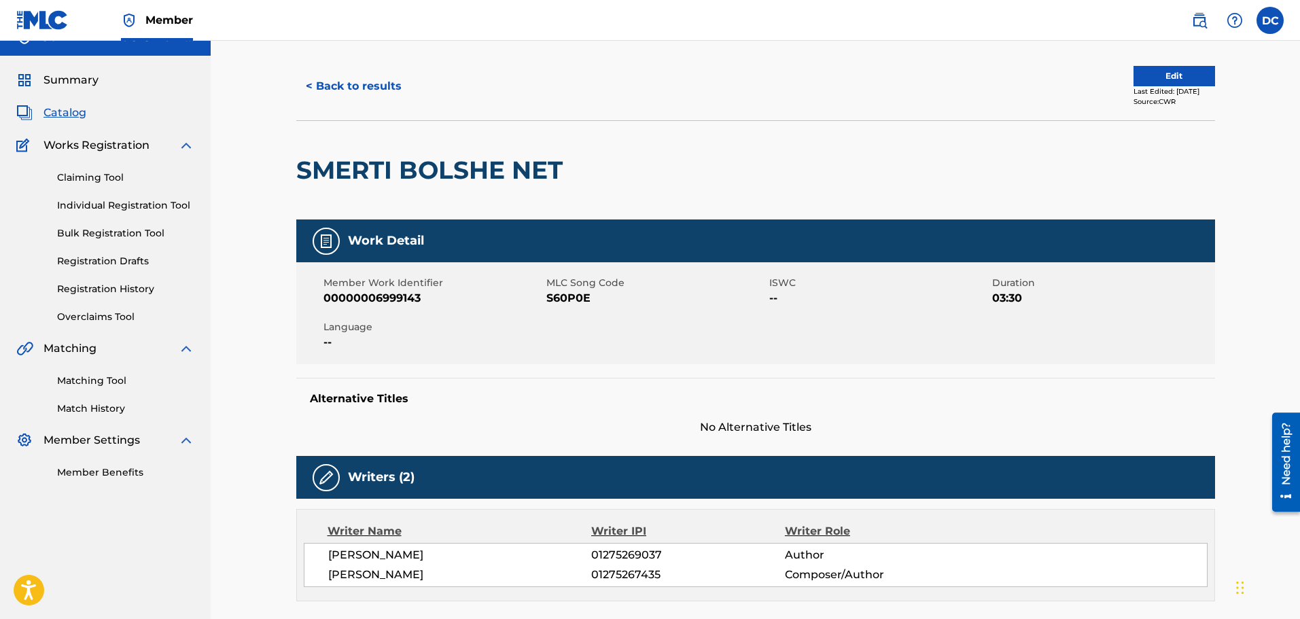
scroll to position [21, 0]
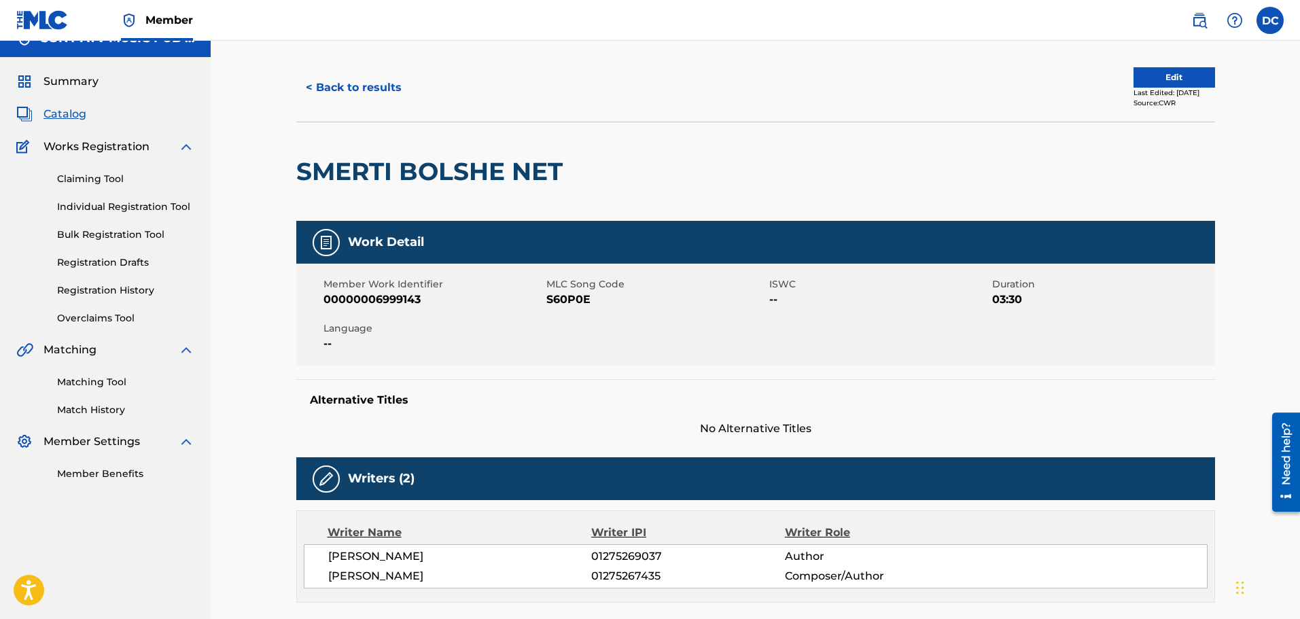
click at [87, 375] on link "Matching Tool" at bounding box center [125, 382] width 137 height 14
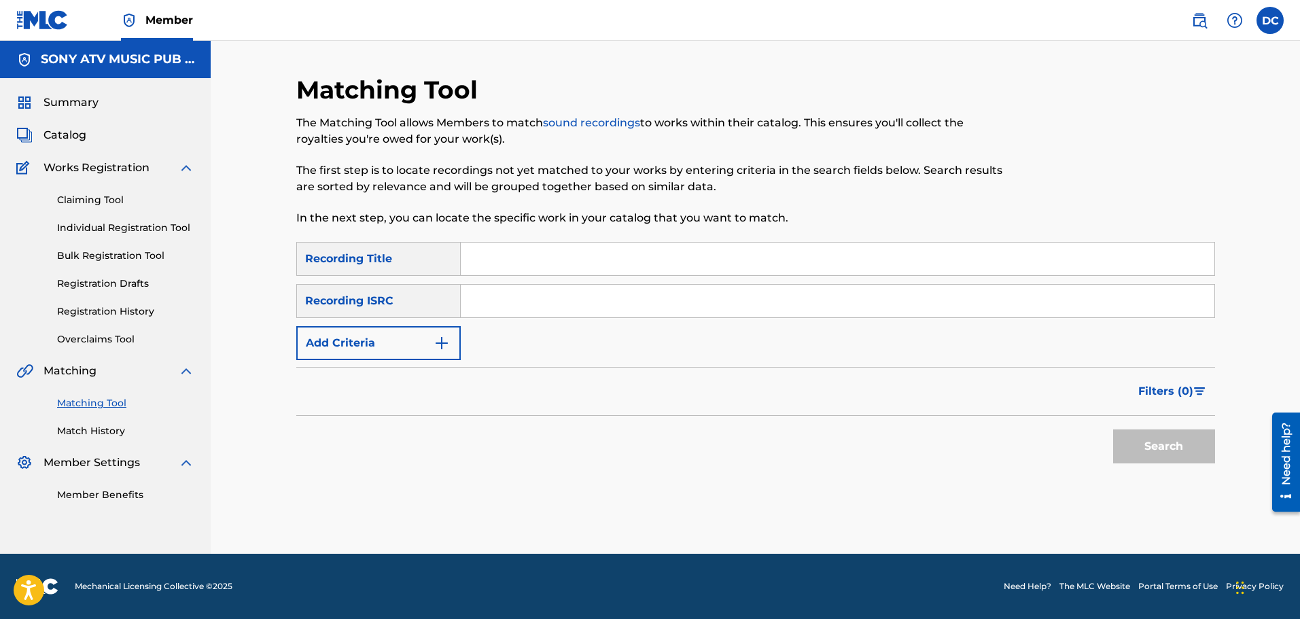
click at [529, 253] on input "Search Form" at bounding box center [838, 259] width 754 height 33
type input "smerti"
click at [544, 307] on input "Search Form" at bounding box center [838, 301] width 754 height 33
paste input "QM6N21830913"
type input "QM6N21830913"
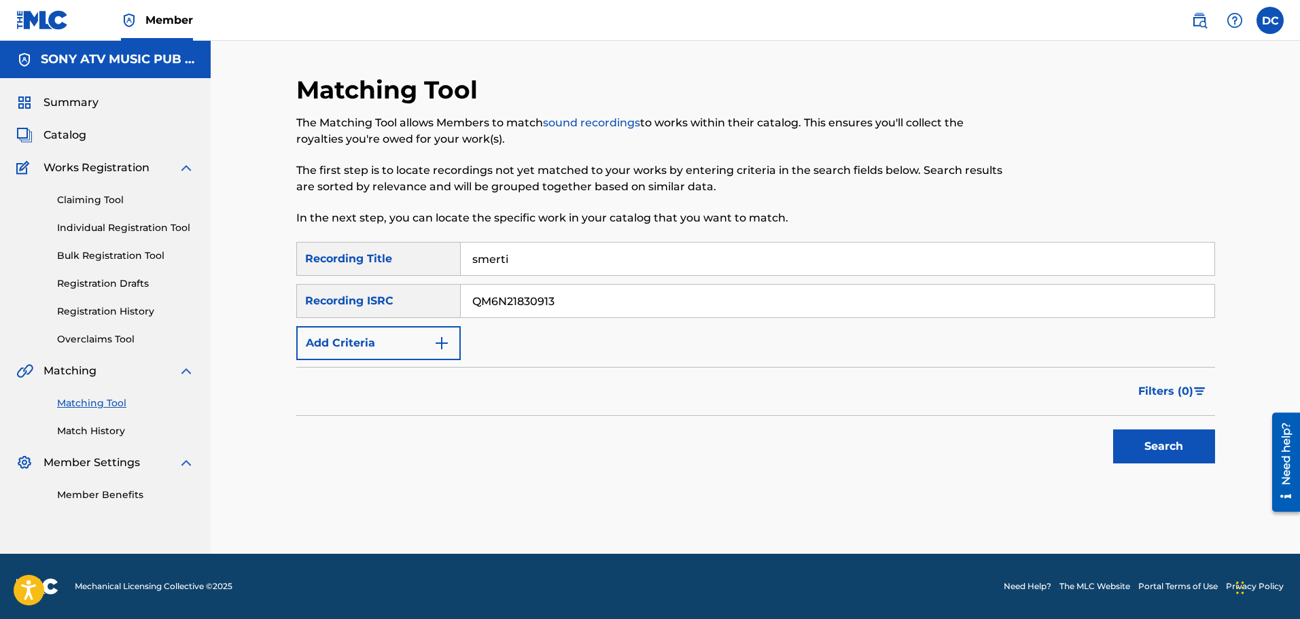
click at [1156, 452] on button "Search" at bounding box center [1164, 446] width 102 height 34
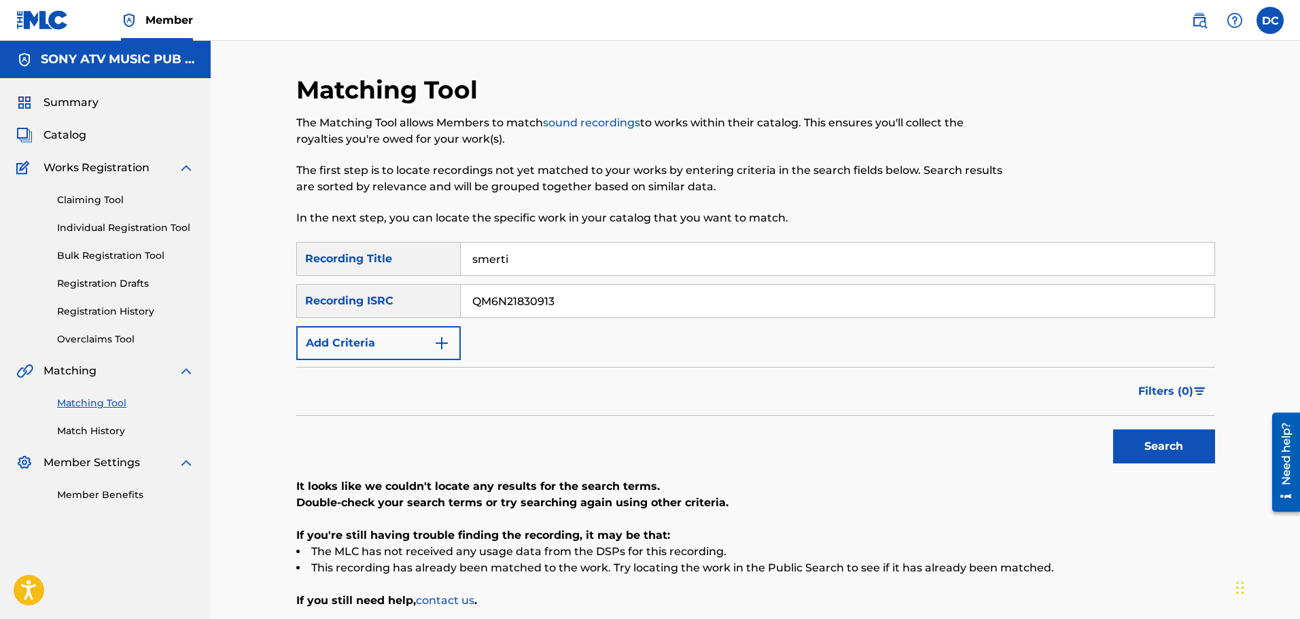
click at [528, 255] on input "smerti" at bounding box center [838, 259] width 754 height 33
paste input "Smerti Bolshe Net"
type input "Smerti Bolshe Net"
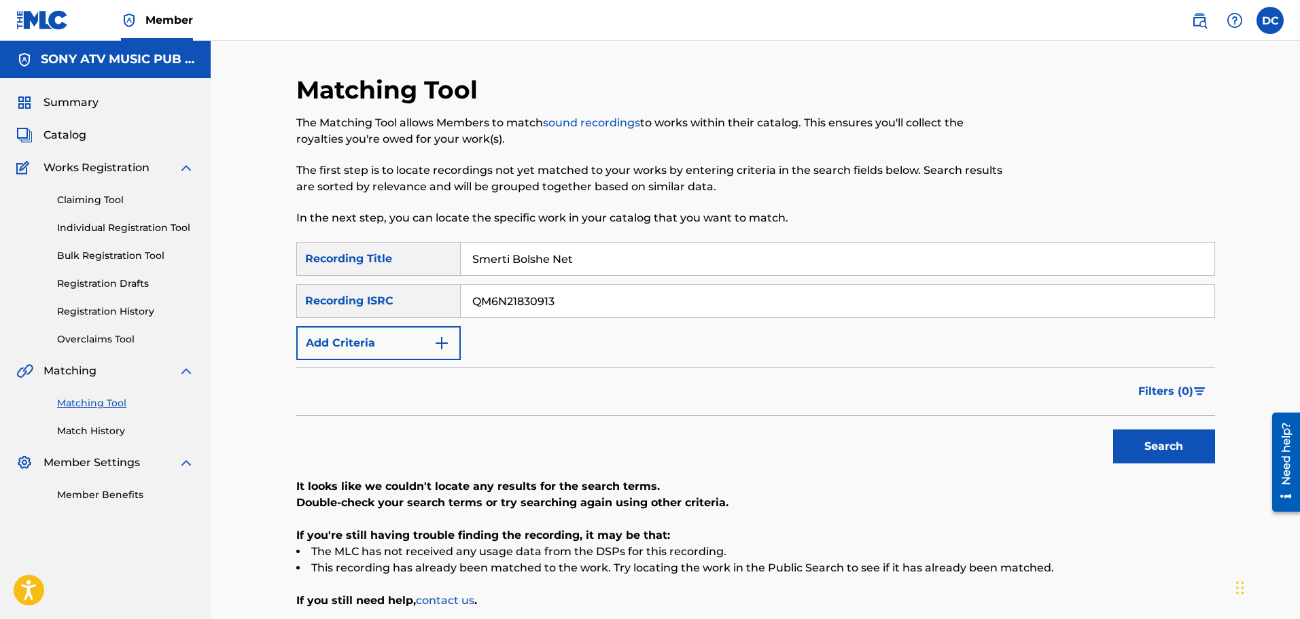
click at [433, 344] on img "Search Form" at bounding box center [441, 343] width 16 height 16
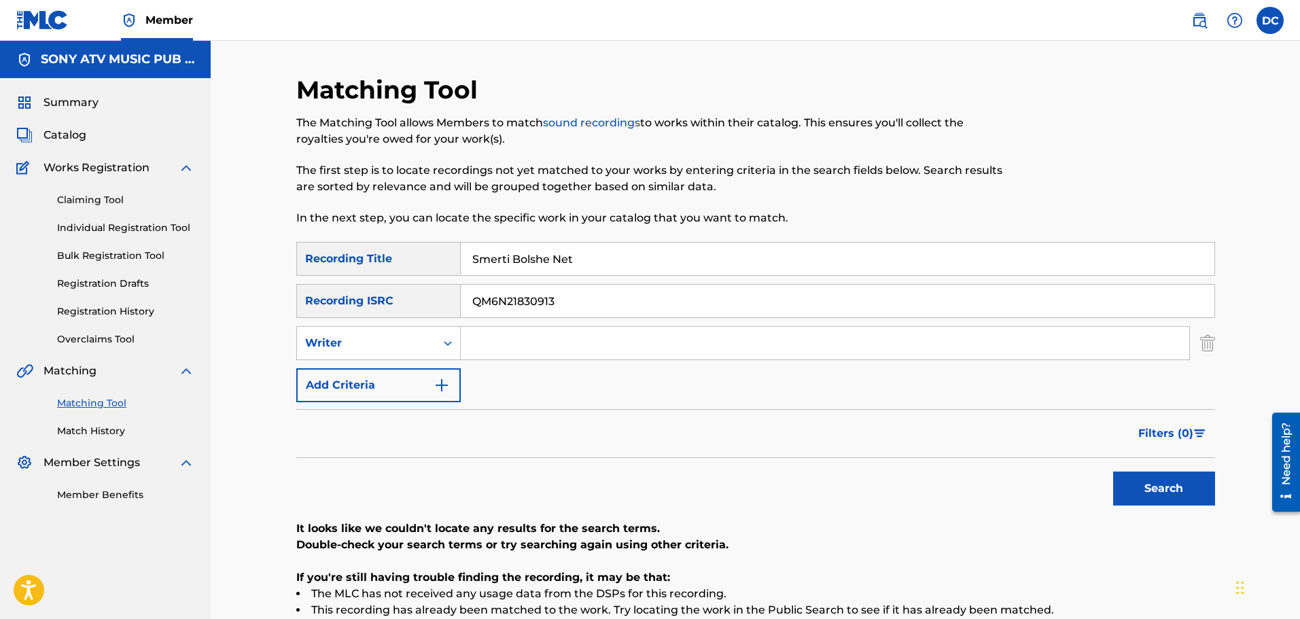
click at [1210, 350] on img "Search Form" at bounding box center [1207, 343] width 15 height 34
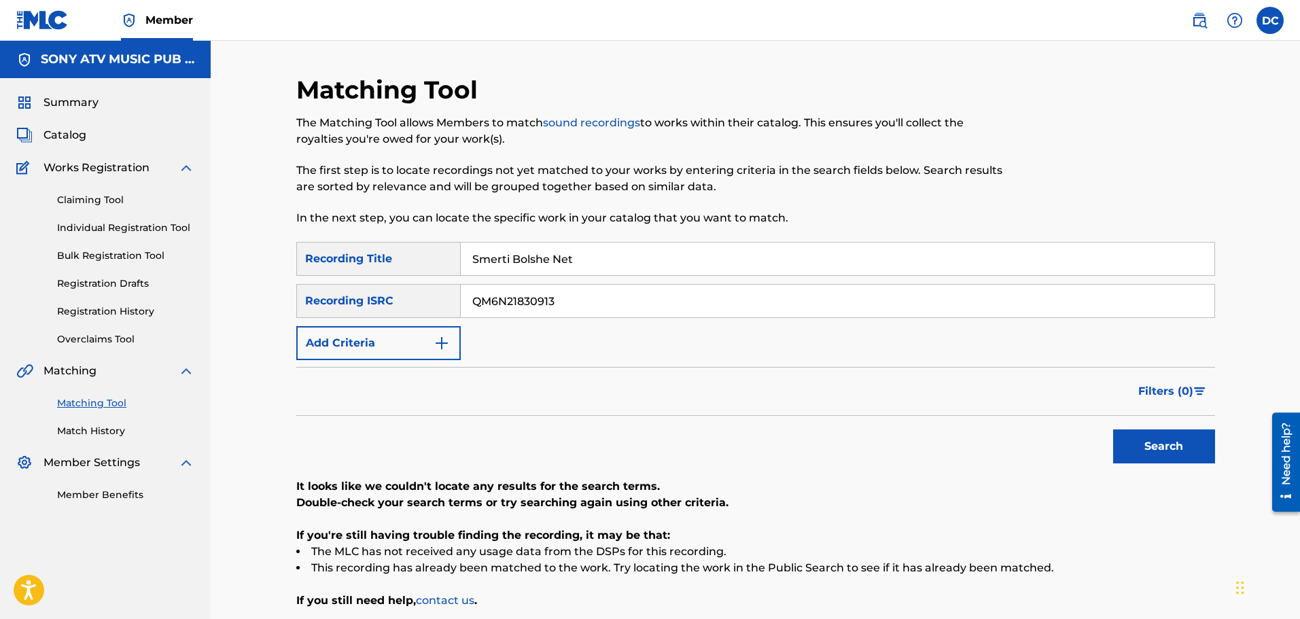
click at [1166, 441] on button "Search" at bounding box center [1164, 446] width 102 height 34
click at [777, 267] on input "Smerti Bolshe Net" at bounding box center [838, 259] width 754 height 33
click at [1113, 429] on button "Search" at bounding box center [1164, 446] width 102 height 34
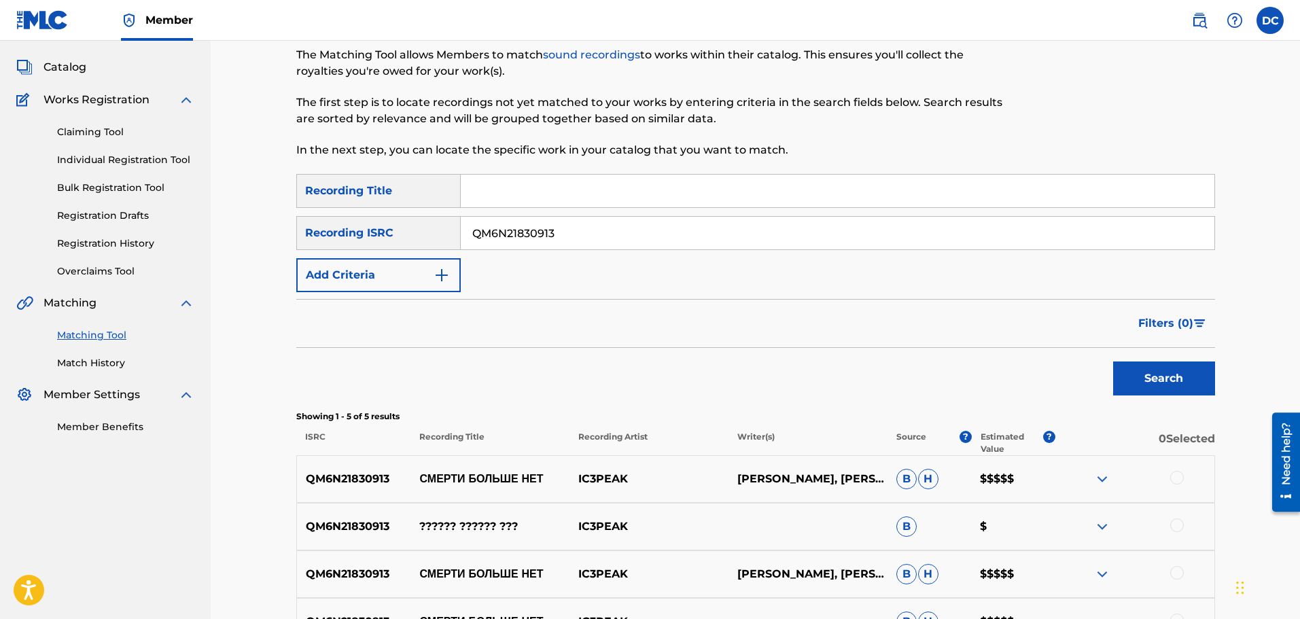
scroll to position [136, 0]
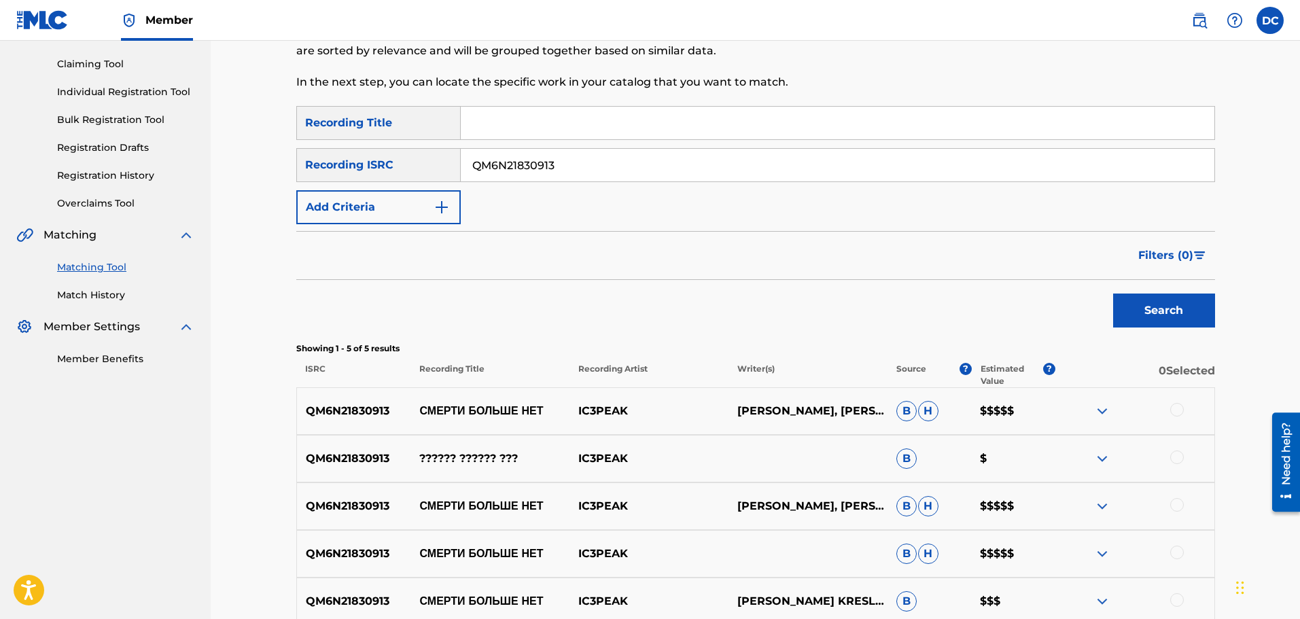
click at [1101, 413] on img at bounding box center [1102, 411] width 16 height 16
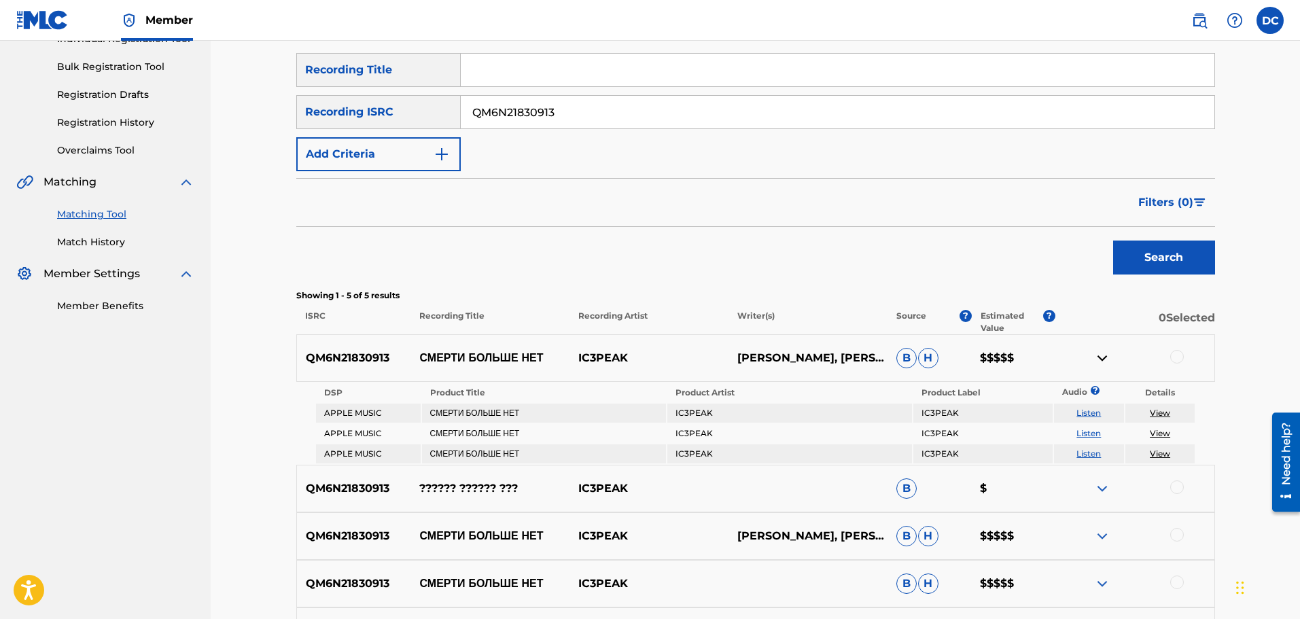
scroll to position [204, 0]
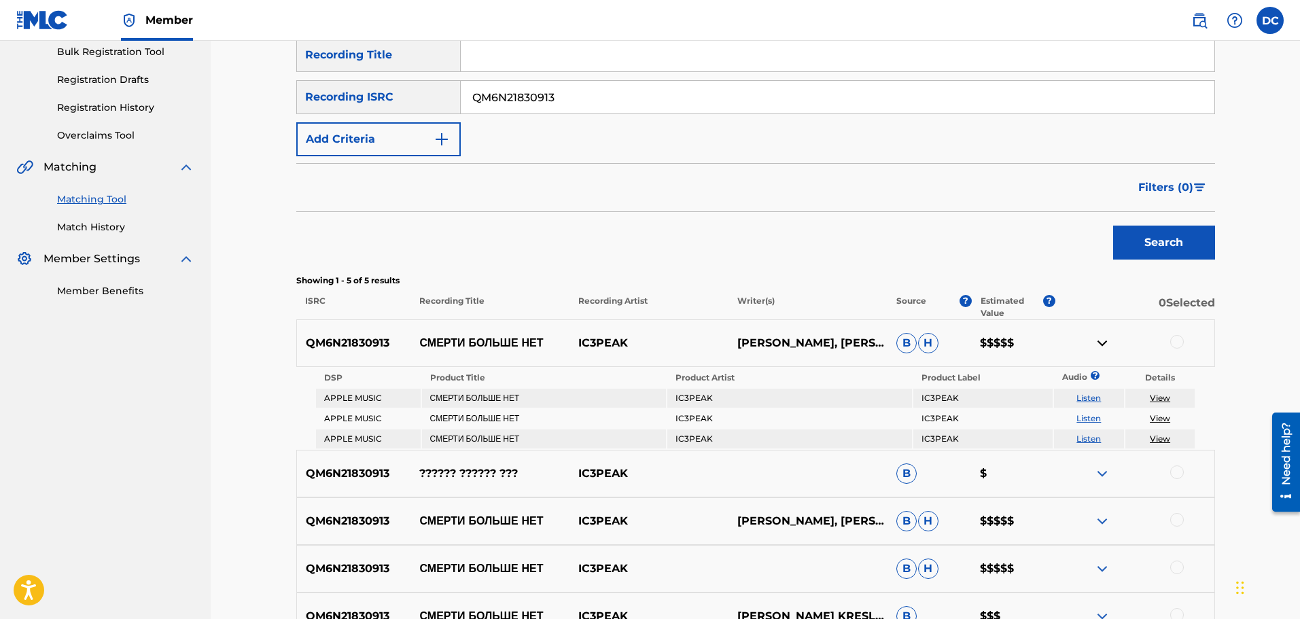
click at [1177, 344] on div at bounding box center [1177, 342] width 14 height 14
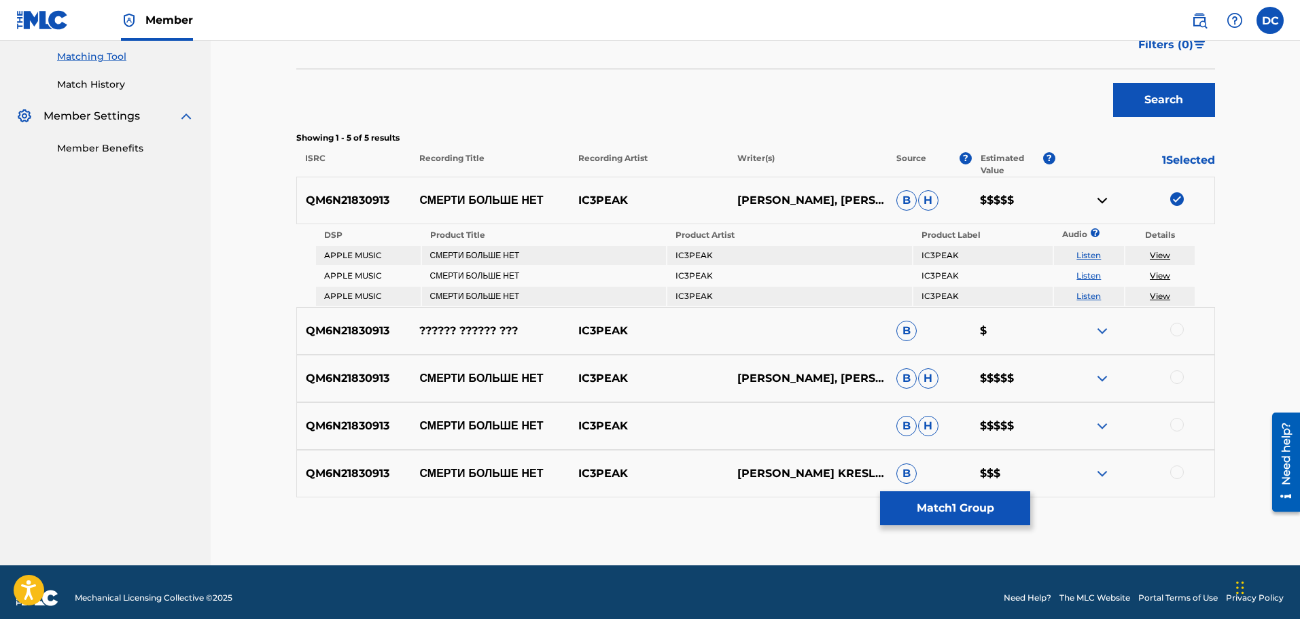
scroll to position [358, 0]
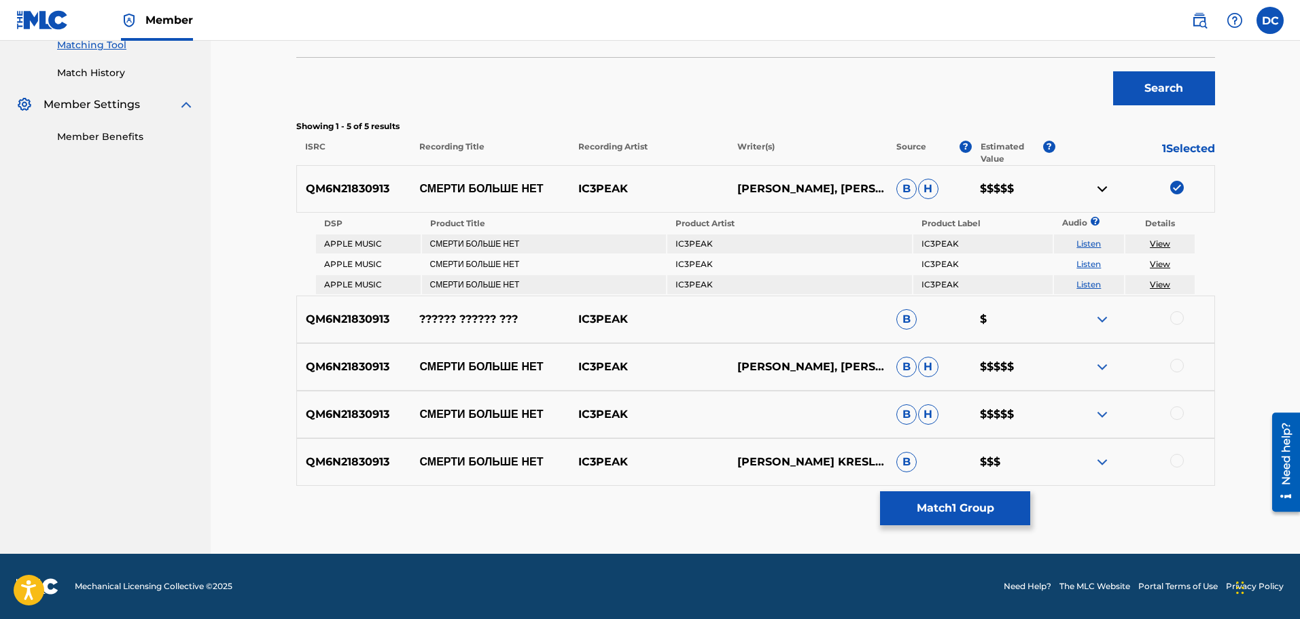
click at [1178, 458] on div at bounding box center [1177, 461] width 14 height 14
click at [1169, 420] on div at bounding box center [1134, 414] width 159 height 16
click at [1180, 416] on div at bounding box center [1177, 413] width 14 height 14
click at [1173, 363] on div at bounding box center [1177, 366] width 14 height 14
click at [1103, 319] on img at bounding box center [1102, 319] width 16 height 16
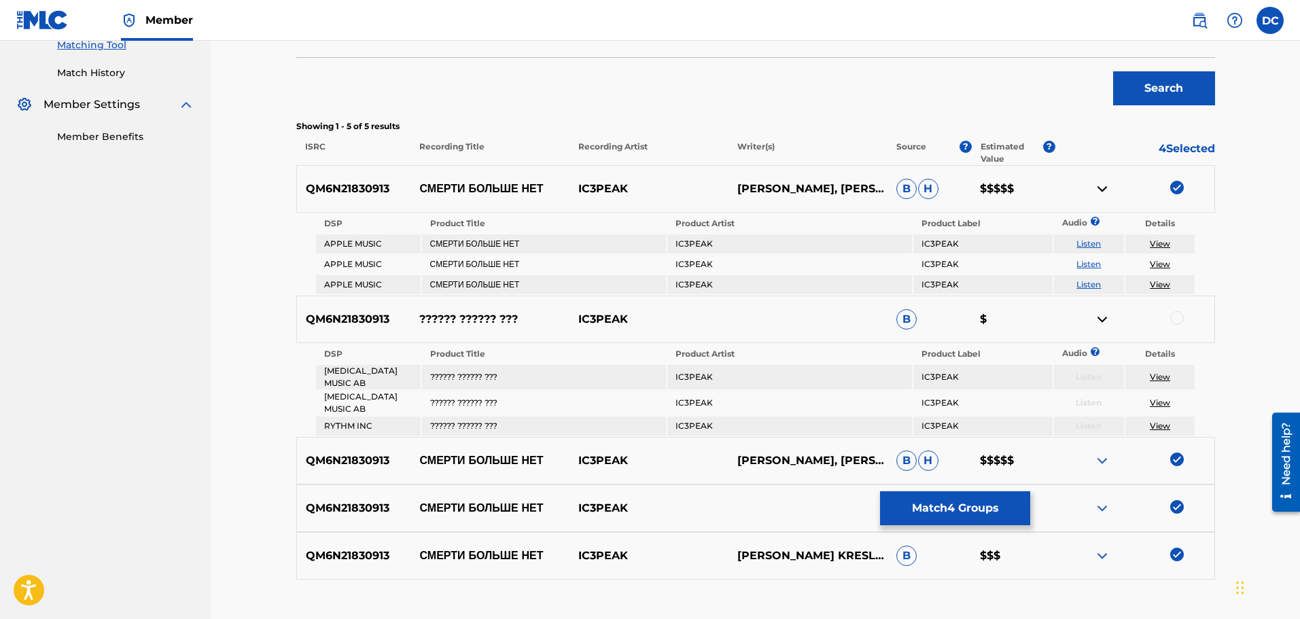
click at [1173, 313] on div at bounding box center [1177, 318] width 14 height 14
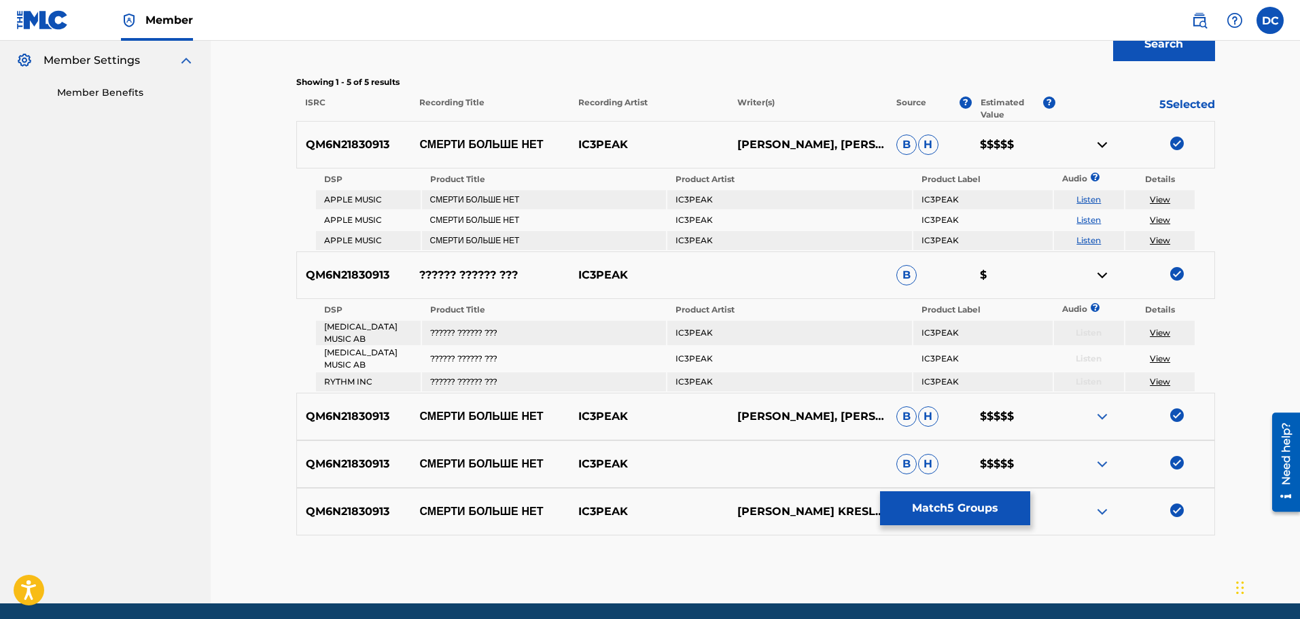
scroll to position [452, 0]
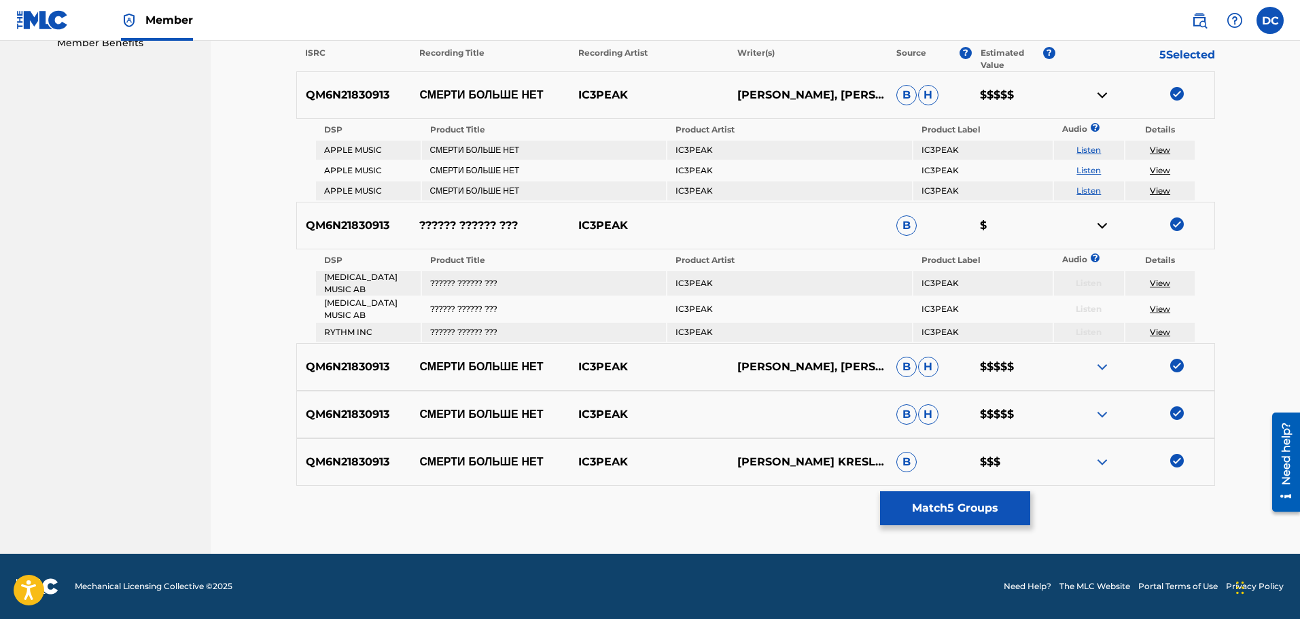
click at [1005, 508] on button "Match 5 Groups" at bounding box center [955, 508] width 150 height 34
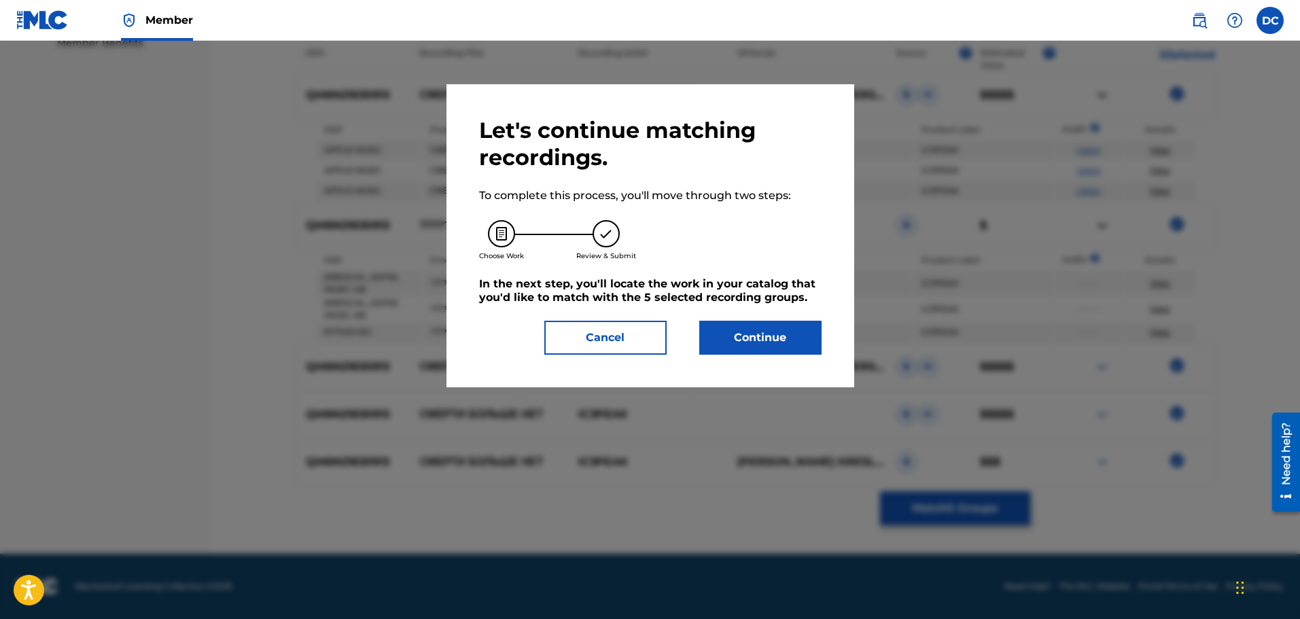
click at [747, 345] on button "Continue" at bounding box center [760, 338] width 122 height 34
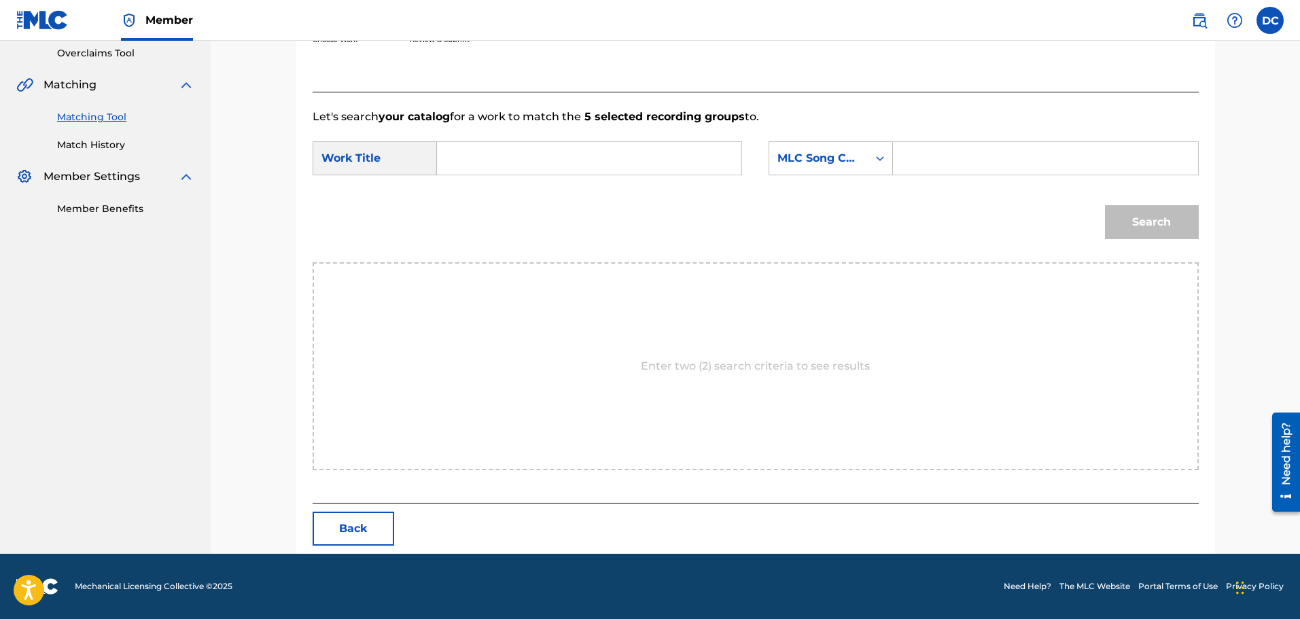
drag, startPoint x: 949, startPoint y: 141, endPoint x: 953, endPoint y: 160, distance: 19.5
click at [953, 159] on form "SearchWithCriteria81d897fc-cd54-4d4b-b7fb-845232025473 Work Title SearchWithCri…" at bounding box center [756, 193] width 886 height 137
click at [953, 160] on input "Search Form" at bounding box center [1044, 158] width 281 height 33
click at [921, 156] on input "Search Form" at bounding box center [1044, 158] width 281 height 33
paste input "S60P0E"
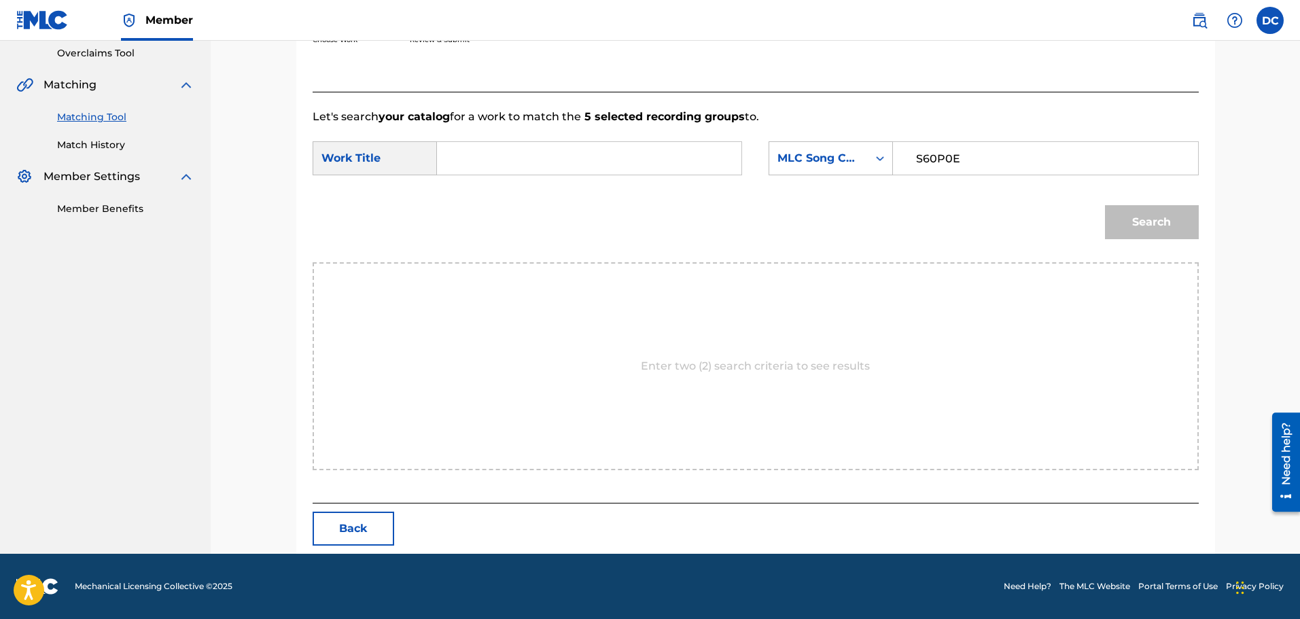
type input "S60P0E"
click at [650, 167] on input "Search Form" at bounding box center [588, 158] width 281 height 33
type input "smerti"
click at [1105, 205] on button "Search" at bounding box center [1152, 222] width 94 height 34
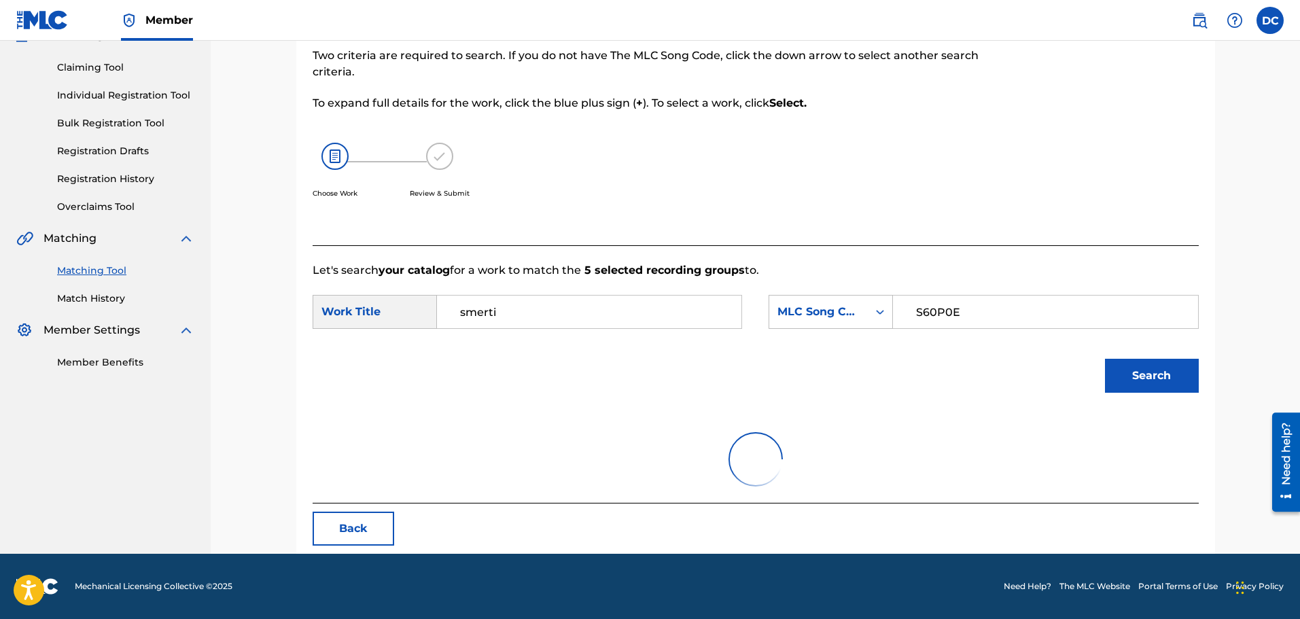
scroll to position [246, 0]
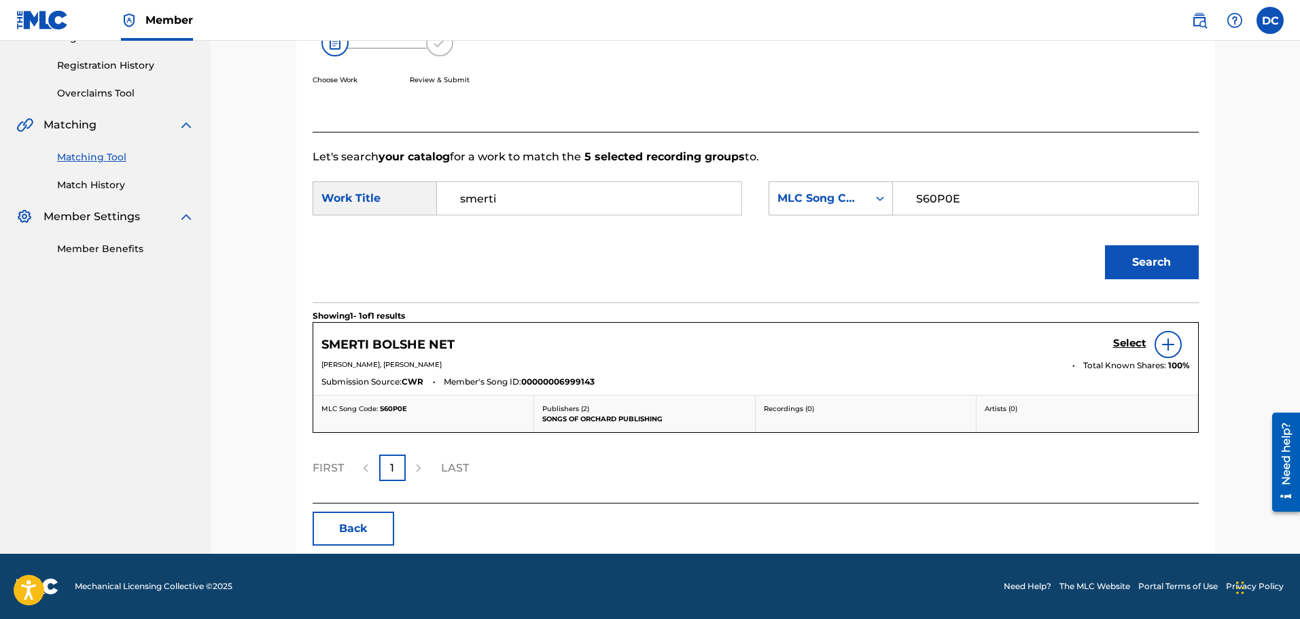
click at [1159, 339] on div at bounding box center [1167, 344] width 27 height 27
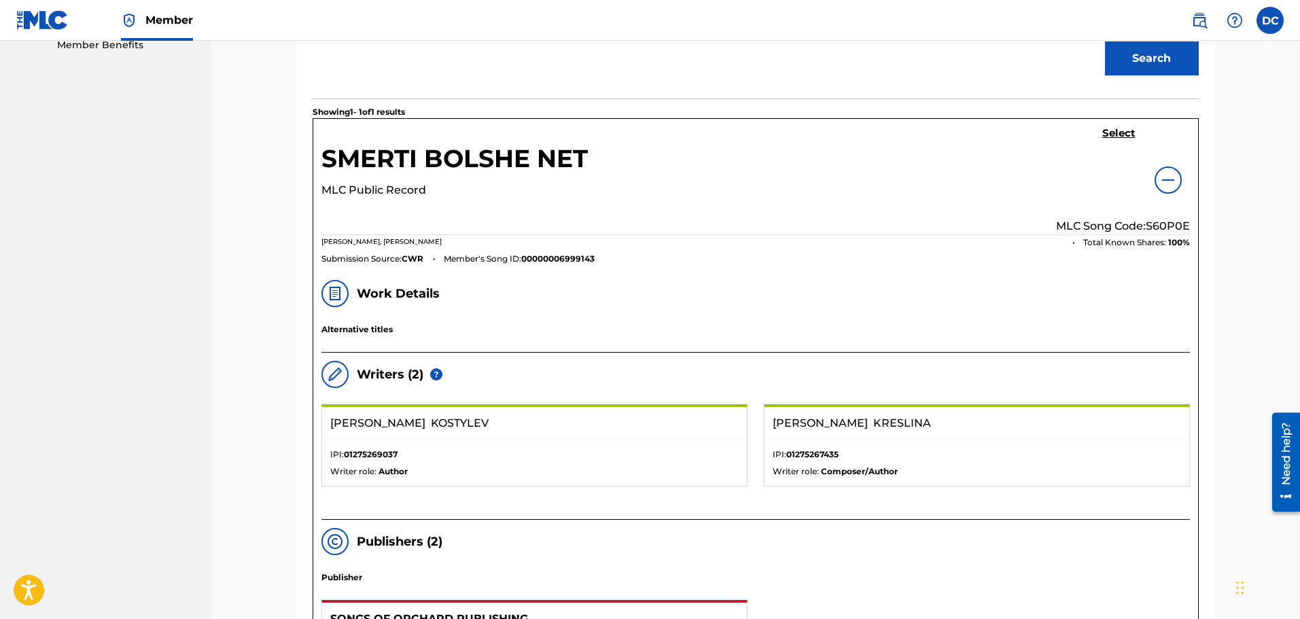
scroll to position [518, 0]
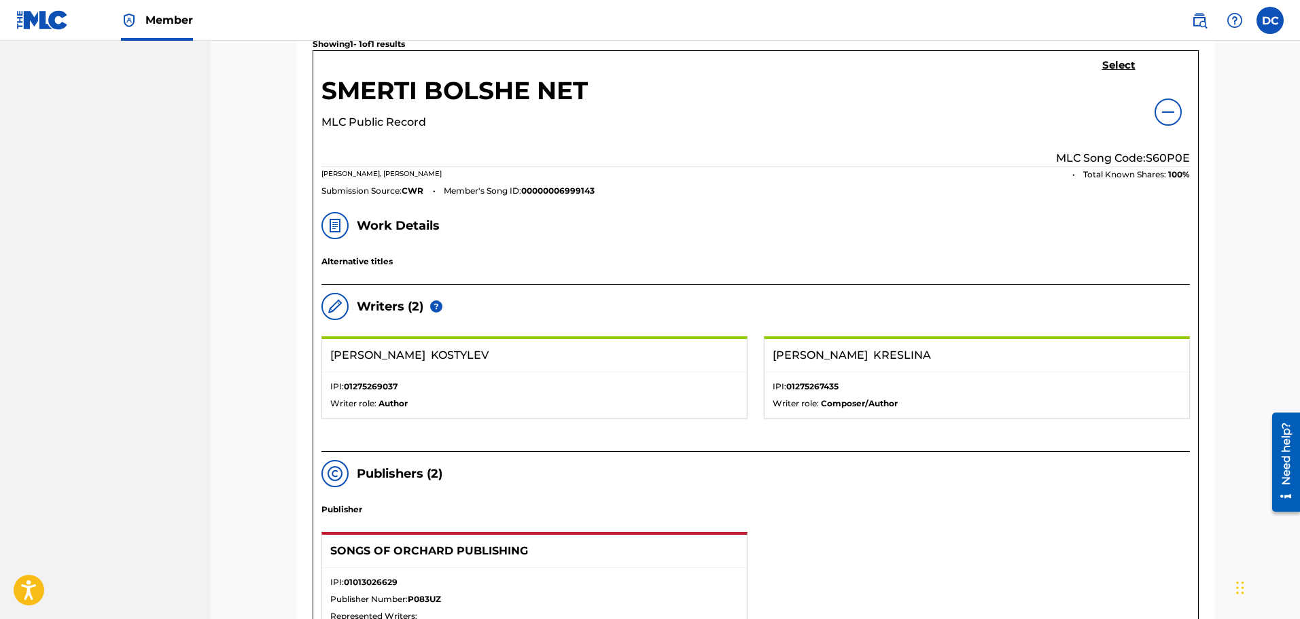
click at [1124, 66] on h5 "Select" at bounding box center [1118, 65] width 33 height 13
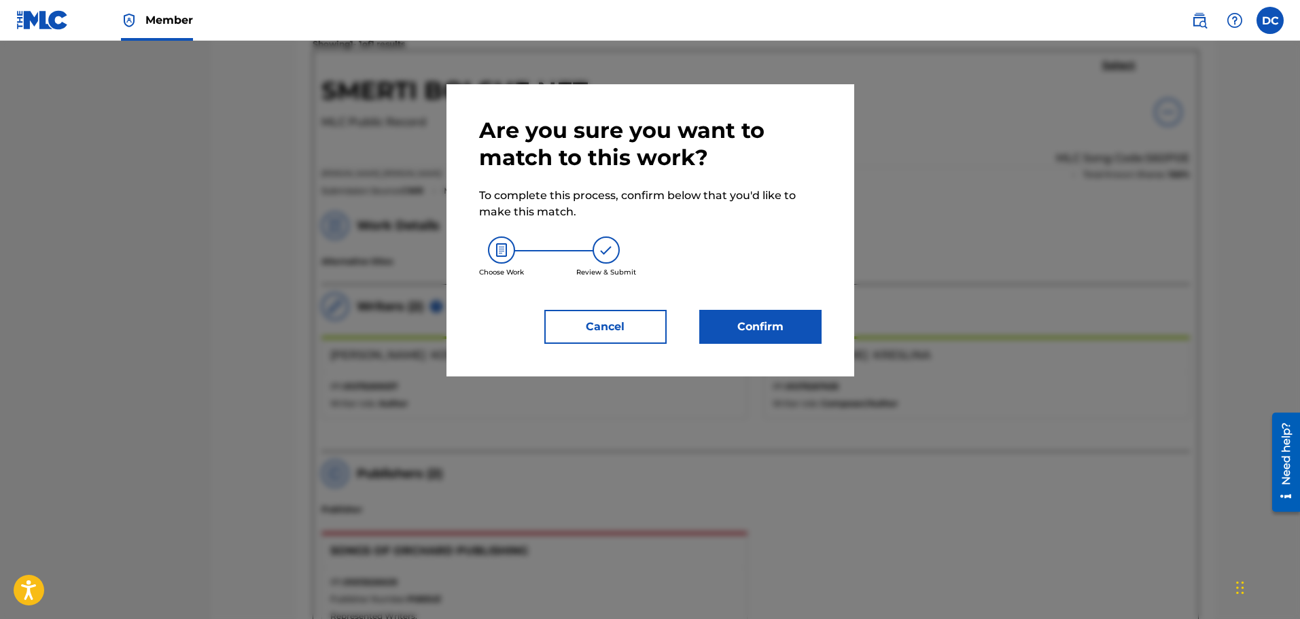
click at [795, 311] on button "Confirm" at bounding box center [760, 327] width 122 height 34
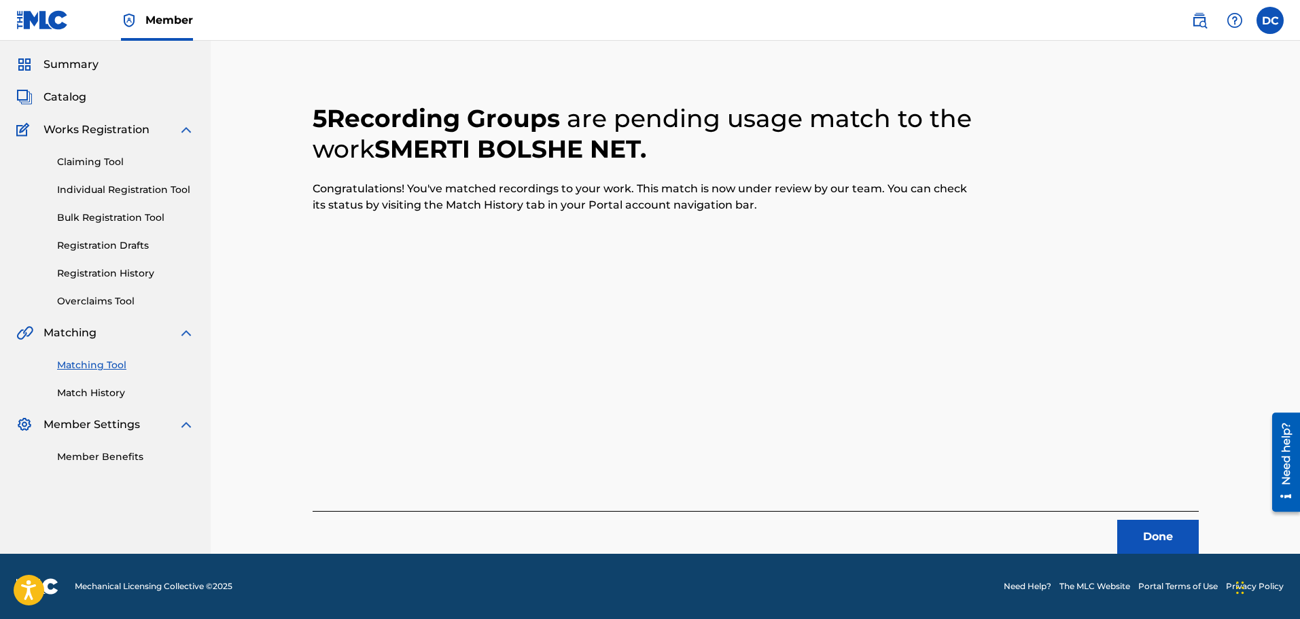
scroll to position [38, 0]
click at [81, 89] on div "Summary Catalog Works Registration Claiming Tool Individual Registration Tool B…" at bounding box center [105, 260] width 211 height 440
click at [78, 100] on span "Catalog" at bounding box center [64, 97] width 43 height 16
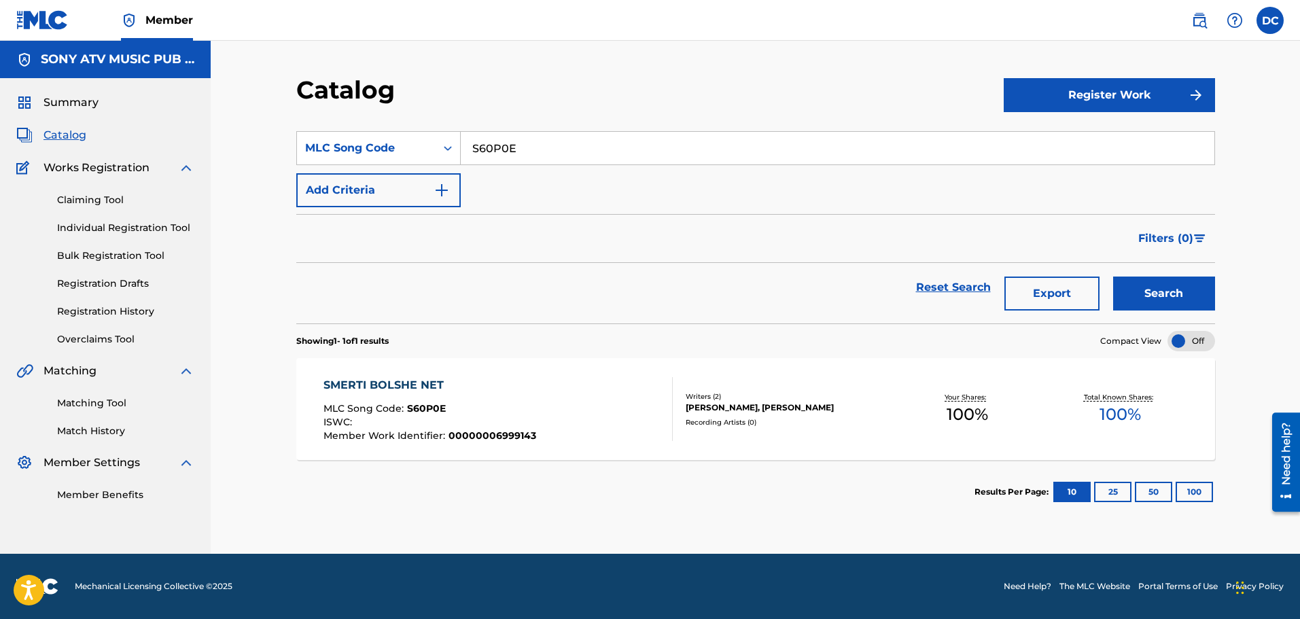
click at [483, 136] on input "S60P0E" at bounding box center [838, 148] width 754 height 33
click at [510, 159] on input "S60P0E" at bounding box center [838, 148] width 754 height 33
paste input "97DC8"
type input "S97DC8"
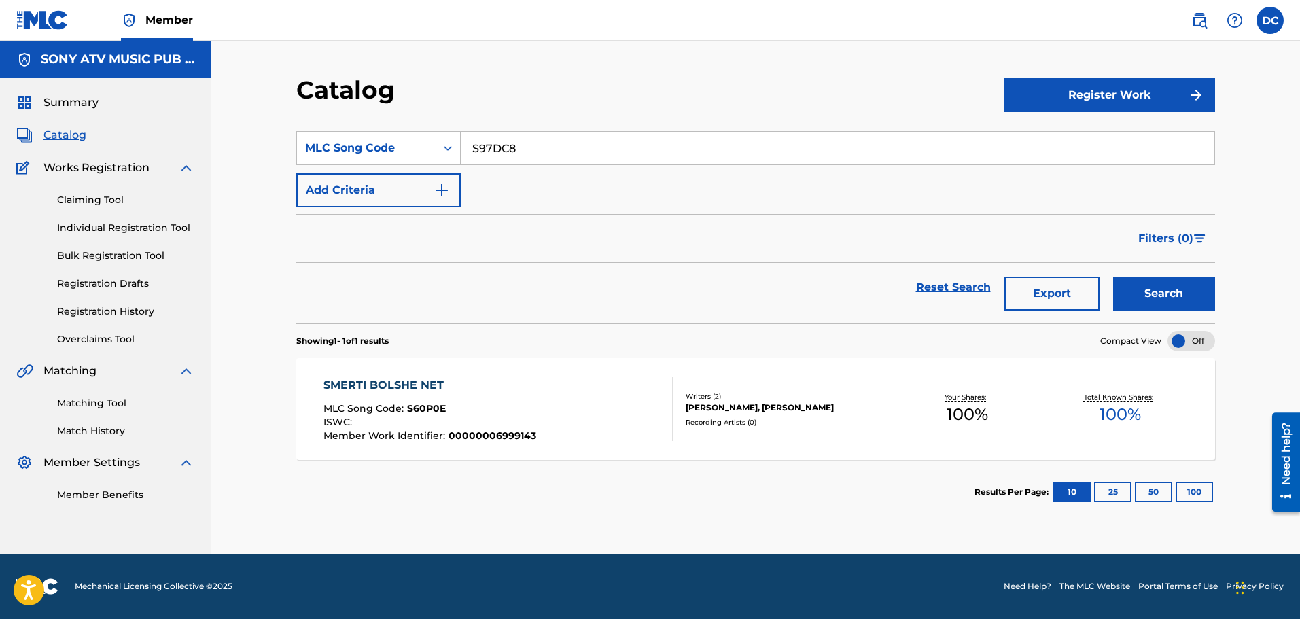
click at [1113, 277] on button "Search" at bounding box center [1164, 294] width 102 height 34
click at [374, 384] on div "SPEED DEMON" at bounding box center [428, 385] width 211 height 16
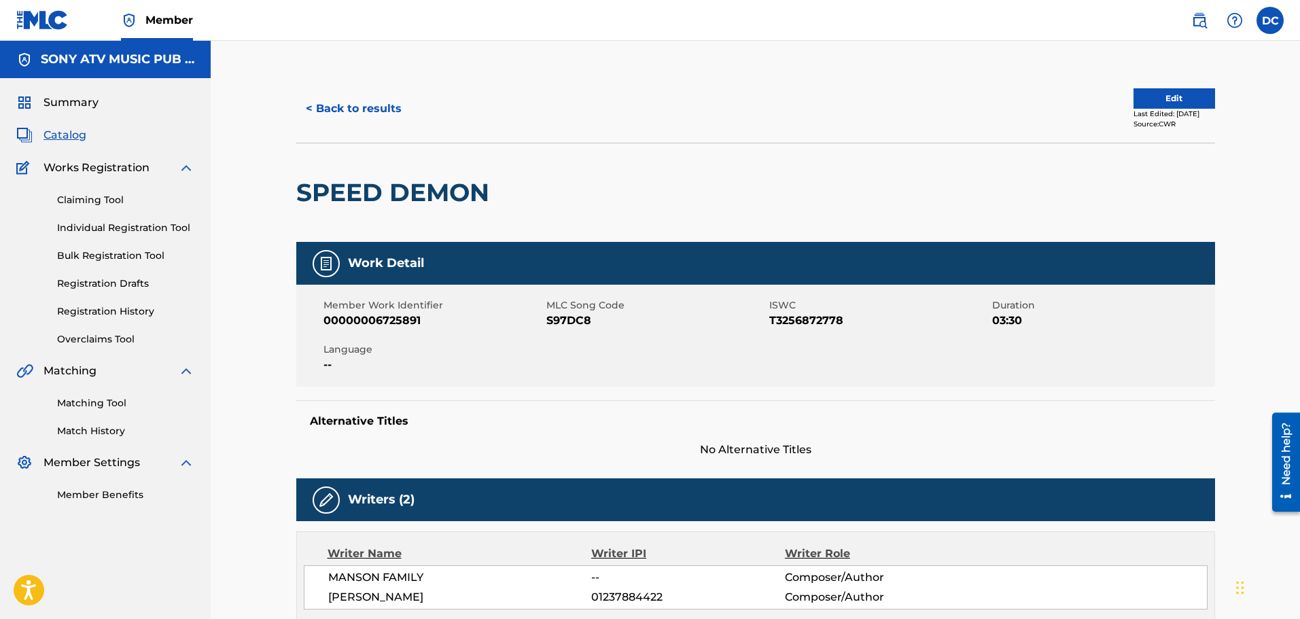
click at [89, 406] on link "Matching Tool" at bounding box center [125, 403] width 137 height 14
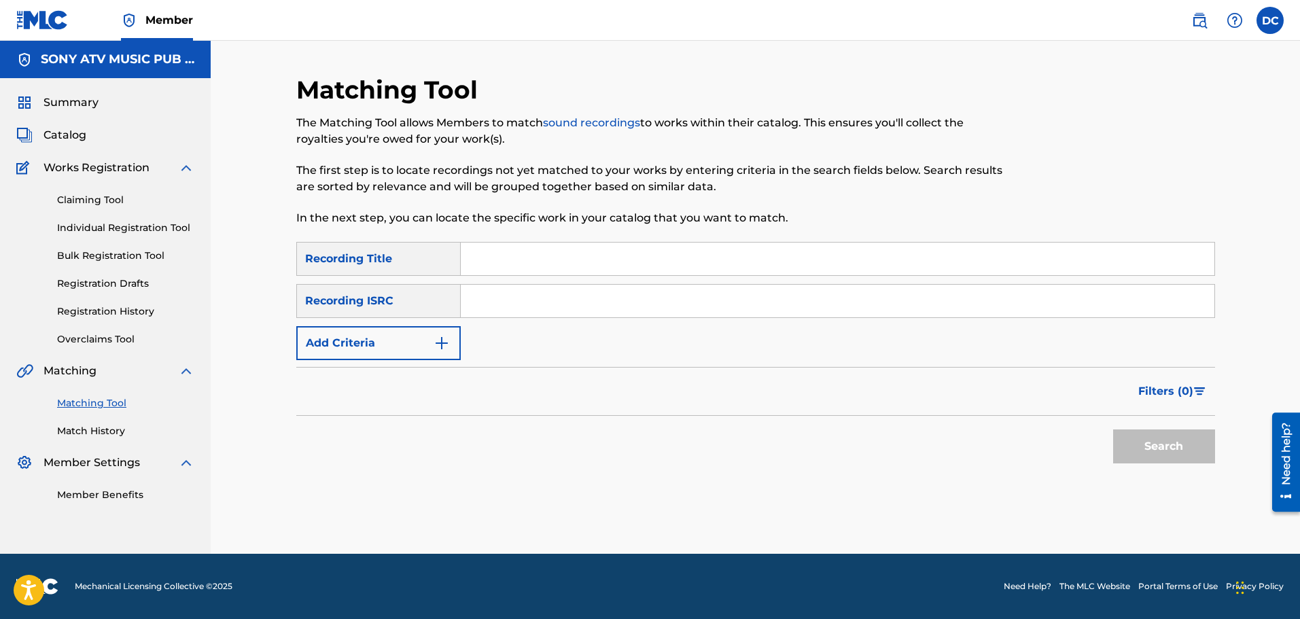
click at [480, 265] on input "Search Form" at bounding box center [838, 259] width 754 height 33
type input "s"
click at [503, 301] on input "Search Form" at bounding box center [838, 301] width 754 height 33
paste input "AEA0Q2158923"
type input "AEA0Q2158923"
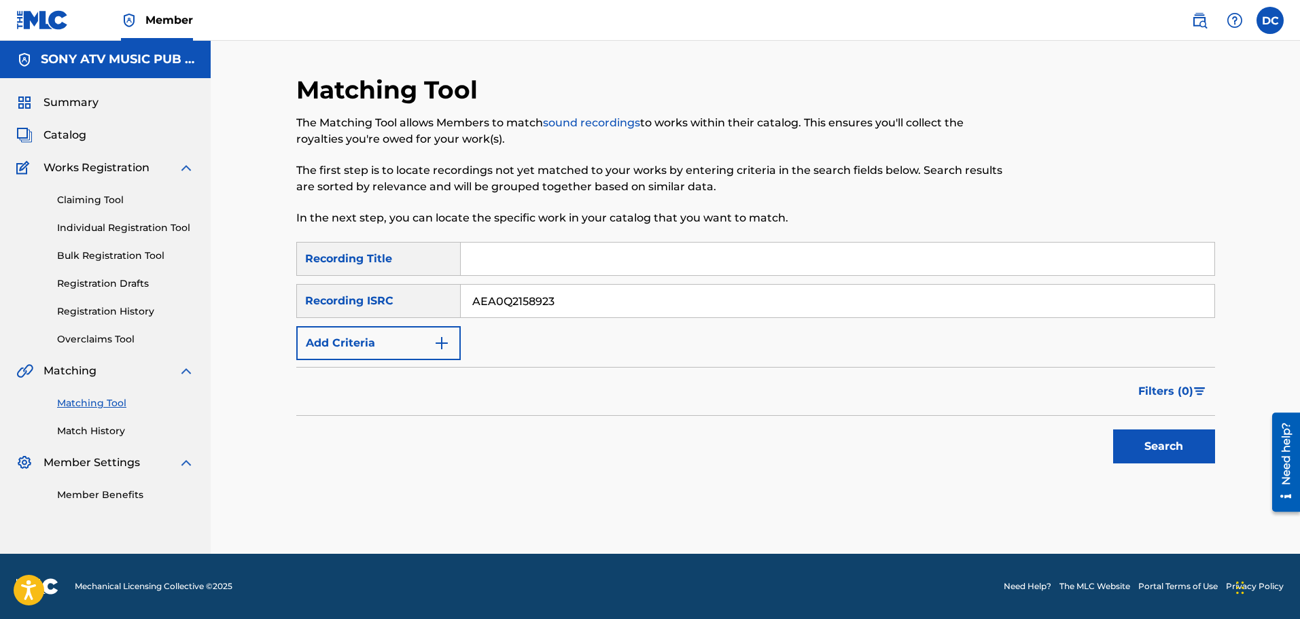
click at [1113, 429] on button "Search" at bounding box center [1164, 446] width 102 height 34
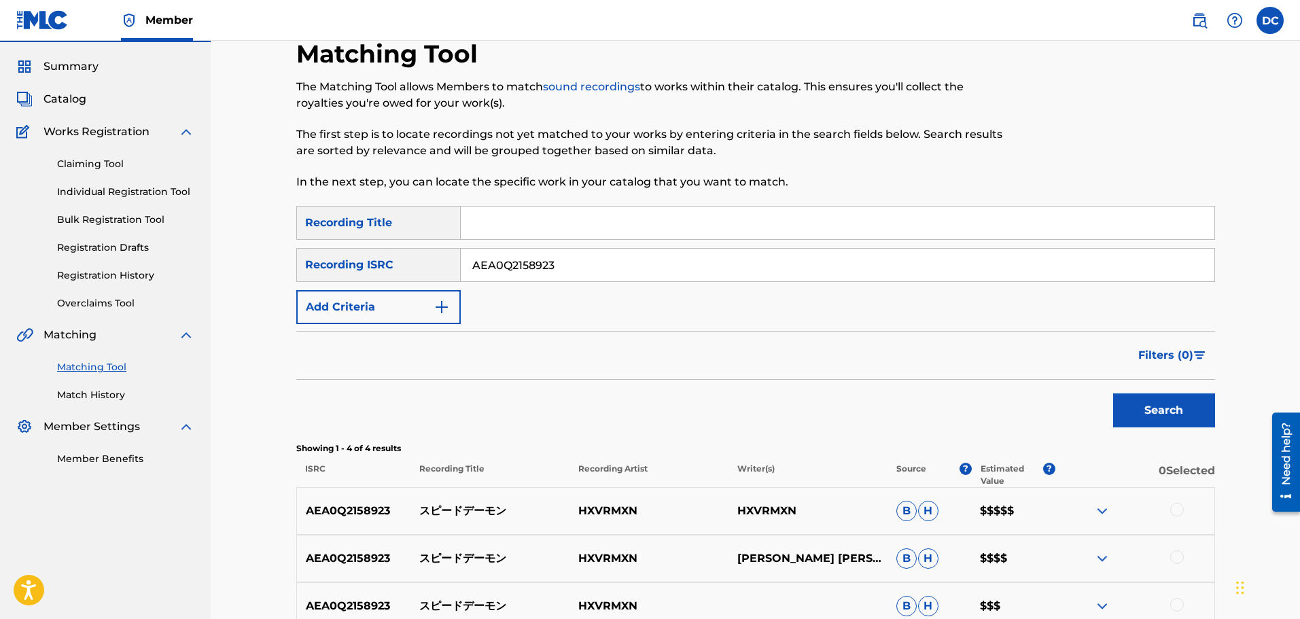
scroll to position [68, 0]
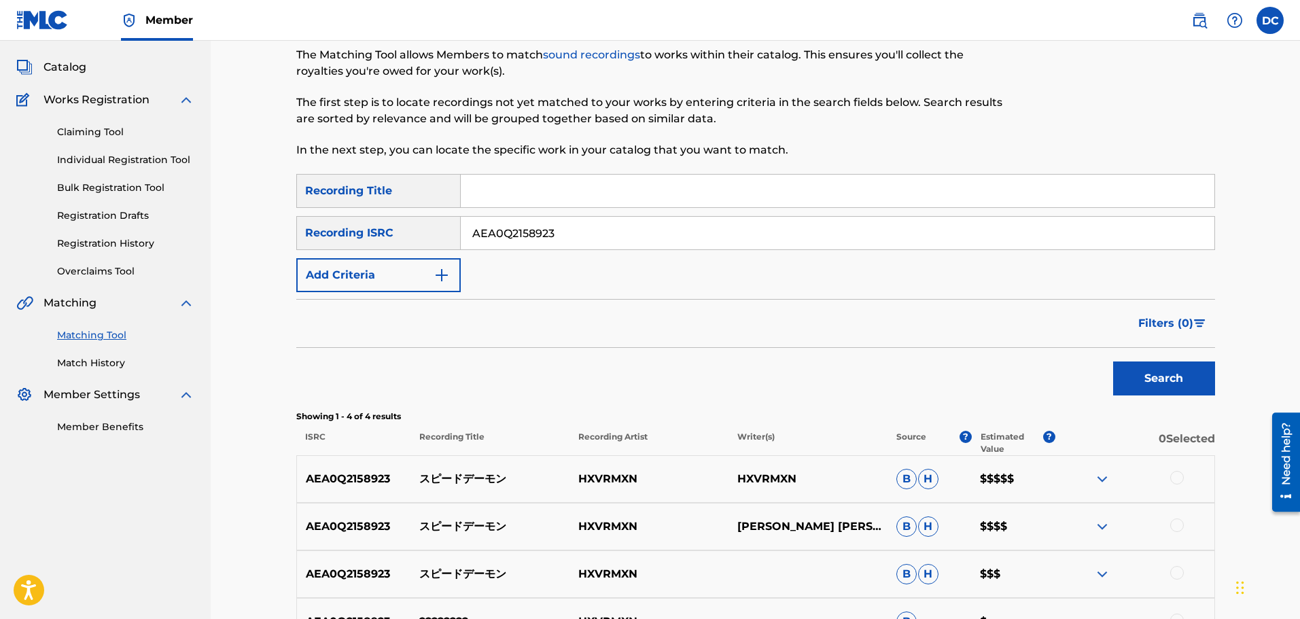
click at [1185, 476] on div at bounding box center [1134, 479] width 159 height 16
click at [1177, 480] on div at bounding box center [1177, 478] width 14 height 14
click at [1180, 528] on div at bounding box center [1177, 525] width 14 height 14
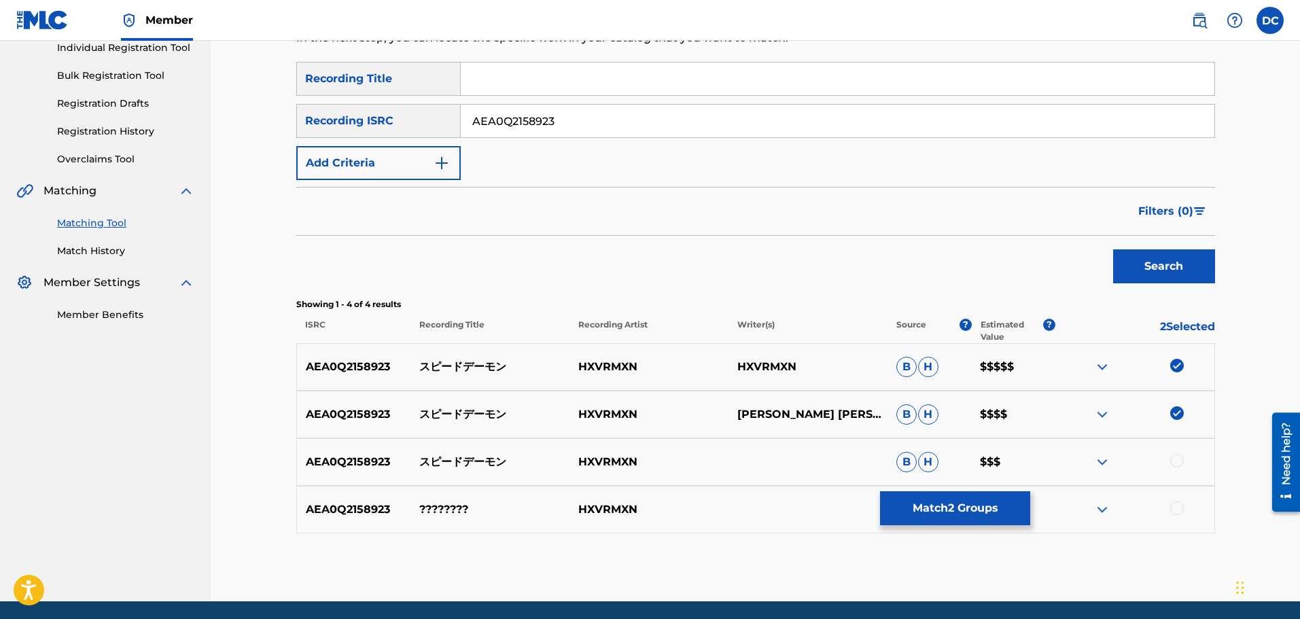
scroll to position [204, 0]
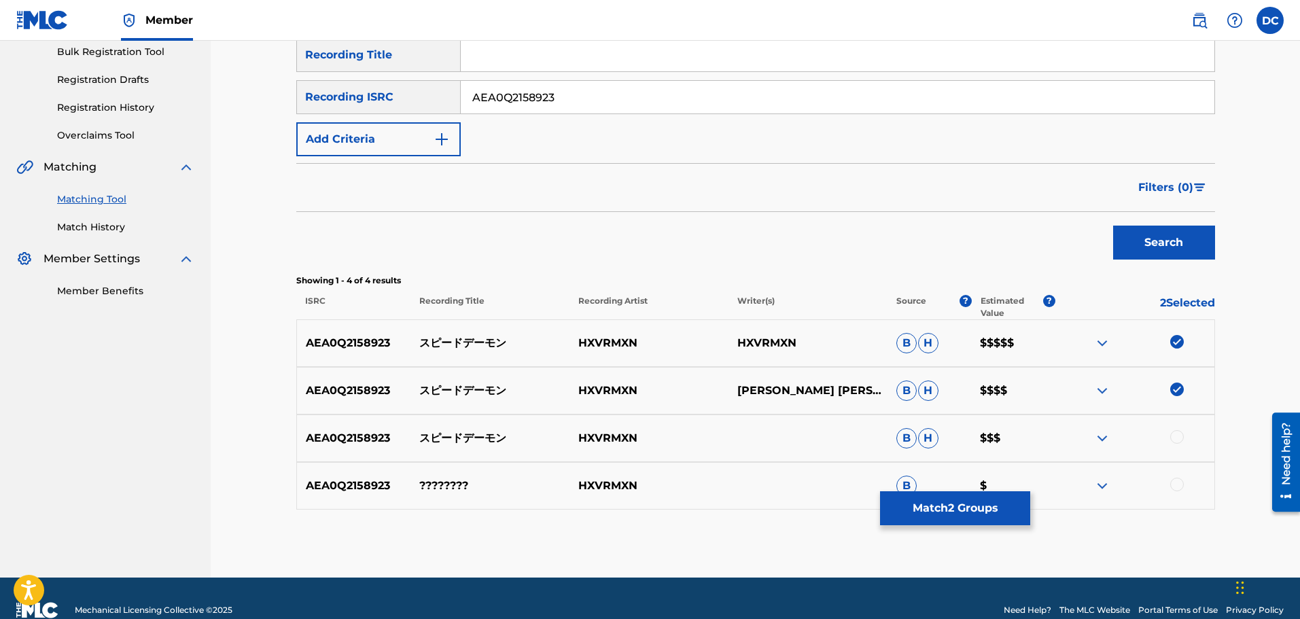
click at [1175, 441] on div at bounding box center [1177, 437] width 14 height 14
click at [1177, 482] on div at bounding box center [1177, 485] width 14 height 14
click at [1106, 489] on img at bounding box center [1102, 486] width 16 height 16
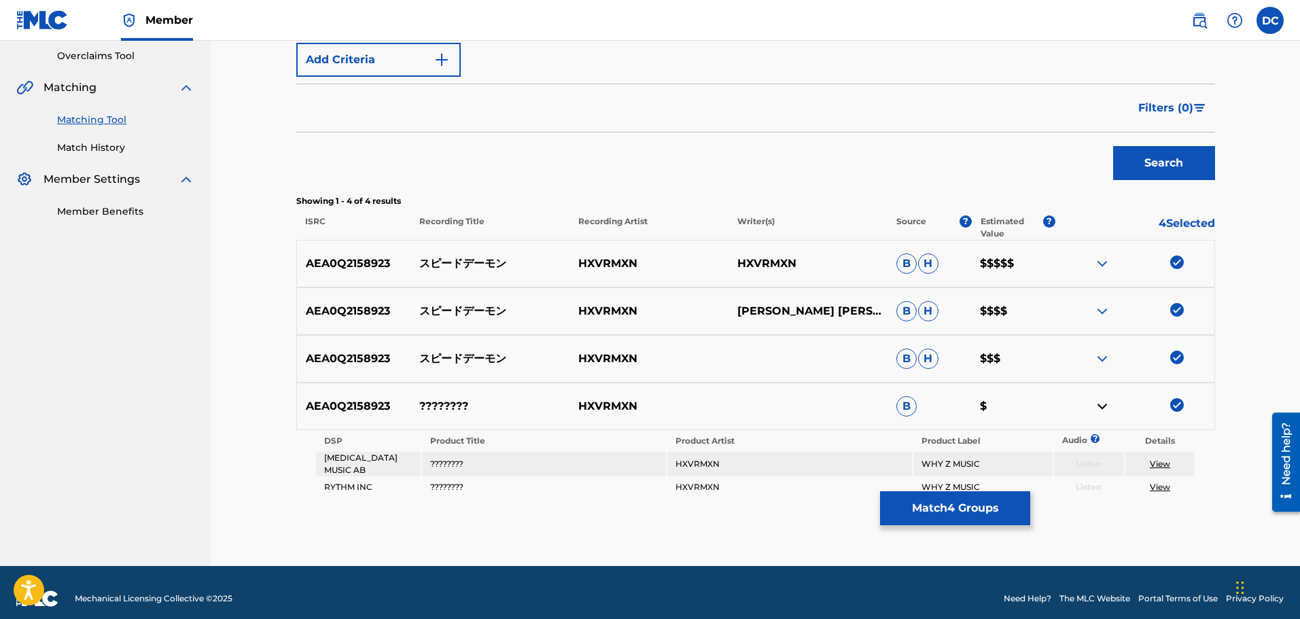
scroll to position [296, 0]
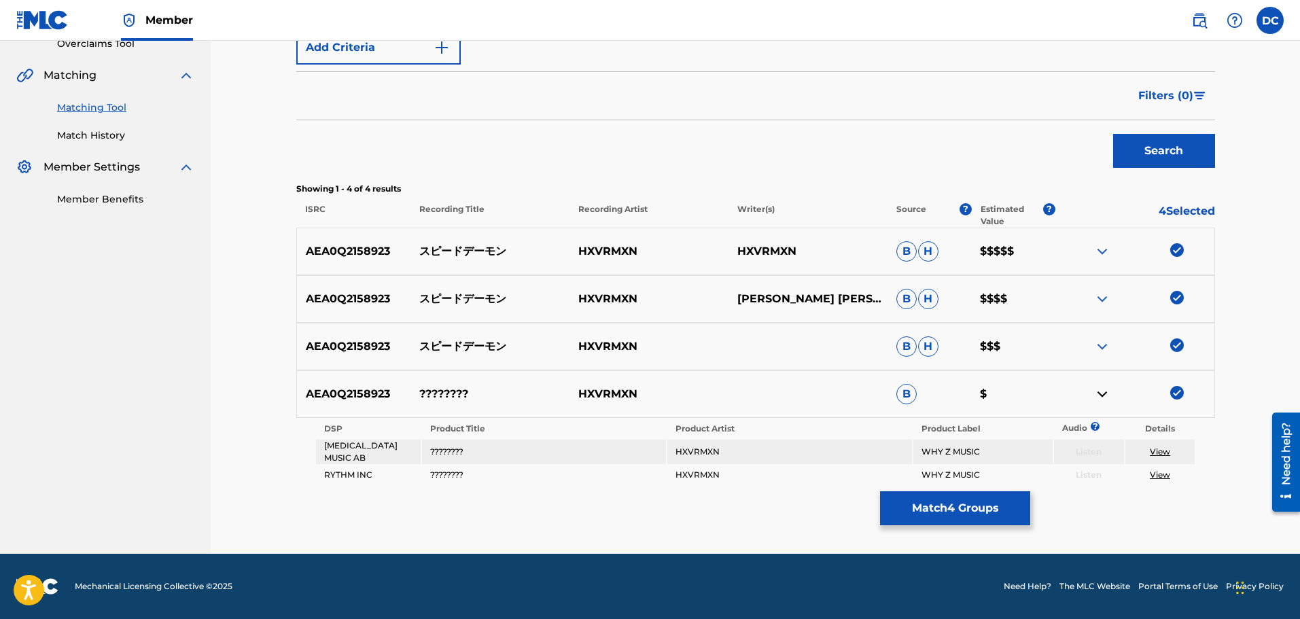
click at [1175, 141] on button "Search" at bounding box center [1164, 151] width 102 height 34
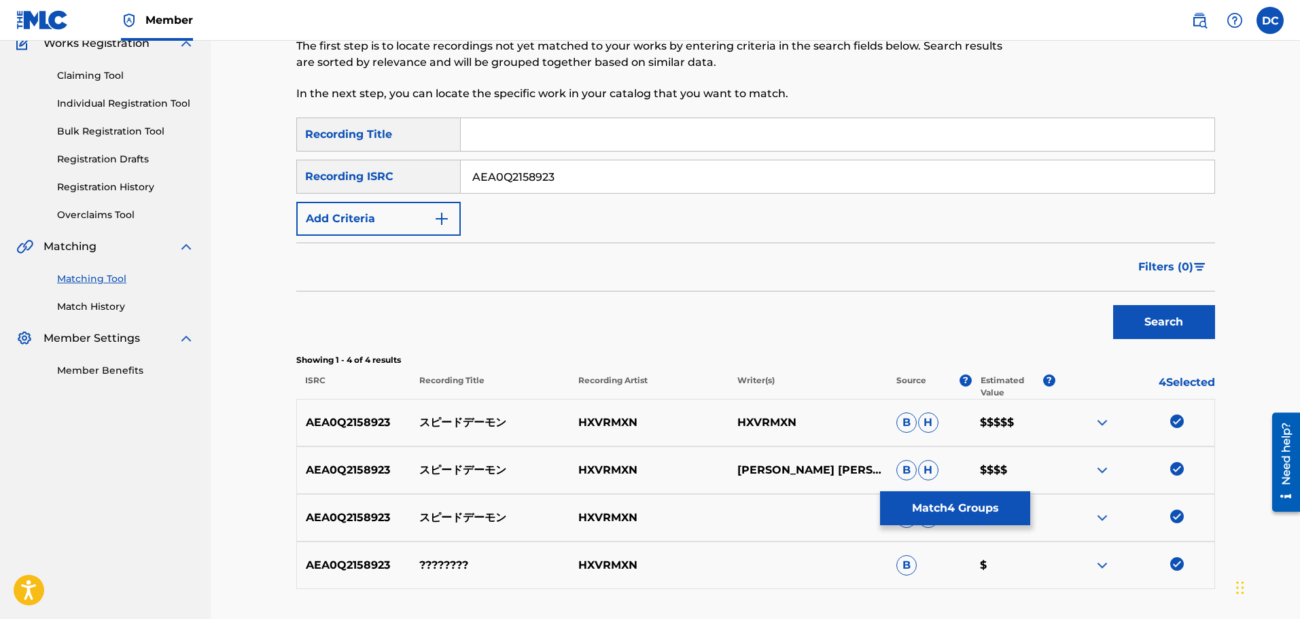
scroll to position [228, 0]
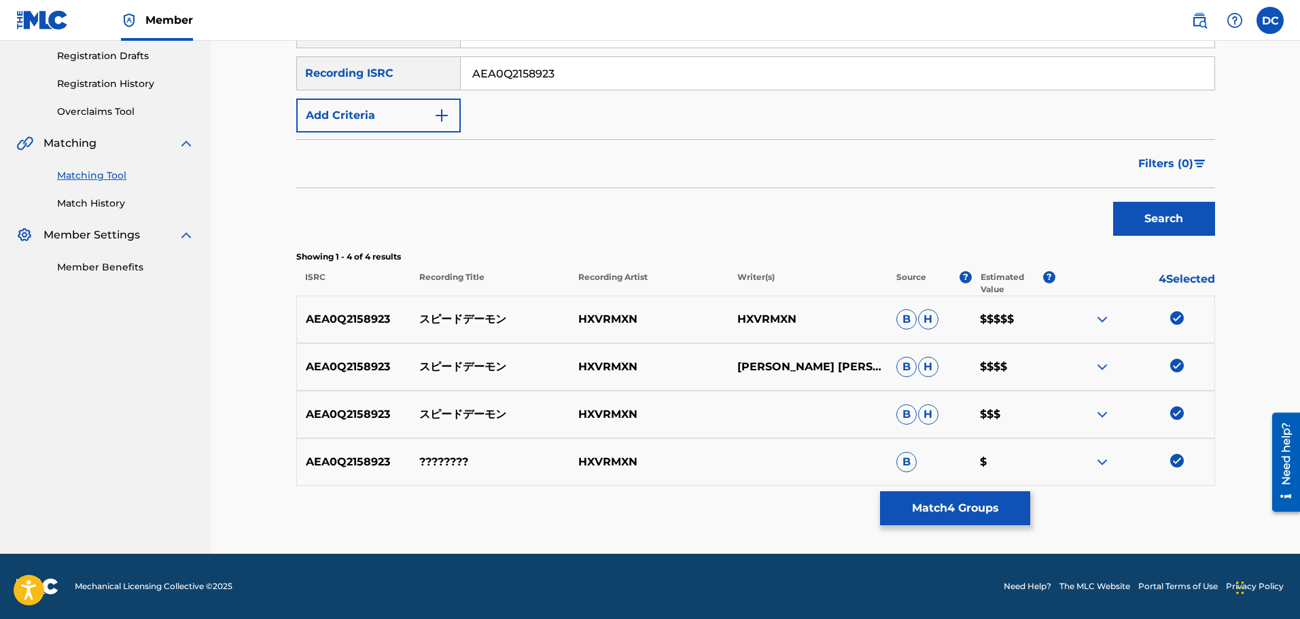
click at [944, 522] on button "Match 4 Groups" at bounding box center [955, 508] width 150 height 34
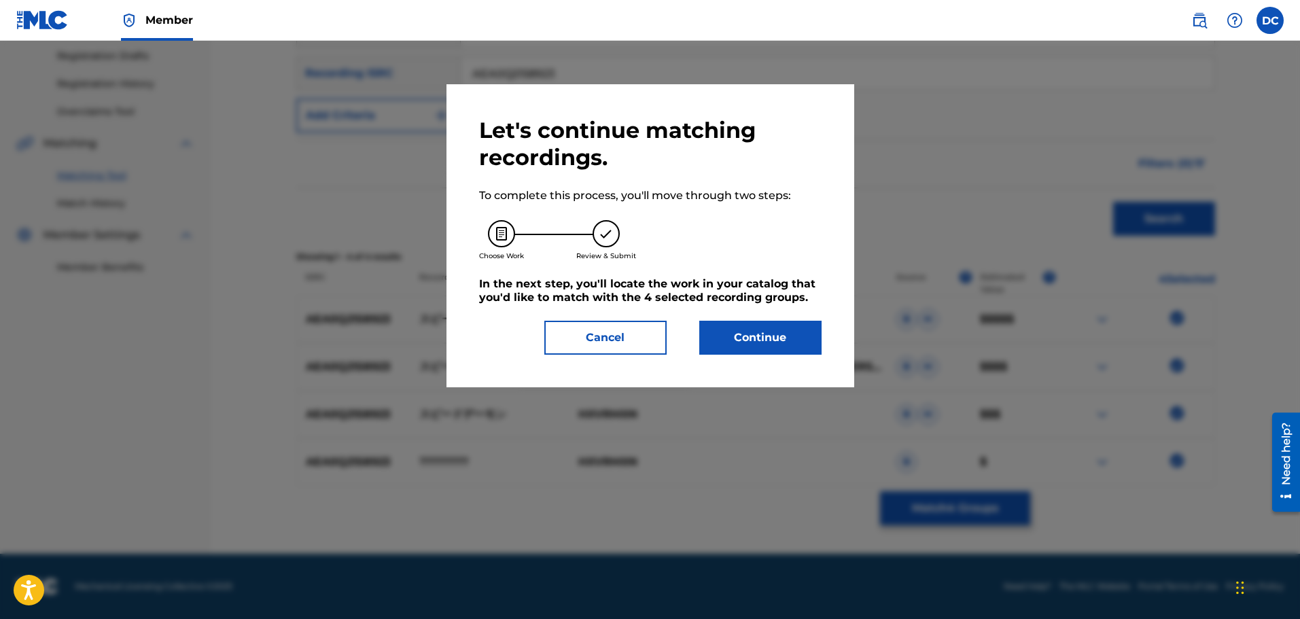
click at [791, 336] on button "Continue" at bounding box center [760, 338] width 122 height 34
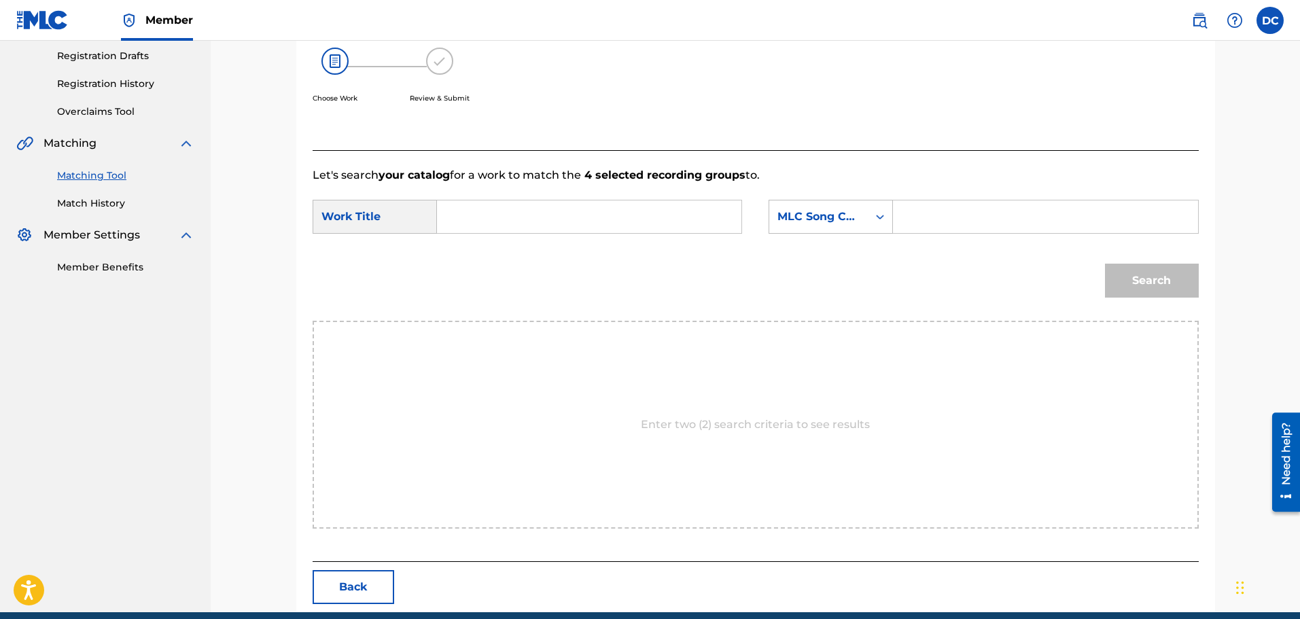
click at [895, 222] on div "Search Form" at bounding box center [1045, 217] width 305 height 34
click at [692, 237] on div "SearchWithCriteria81d897fc-cd54-4d4b-b7fb-845232025473 Work Title SearchWithCri…" at bounding box center [756, 221] width 886 height 42
click at [684, 215] on input "Search Form" at bounding box center [588, 216] width 281 height 33
click at [573, 193] on form "SearchWithCriteria81d897fc-cd54-4d4b-b7fb-845232025473 Work Title speed SearchW…" at bounding box center [756, 251] width 886 height 137
click at [572, 207] on input "speed" at bounding box center [588, 216] width 281 height 33
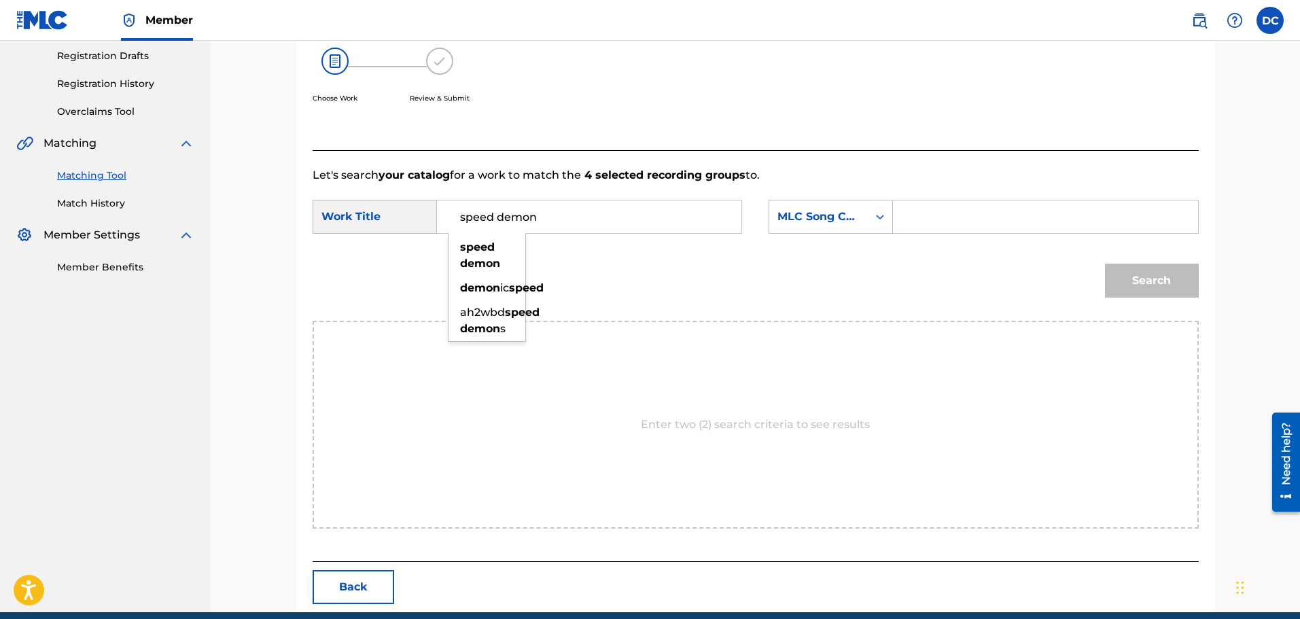
type input "speed demon"
click at [669, 274] on div "Search" at bounding box center [756, 285] width 886 height 71
click at [1006, 218] on input "Search Form" at bounding box center [1044, 216] width 281 height 33
paste input "S97DC8"
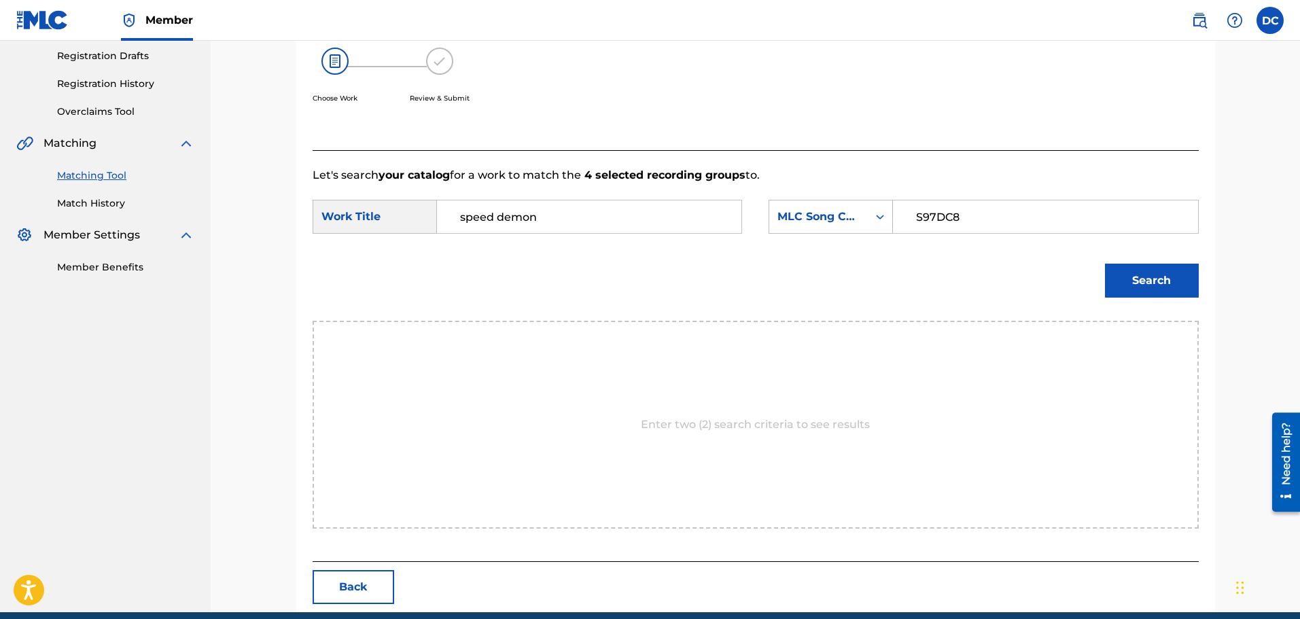
type input "S97DC8"
click at [1144, 269] on button "Search" at bounding box center [1152, 281] width 94 height 34
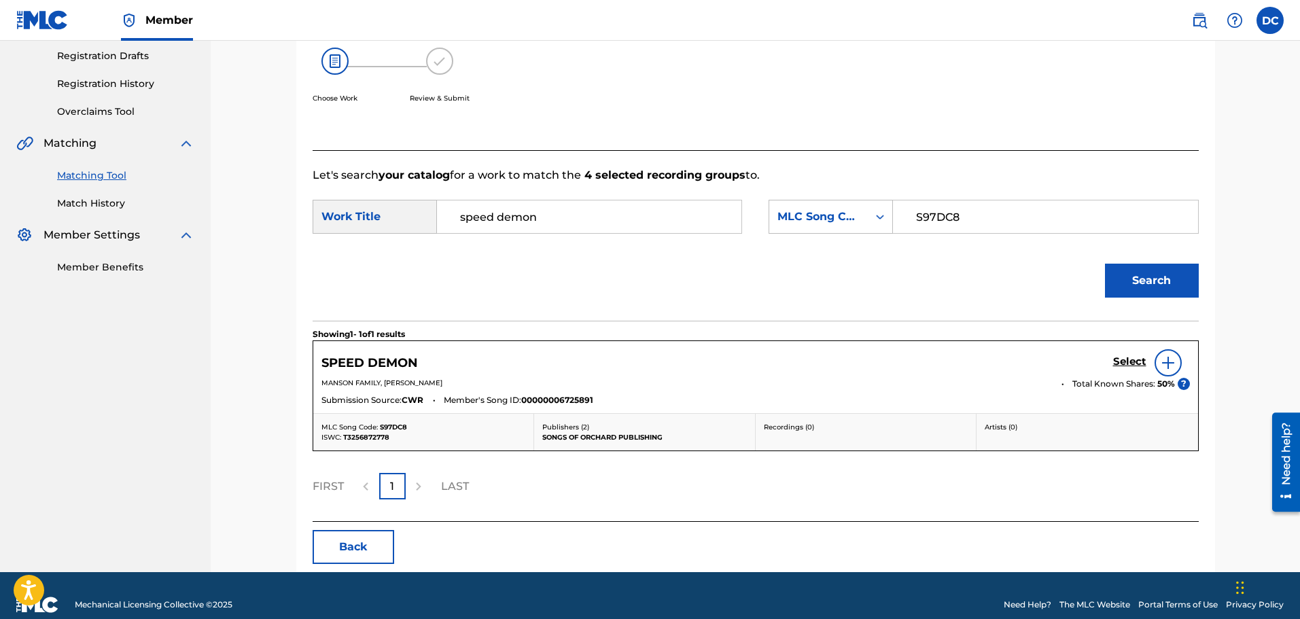
click at [1160, 362] on img at bounding box center [1168, 363] width 16 height 16
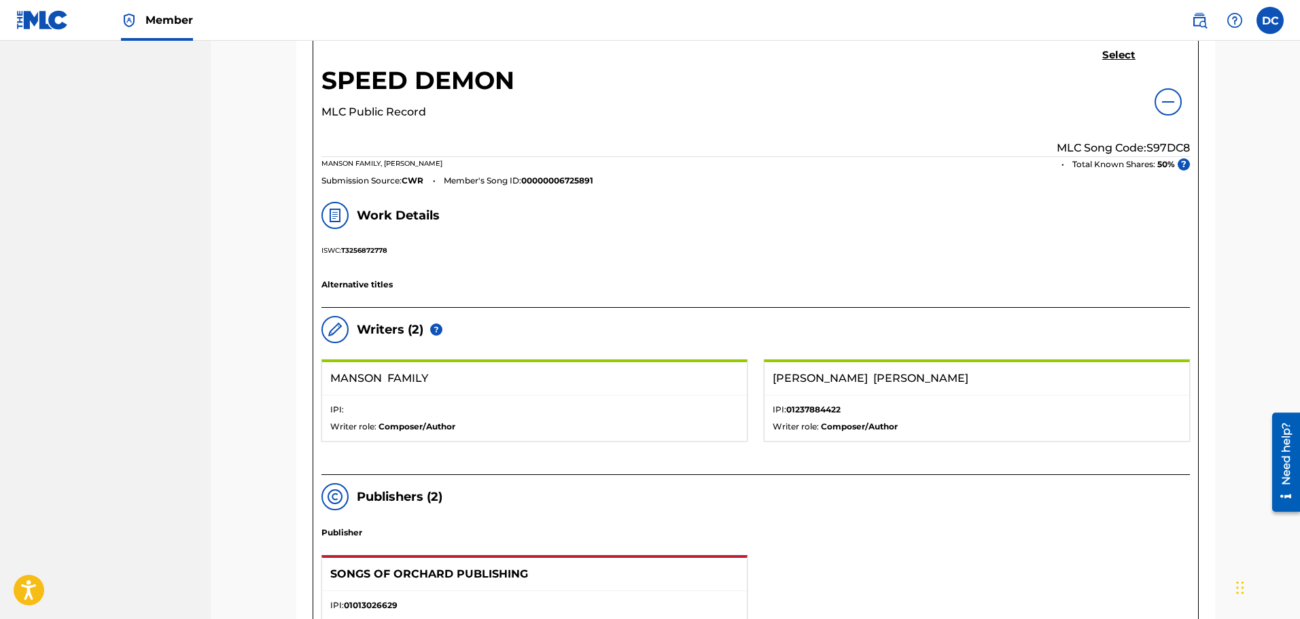
scroll to position [364, 0]
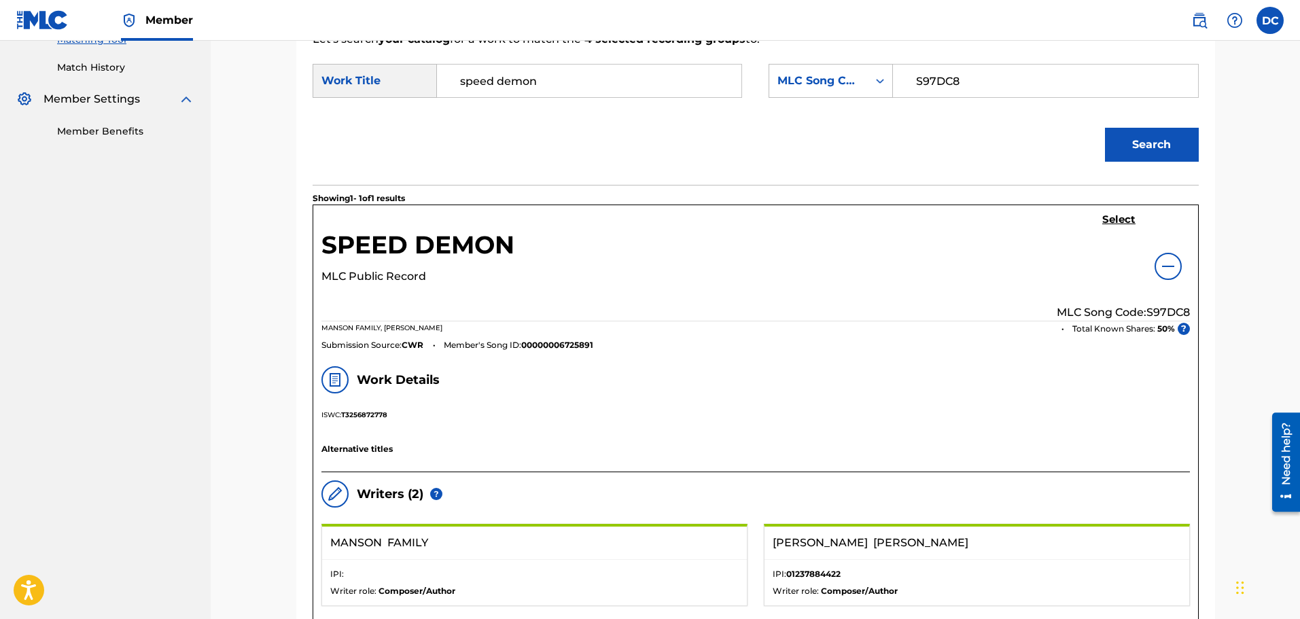
click at [1128, 221] on h5 "Select" at bounding box center [1118, 219] width 33 height 13
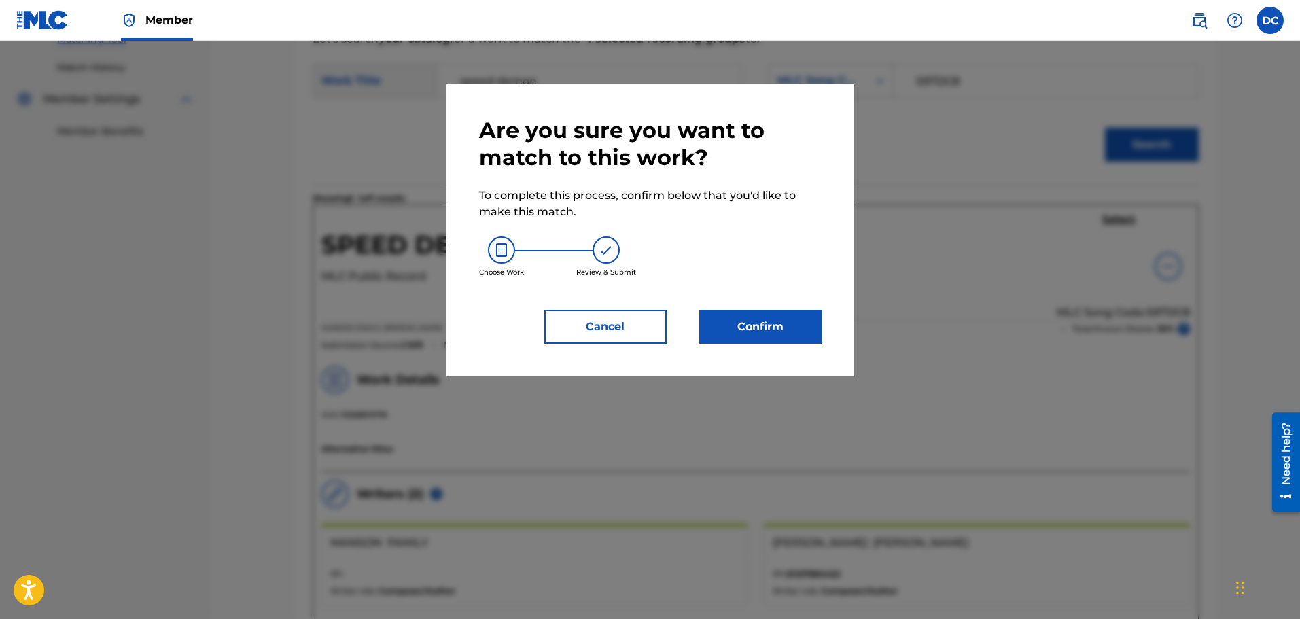
click at [781, 333] on button "Confirm" at bounding box center [760, 327] width 122 height 34
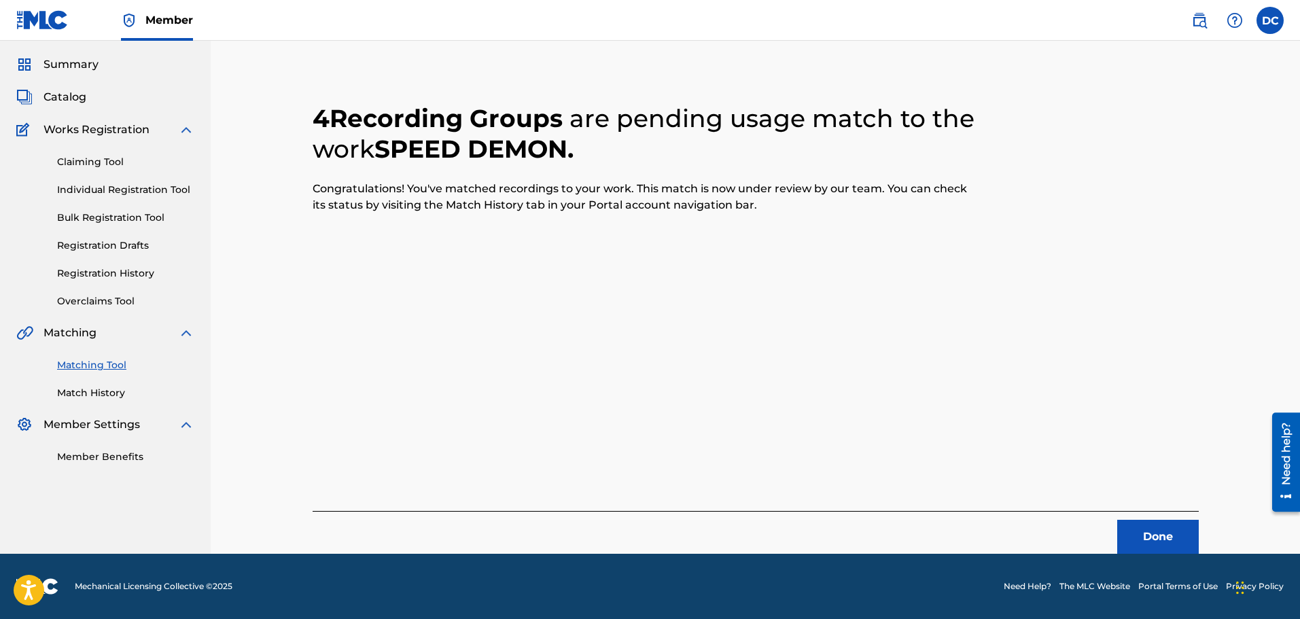
scroll to position [38, 0]
click at [71, 97] on span "Catalog" at bounding box center [64, 97] width 43 height 16
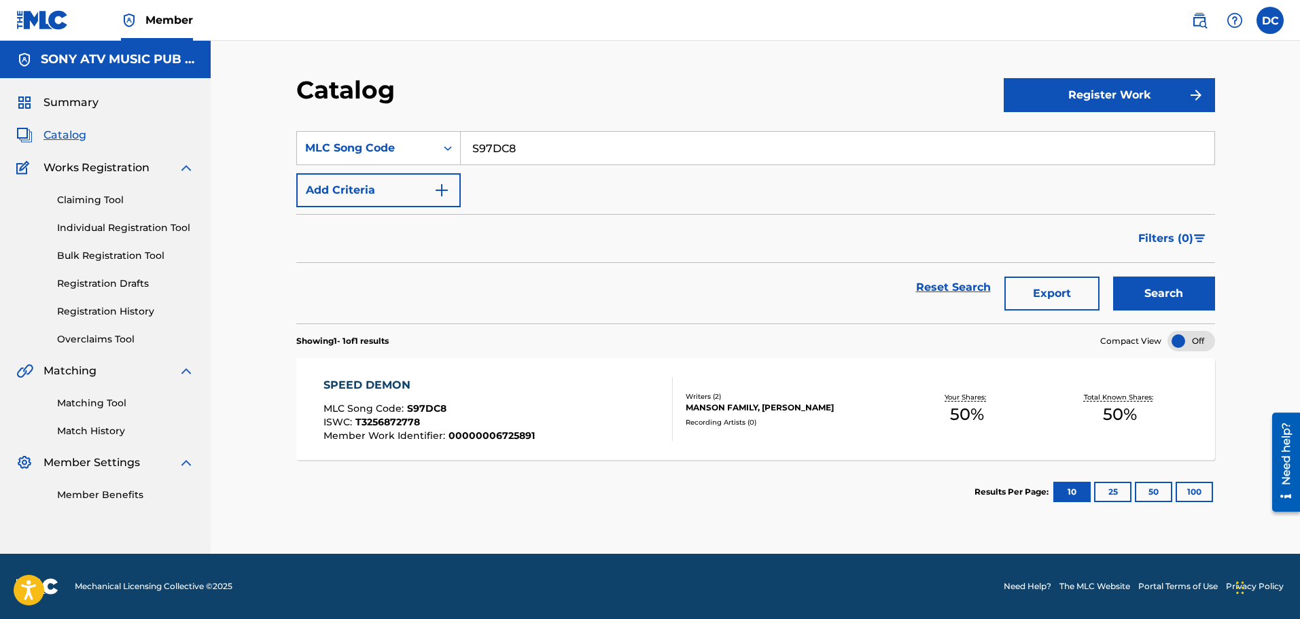
click at [510, 154] on input "S97DC8" at bounding box center [838, 148] width 754 height 33
paste input "FI455"
type input "FI4558"
click at [1113, 277] on button "Search" at bounding box center [1164, 294] width 102 height 34
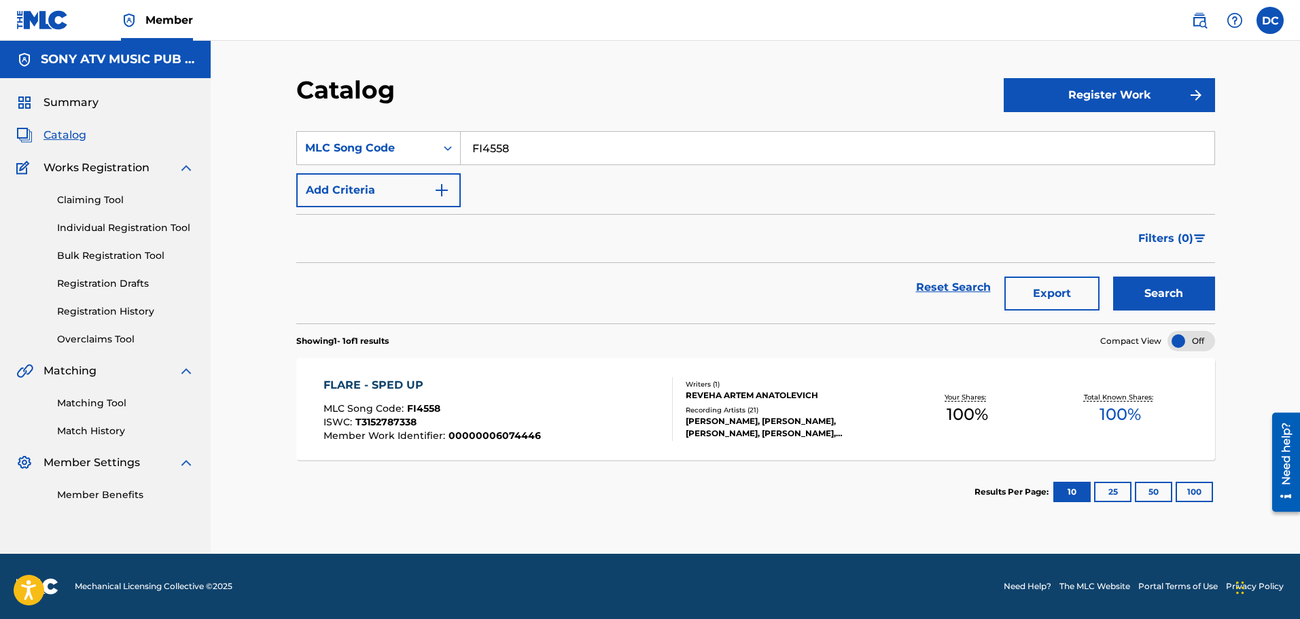
click at [711, 395] on div "REVEHA ARTEM ANATOLEVICH" at bounding box center [788, 395] width 205 height 12
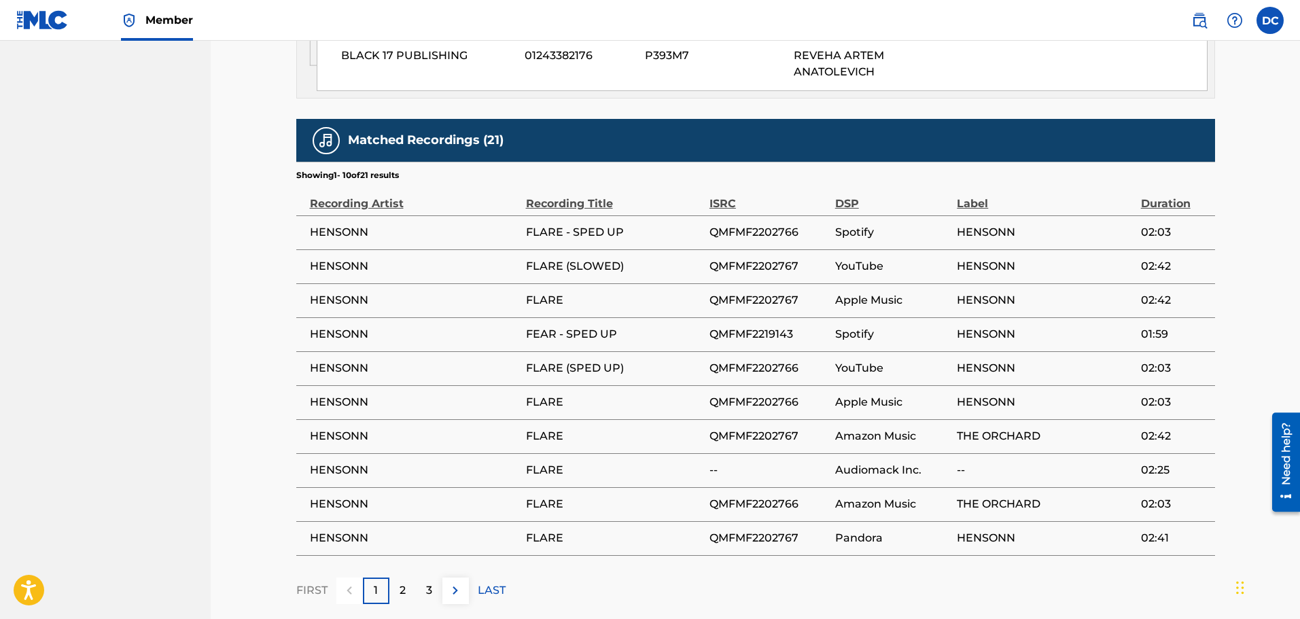
scroll to position [1016, 0]
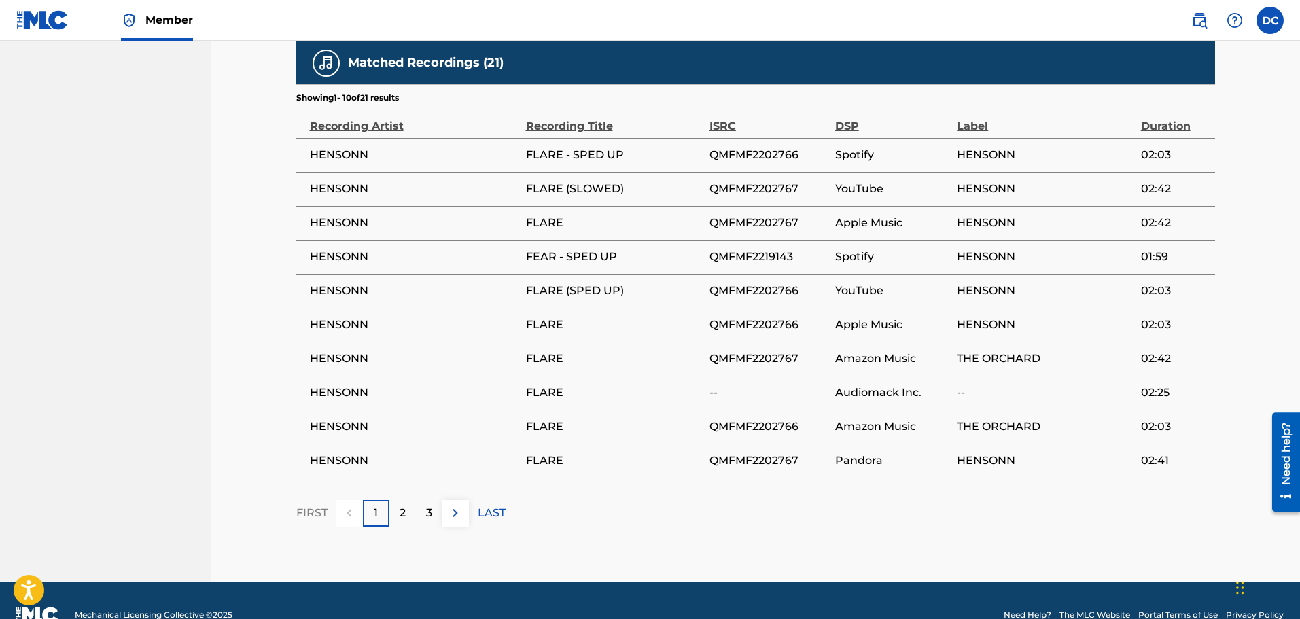
click at [403, 505] on p "2" at bounding box center [403, 513] width 6 height 16
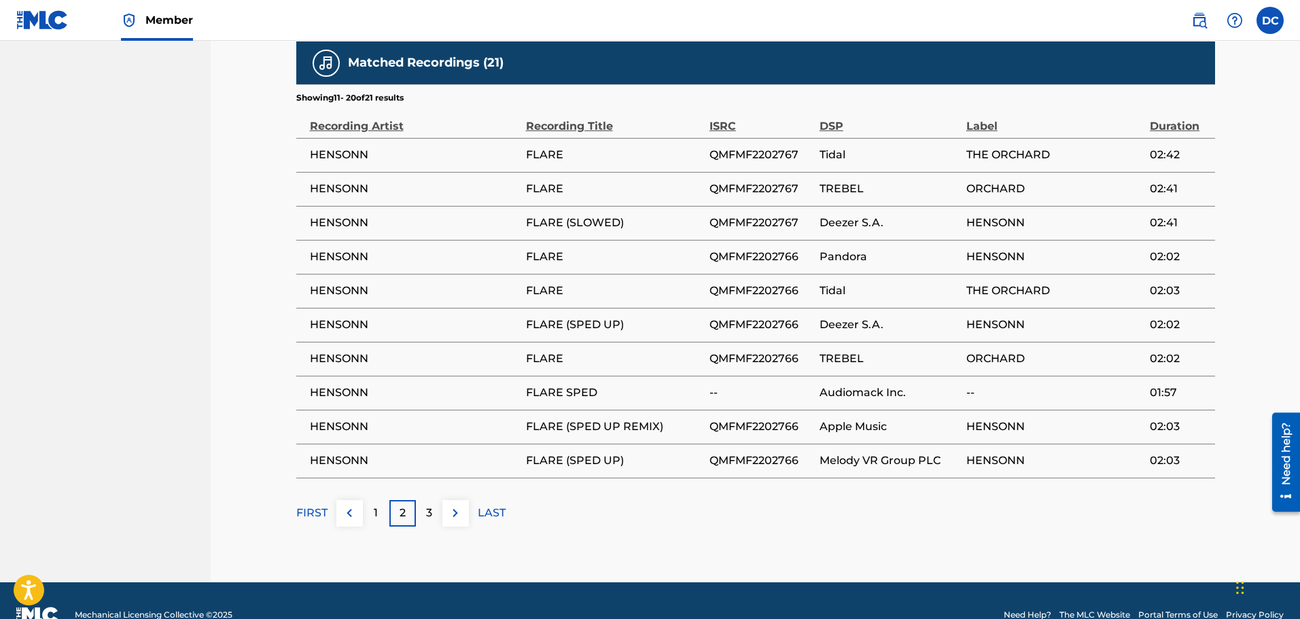
click at [428, 505] on p "3" at bounding box center [429, 513] width 6 height 16
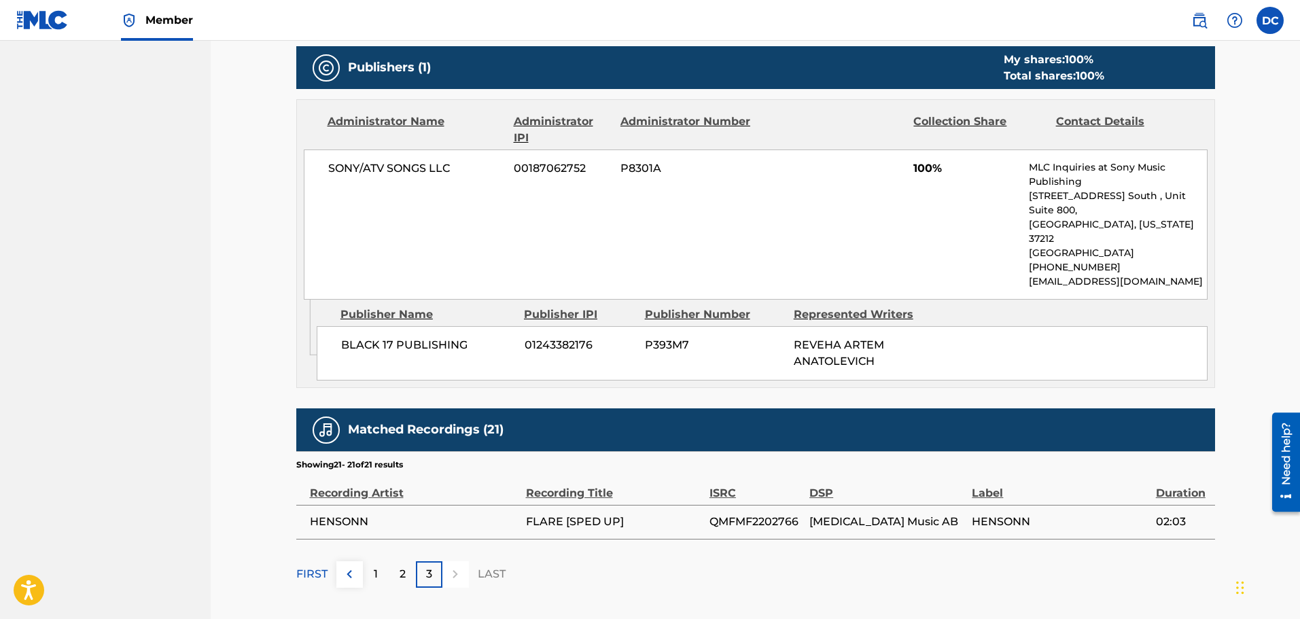
scroll to position [679, 0]
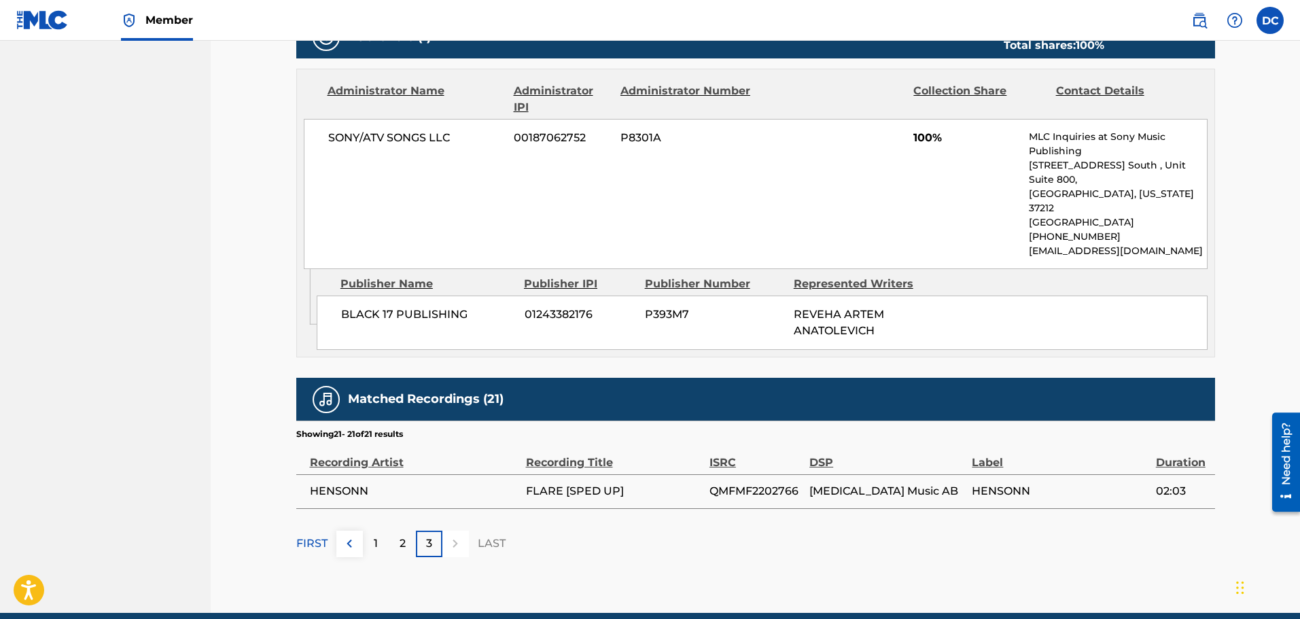
click at [338, 531] on button at bounding box center [349, 544] width 26 height 26
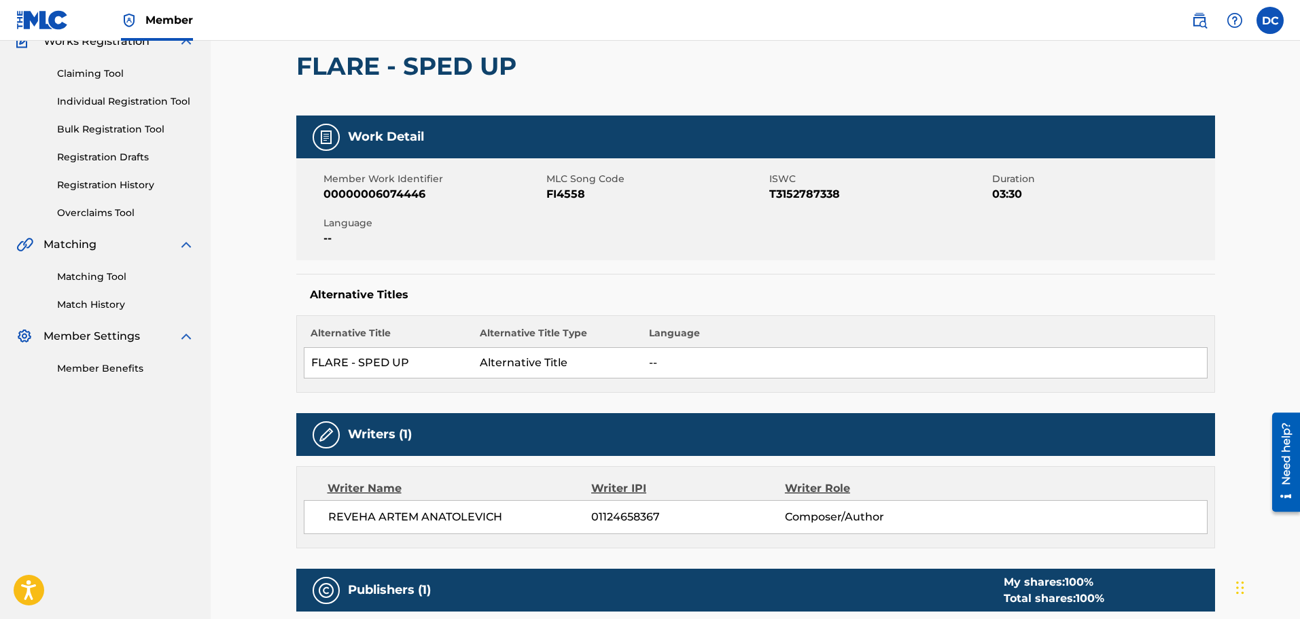
scroll to position [0, 0]
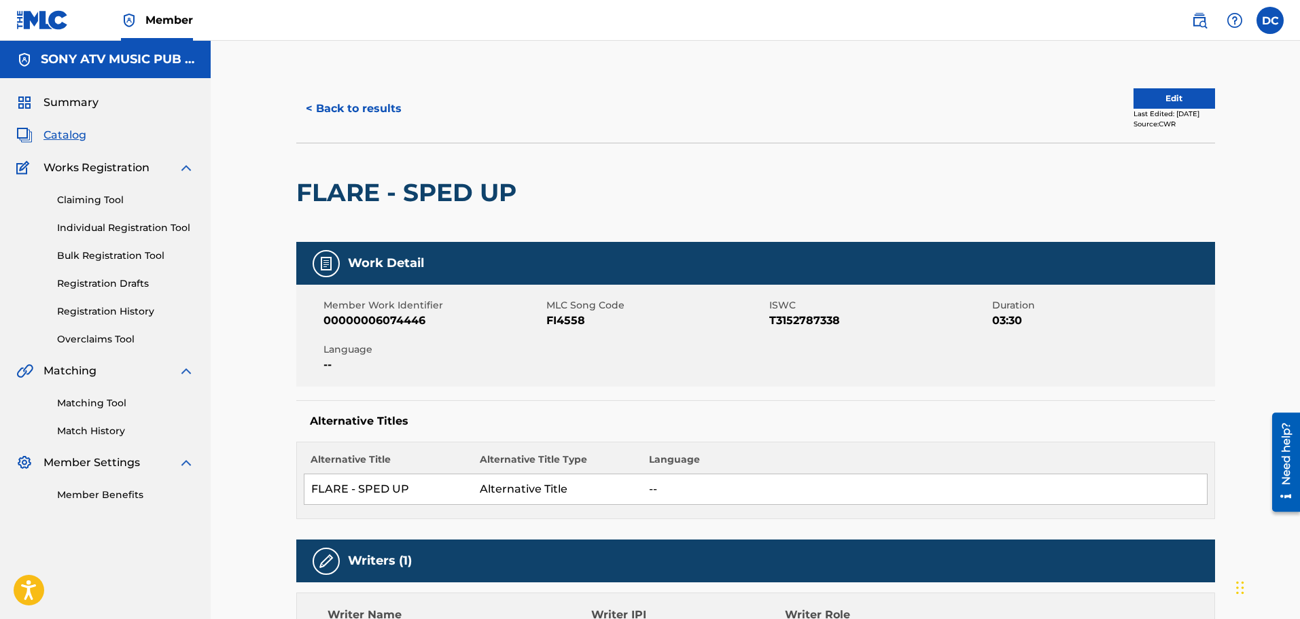
click at [94, 407] on link "Matching Tool" at bounding box center [125, 403] width 137 height 14
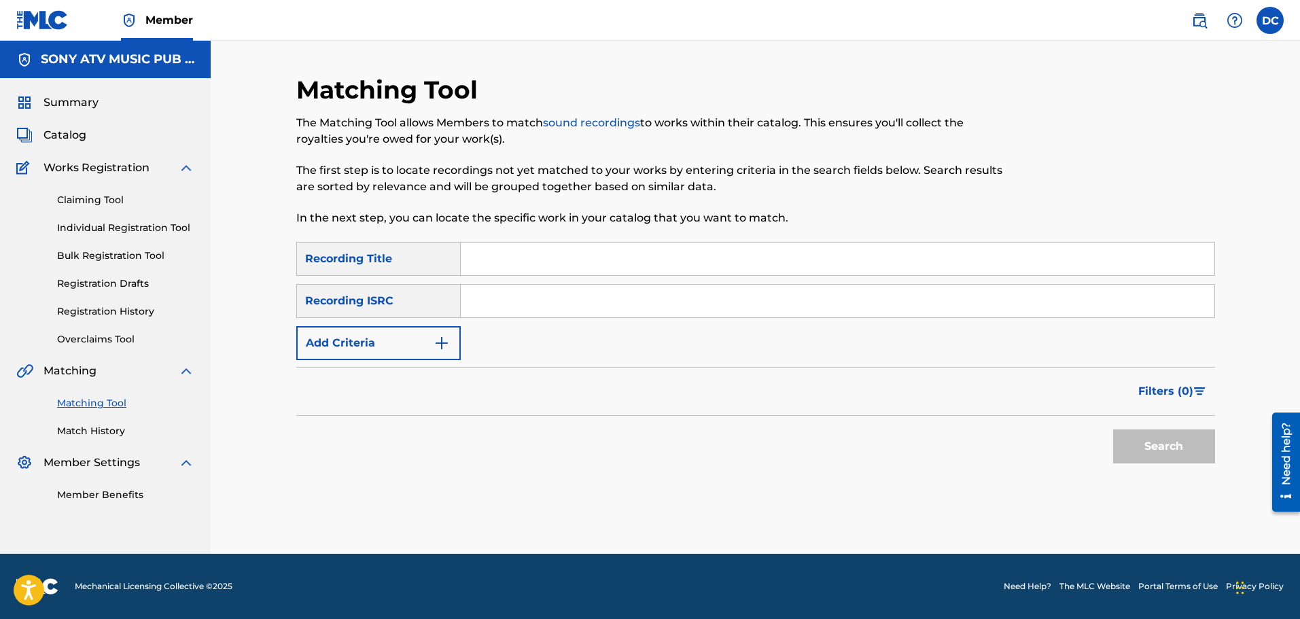
click at [531, 253] on input "Search Form" at bounding box center [838, 259] width 754 height 33
type input "flare"
click at [534, 316] on input "Search Form" at bounding box center [838, 301] width 754 height 33
paste input "QMDA62287736"
type input "QMDA62287736"
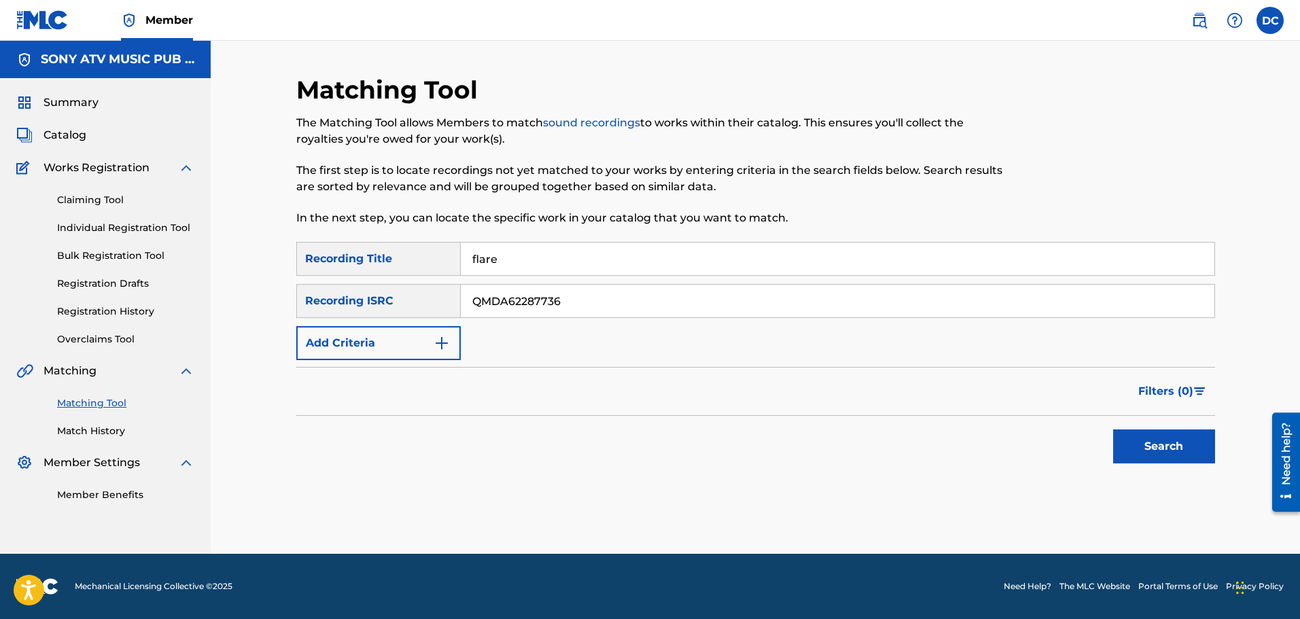
click at [1154, 459] on button "Search" at bounding box center [1164, 446] width 102 height 34
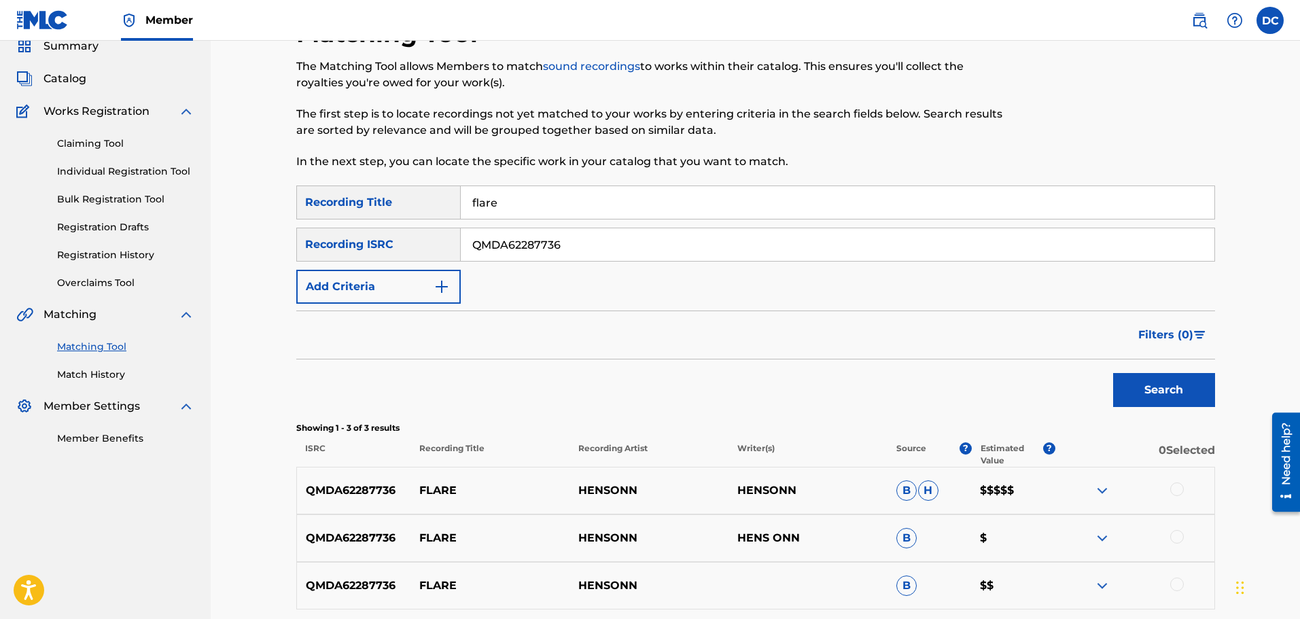
scroll to position [136, 0]
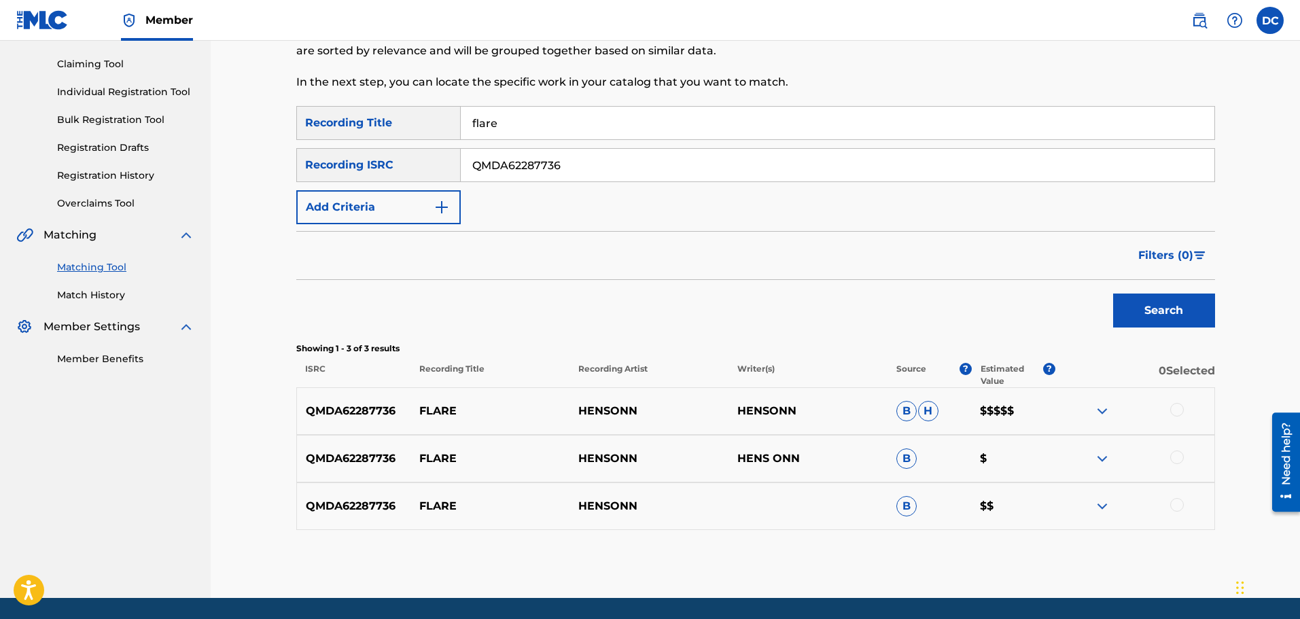
click at [1174, 412] on div at bounding box center [1177, 410] width 14 height 14
click at [1180, 455] on div at bounding box center [1177, 457] width 14 height 14
click at [1179, 508] on div at bounding box center [1177, 505] width 14 height 14
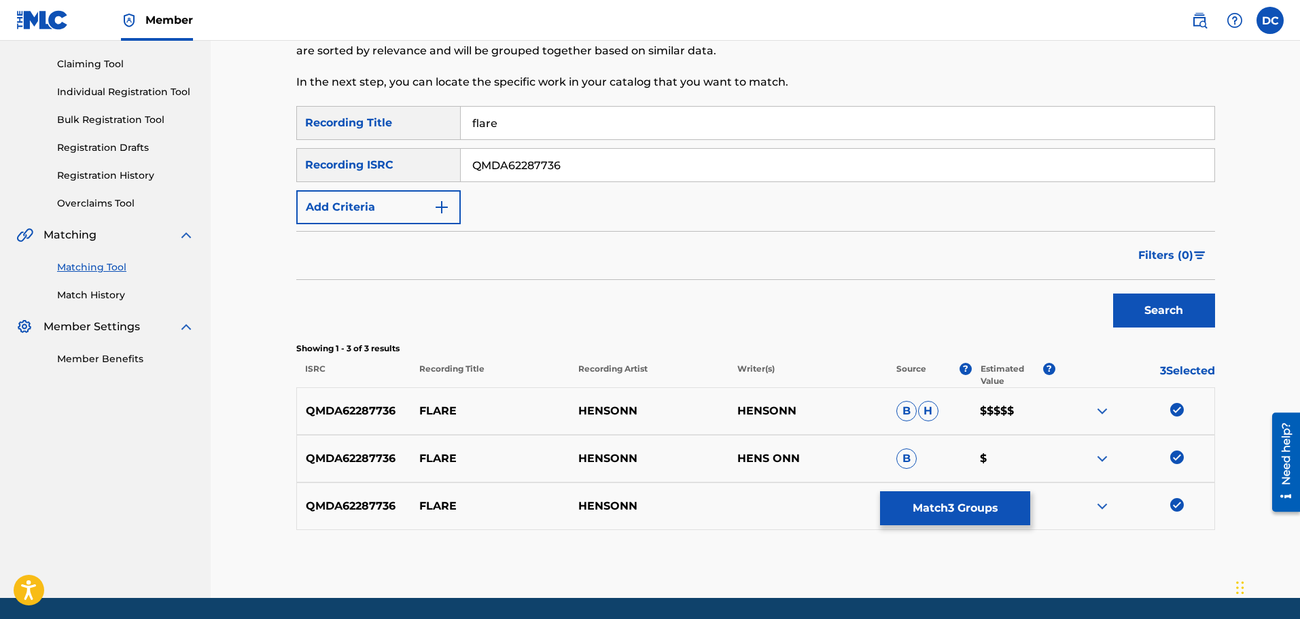
click at [951, 510] on button "Match 3 Groups" at bounding box center [955, 508] width 150 height 34
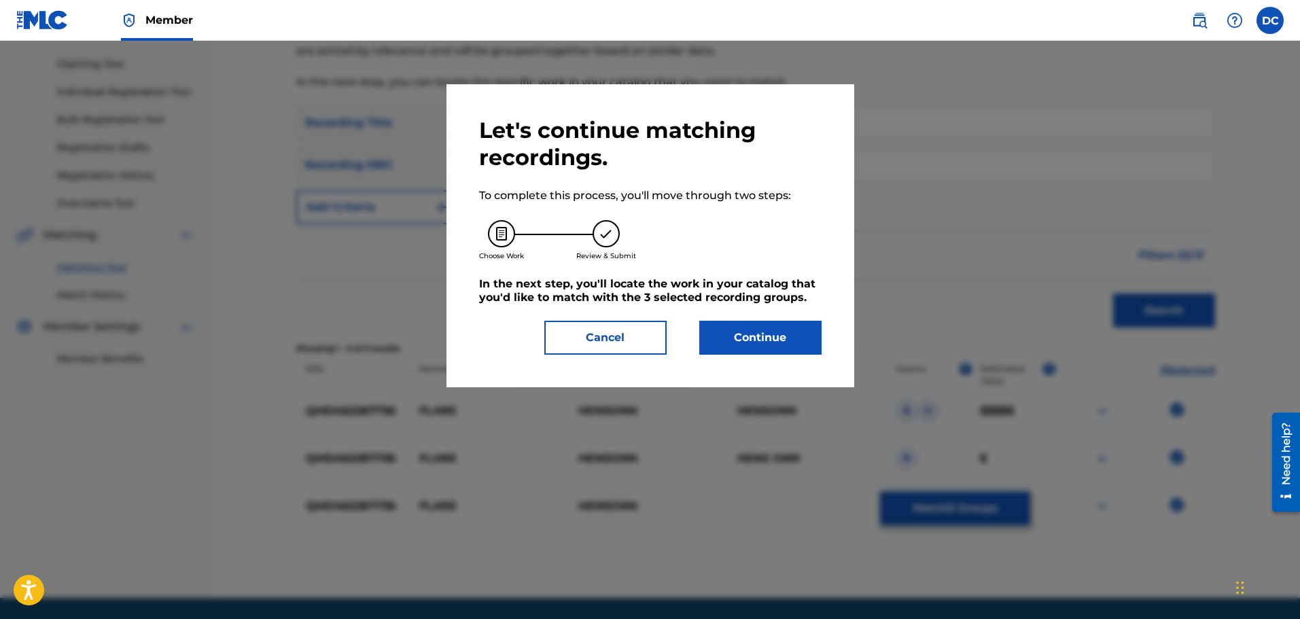
click at [730, 318] on div "Let's continue matching recordings. To complete this process, you'll move throu…" at bounding box center [650, 236] width 342 height 238
click at [744, 334] on button "Continue" at bounding box center [760, 338] width 122 height 34
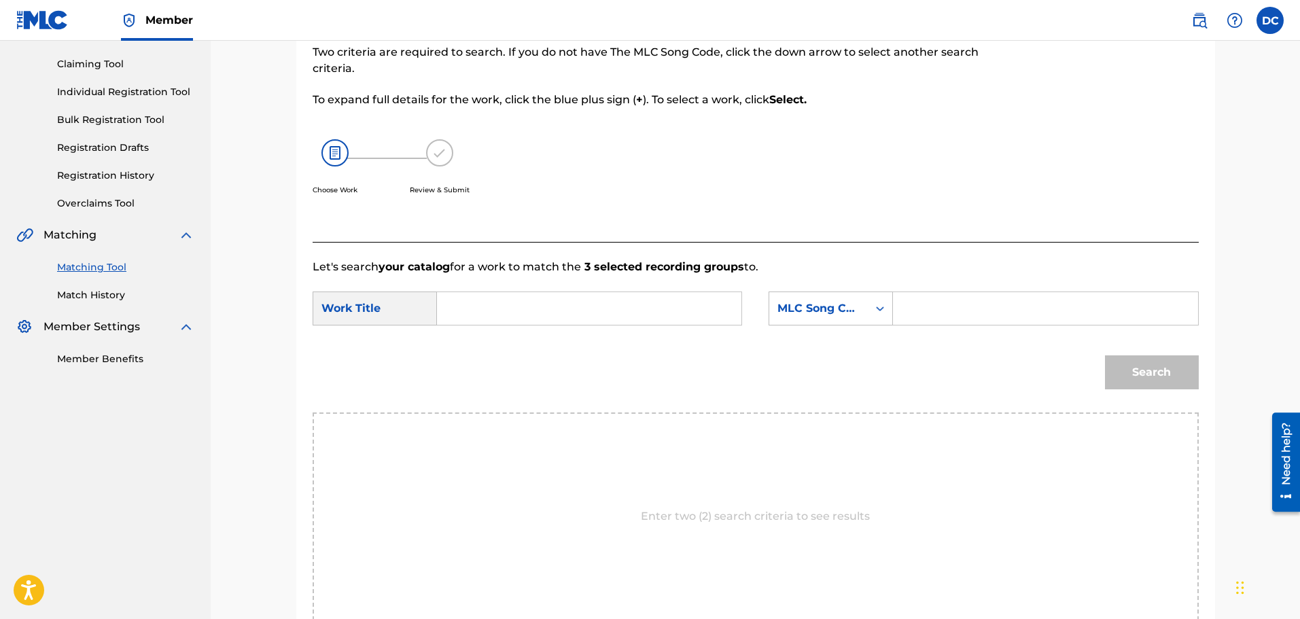
click at [703, 313] on input "Search Form" at bounding box center [588, 308] width 281 height 33
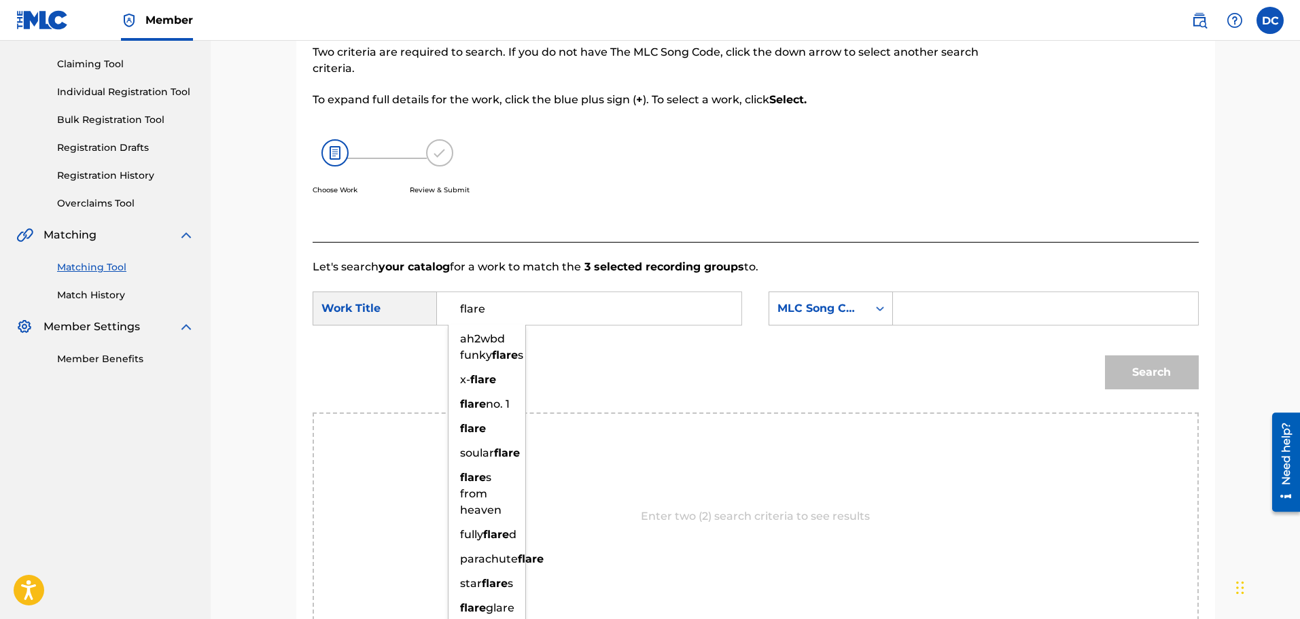
type input "flare"
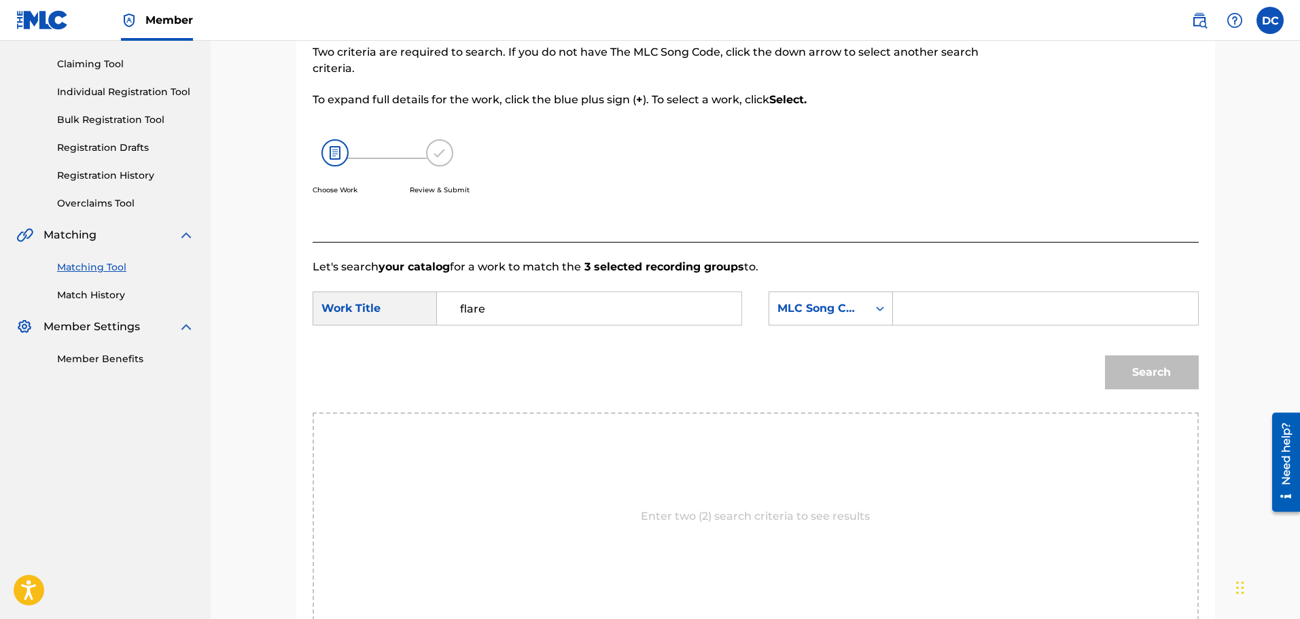
click at [928, 306] on input "Search Form" at bounding box center [1044, 308] width 281 height 33
paste input "FI4558"
type input "FI4558"
click at [1148, 361] on button "Search" at bounding box center [1152, 372] width 94 height 34
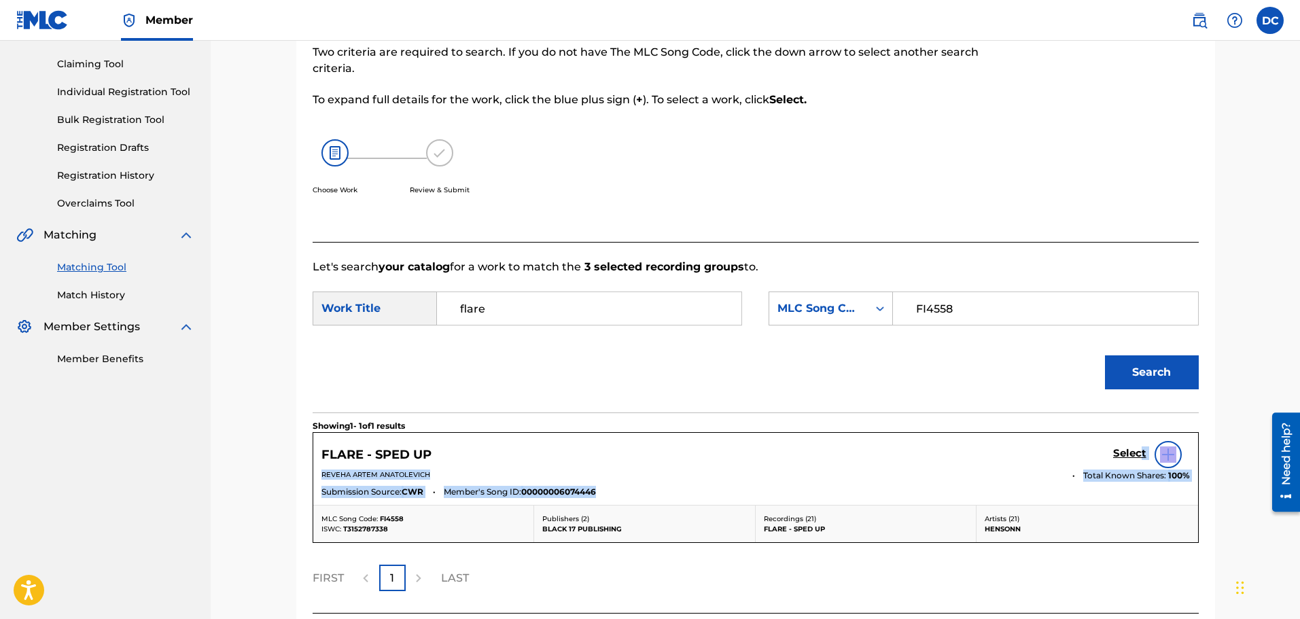
drag, startPoint x: 1139, startPoint y: 453, endPoint x: 1141, endPoint y: 502, distance: 48.9
click at [1141, 502] on div "FLARE - SPED UP Select REVEHA ARTEM ANATOLEVICH Total Known Shares: 100 % Submi…" at bounding box center [755, 469] width 885 height 72
click at [1163, 460] on img at bounding box center [1168, 454] width 16 height 16
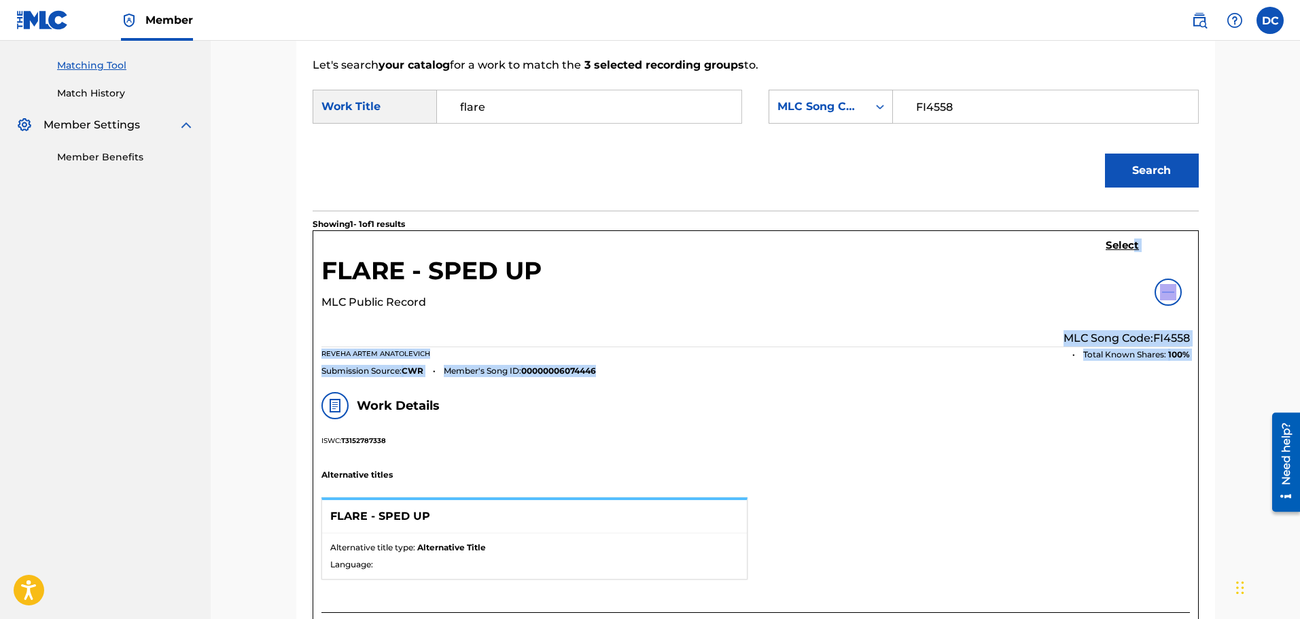
scroll to position [272, 0]
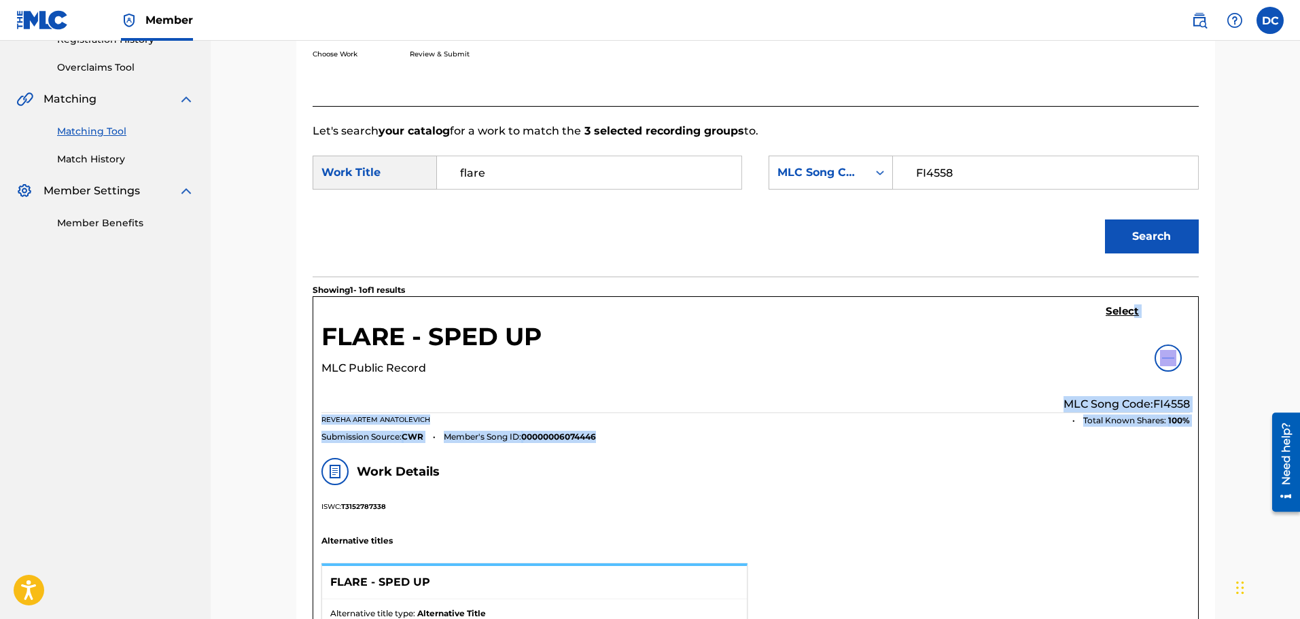
click at [1133, 311] on h5 "Select" at bounding box center [1121, 311] width 33 height 13
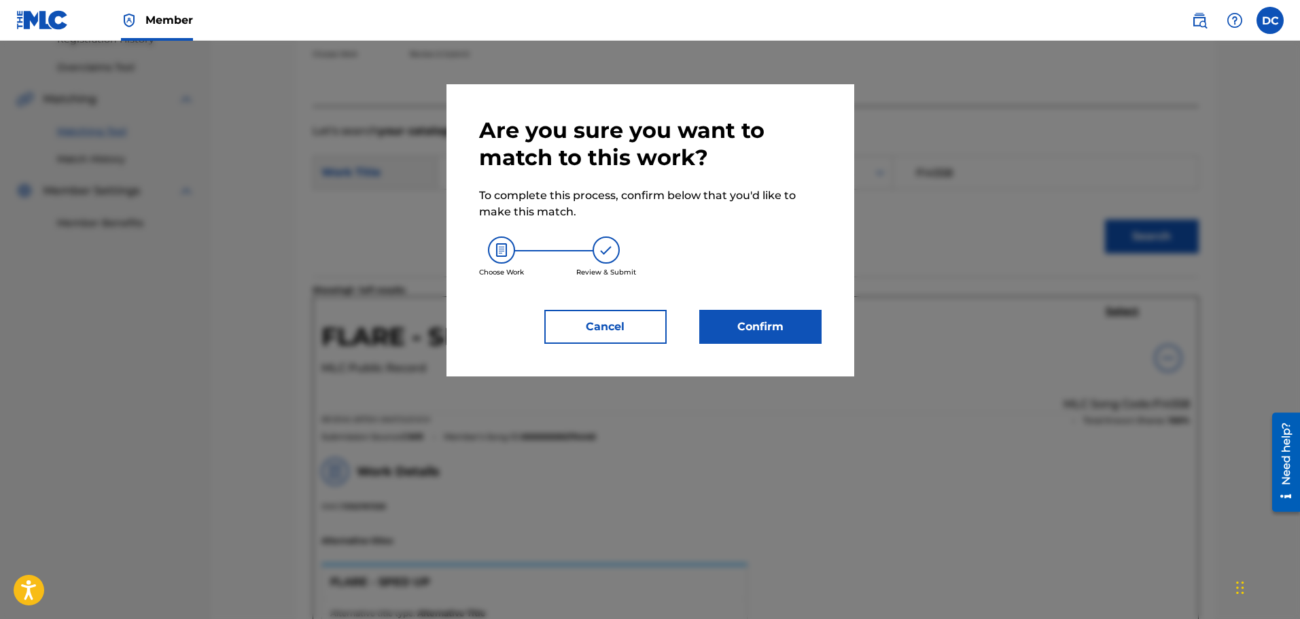
click at [745, 330] on button "Confirm" at bounding box center [760, 327] width 122 height 34
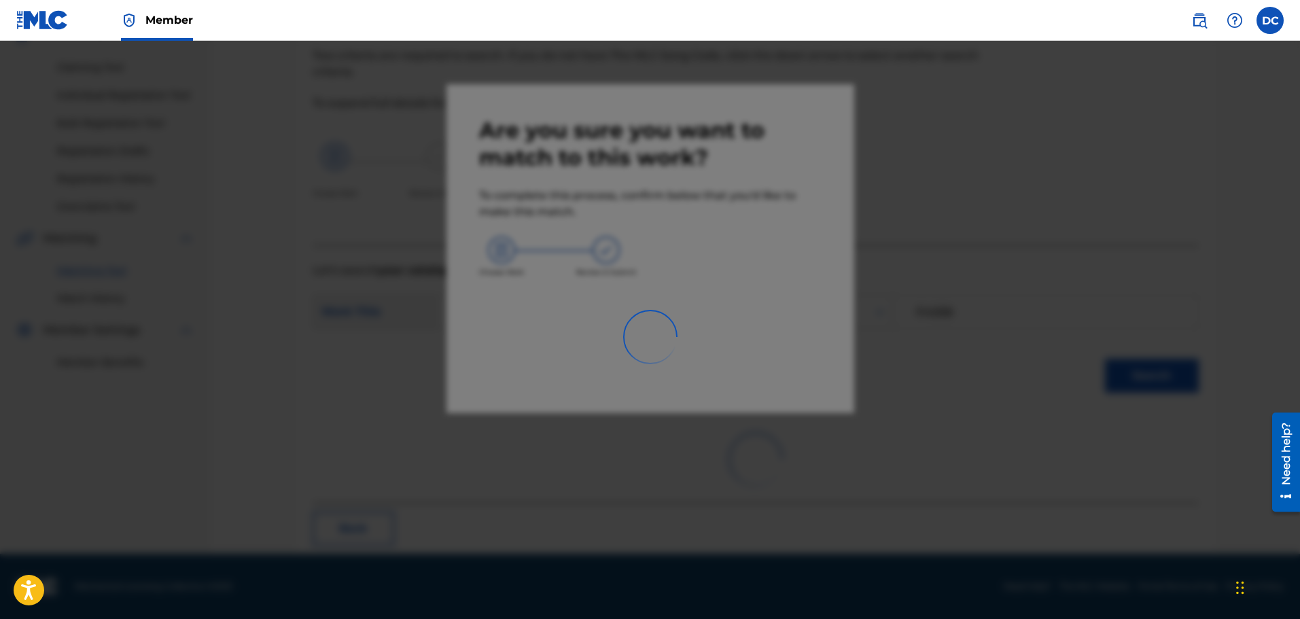
scroll to position [38, 0]
